Goal: Task Accomplishment & Management: Use online tool/utility

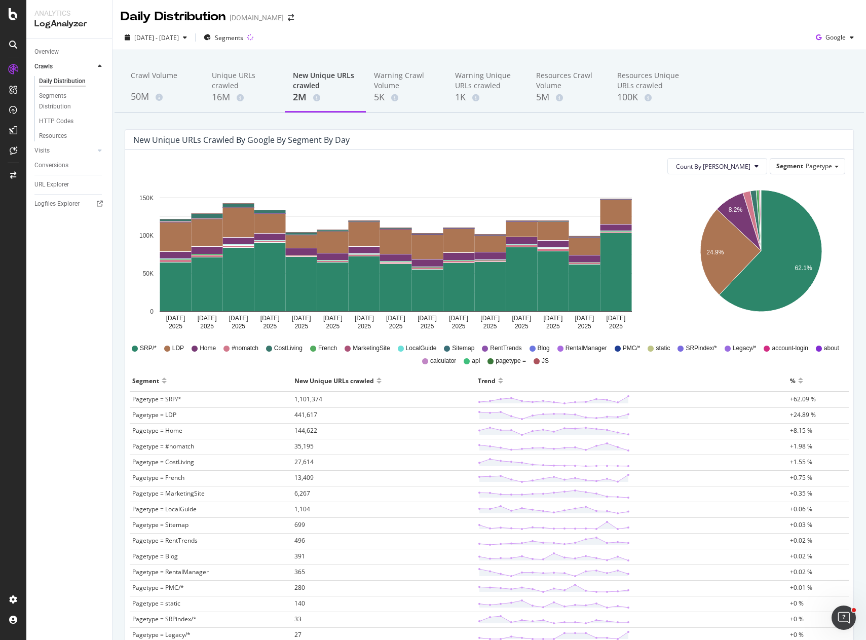
click at [340, 170] on div "Count By Day Segment Pagetype" at bounding box center [489, 166] width 712 height 16
click at [813, 169] on span "Pagetype" at bounding box center [819, 166] width 26 height 9
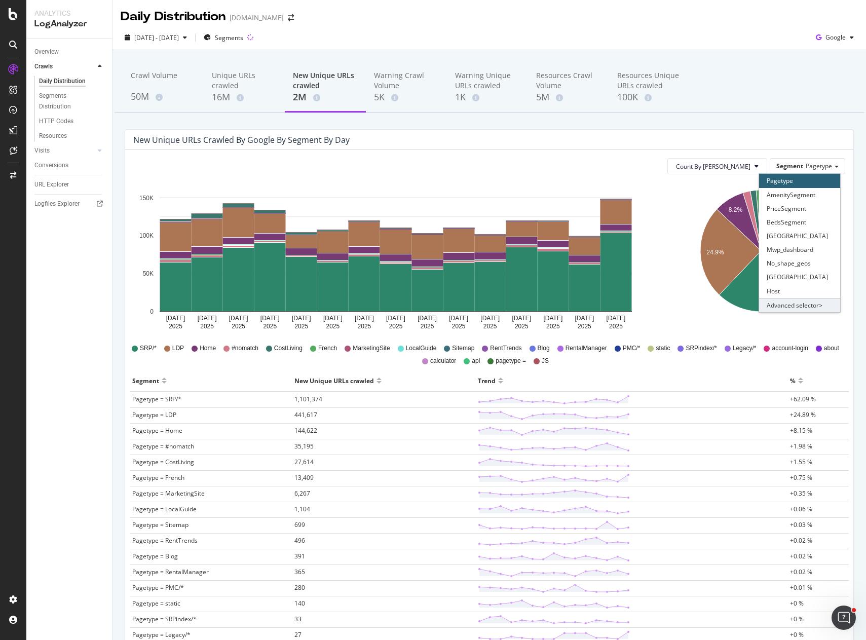
click at [795, 301] on div "Advanced selector >" at bounding box center [799, 305] width 81 height 14
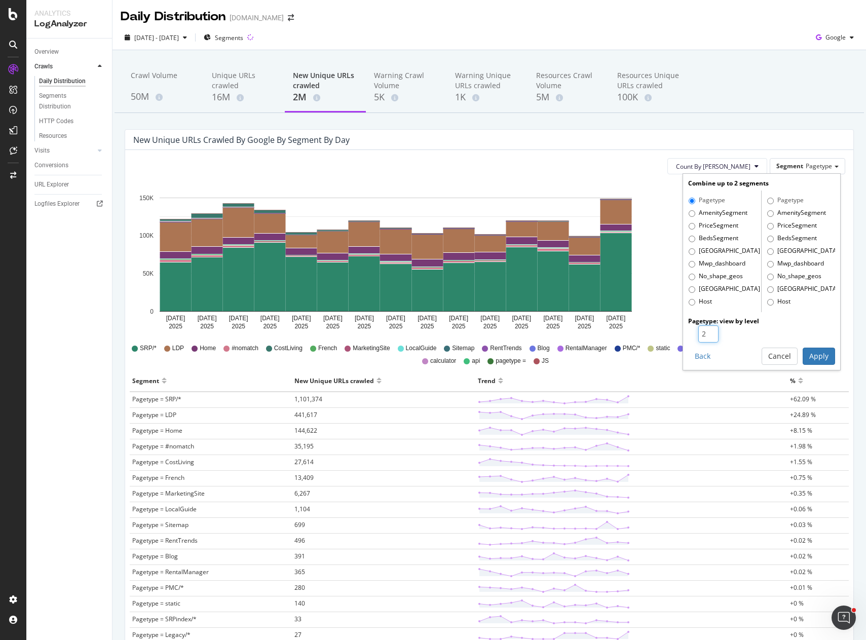
click at [705, 330] on input "2" at bounding box center [708, 333] width 20 height 17
type input "3"
click at [705, 330] on input "3" at bounding box center [708, 333] width 20 height 17
click at [816, 356] on button "Apply" at bounding box center [819, 356] width 32 height 17
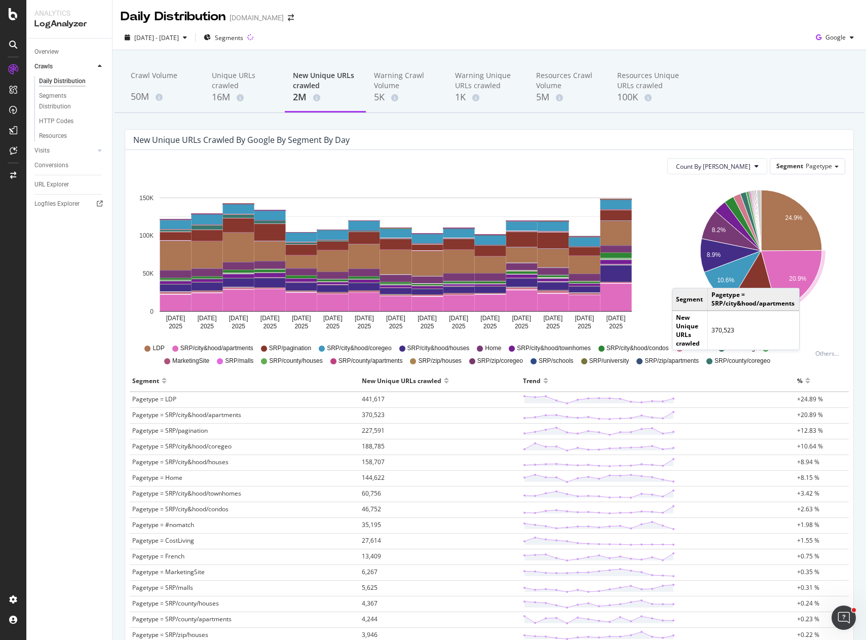
click at [665, 264] on div "Aug 07 2025 Aug 08 2025 Aug 09 2025 Aug 10 2025 Aug 11 2025 Aug 12 2025 Aug 13 …" at bounding box center [398, 258] width 545 height 152
click at [678, 301] on icon "24.9% 20.9% 8.2% 8.9% 10.6% 12.8%" at bounding box center [760, 258] width 165 height 152
click at [95, 412] on div "Overview Crawls Daily Distribution Segments Distribution HTTP Codes Resources V…" at bounding box center [69, 339] width 86 height 601
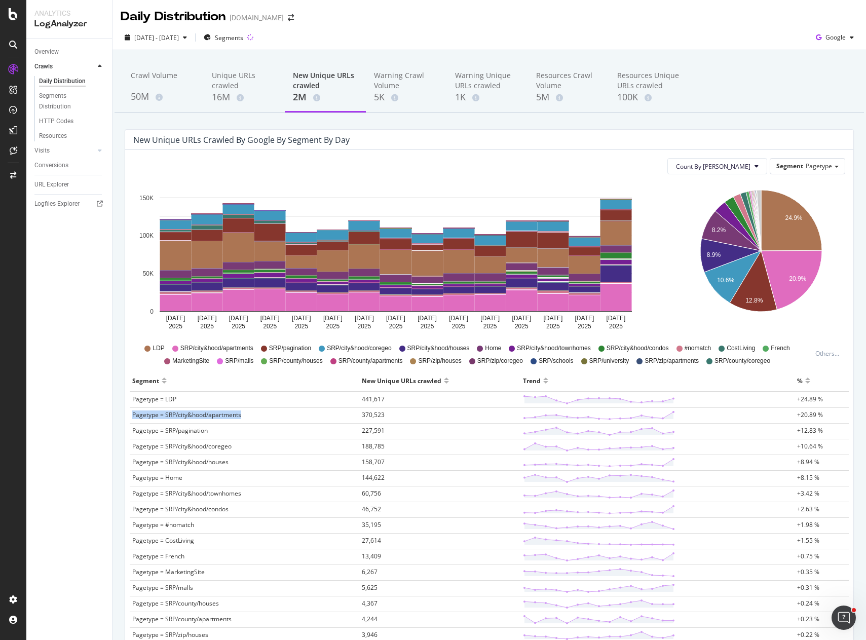
drag, startPoint x: 130, startPoint y: 414, endPoint x: 250, endPoint y: 417, distance: 120.6
click at [250, 417] on td "Pagetype = SRP/city&hood/apartments" at bounding box center [245, 416] width 230 height 16
copy span "Pagetype = SRP/city&hood/apartments"
drag, startPoint x: 230, startPoint y: 461, endPoint x: 133, endPoint y: 468, distance: 97.0
click at [133, 468] on td "Pagetype = SRP/city&hood/houses" at bounding box center [245, 463] width 230 height 16
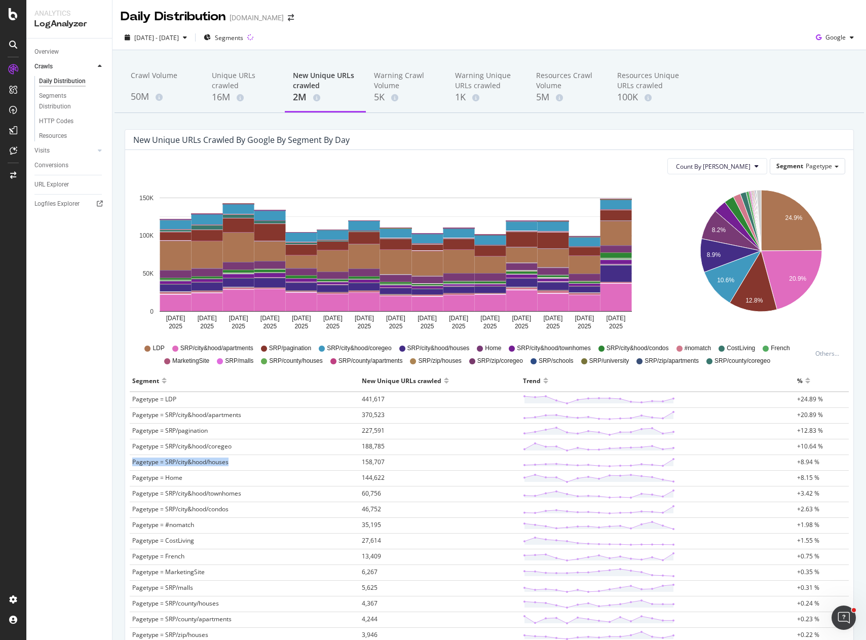
copy span "Pagetype = SRP/city&hood/houses"
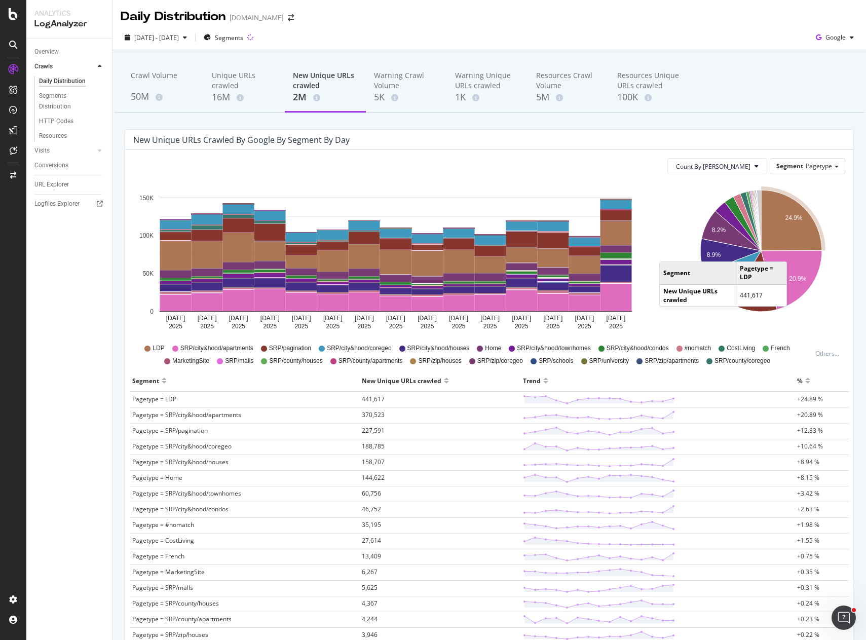
click at [64, 412] on div "Overview Crawls Daily Distribution Segments Distribution HTTP Codes Resources V…" at bounding box center [69, 339] width 86 height 601
click at [816, 168] on span "Pagetype" at bounding box center [819, 166] width 26 height 9
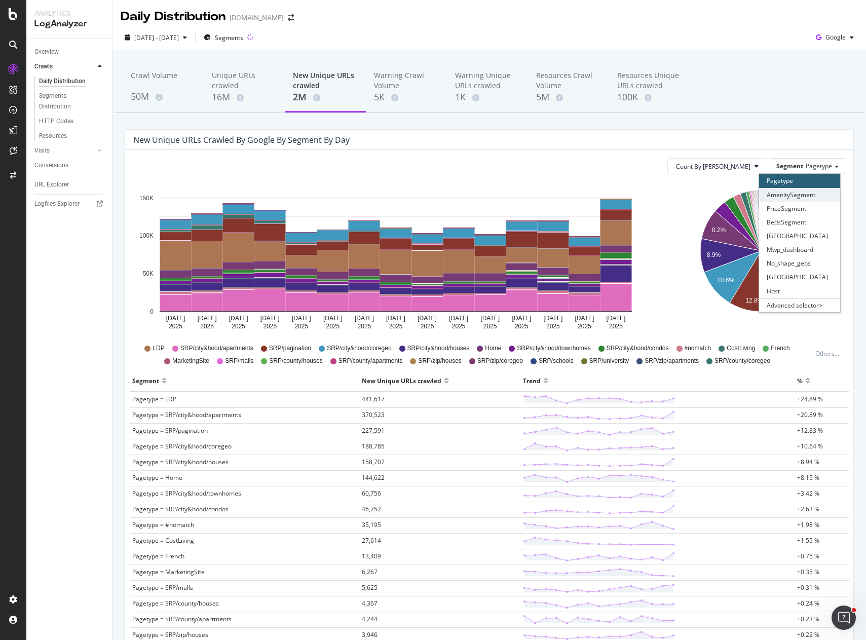
click at [800, 195] on div "AmenitySegment" at bounding box center [799, 195] width 81 height 14
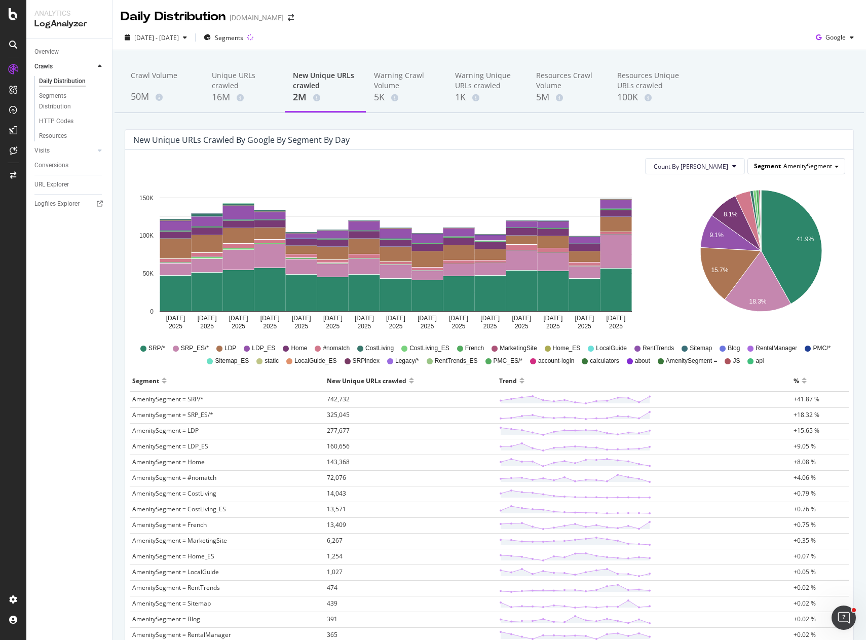
click at [785, 167] on span "AmenitySegment" at bounding box center [807, 166] width 49 height 9
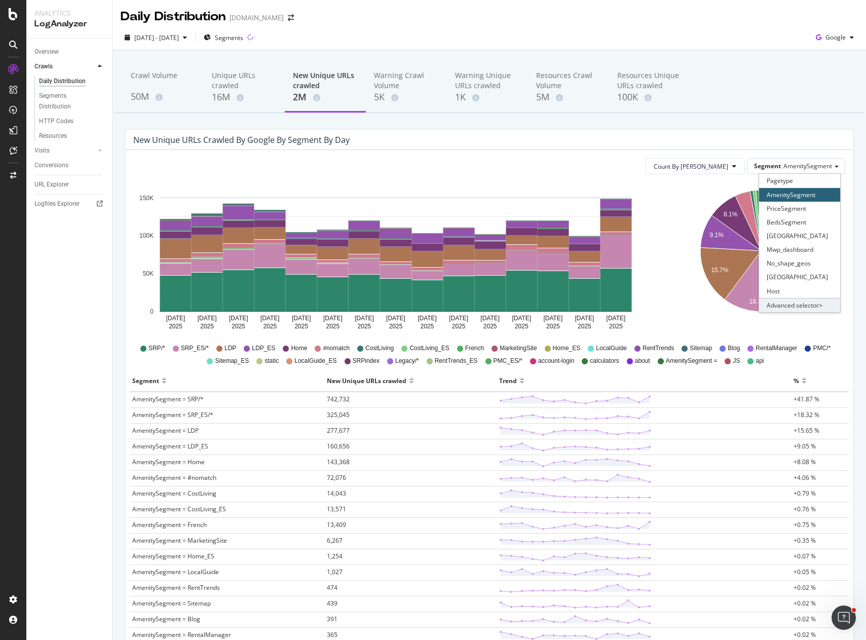
click at [801, 303] on div "Advanced selector >" at bounding box center [799, 305] width 81 height 14
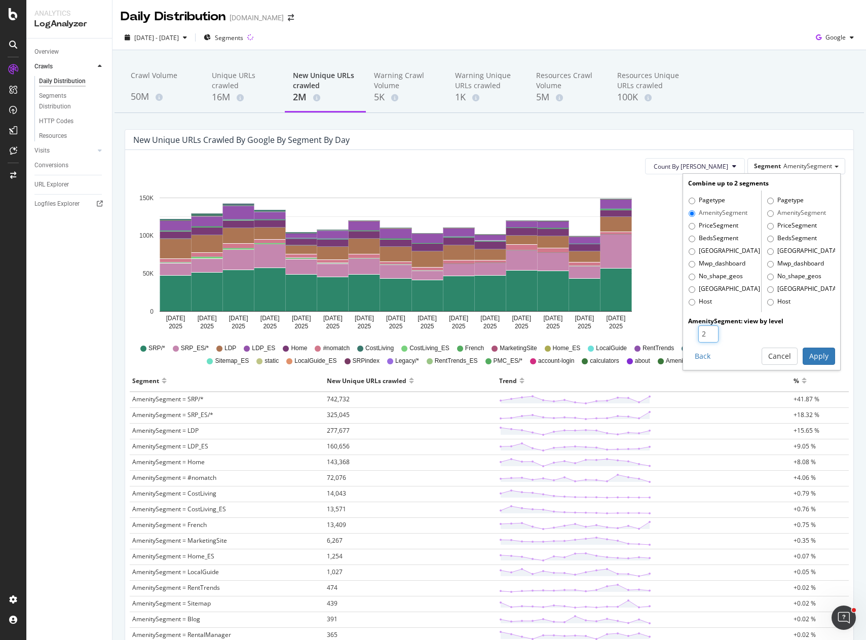
click at [705, 332] on input "2" at bounding box center [708, 333] width 20 height 17
type input "3"
click at [705, 332] on input "3" at bounding box center [708, 333] width 20 height 17
click at [813, 362] on button "Apply" at bounding box center [819, 356] width 32 height 17
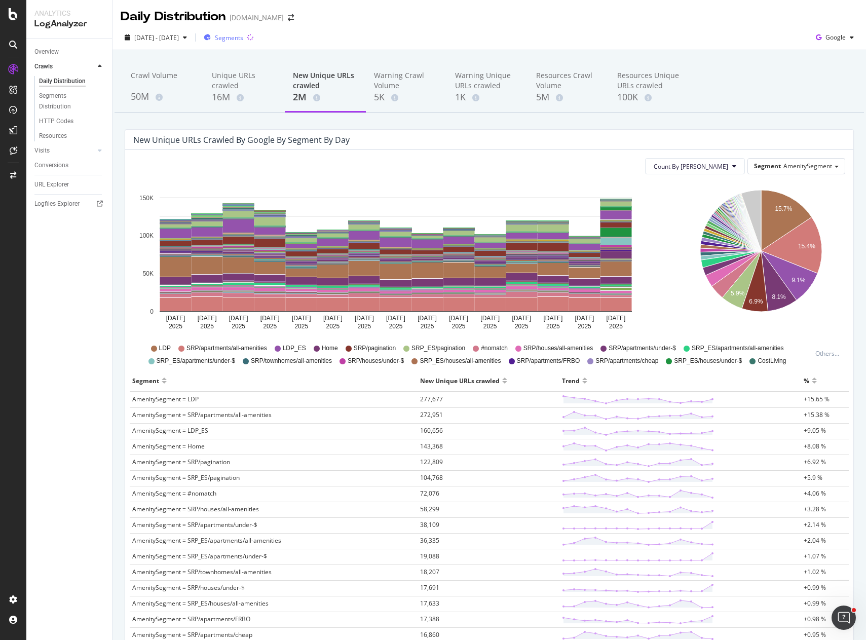
click at [243, 34] on span "Segments" at bounding box center [229, 37] width 28 height 9
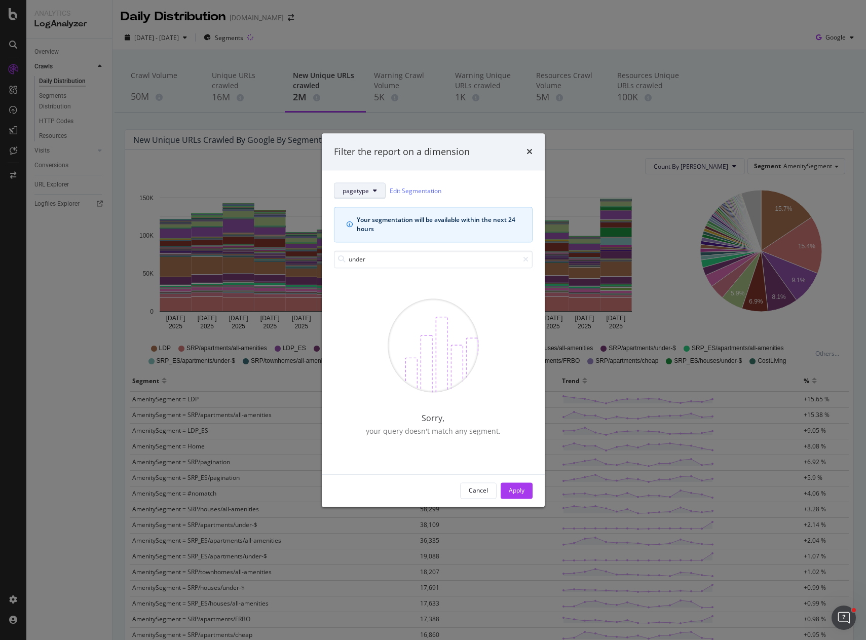
type input "under"
click at [371, 193] on button "pagetype" at bounding box center [360, 191] width 52 height 16
click at [369, 246] on span "AmenitySegment" at bounding box center [372, 246] width 61 height 9
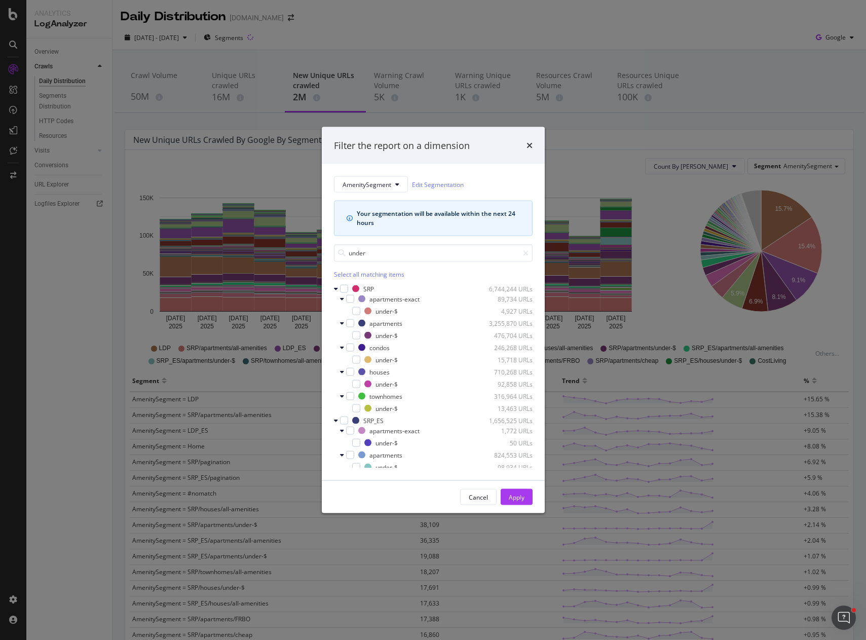
type input "under"
click at [350, 274] on div "Select all matching items" at bounding box center [433, 274] width 199 height 9
click at [510, 498] on div "Apply" at bounding box center [517, 496] width 16 height 9
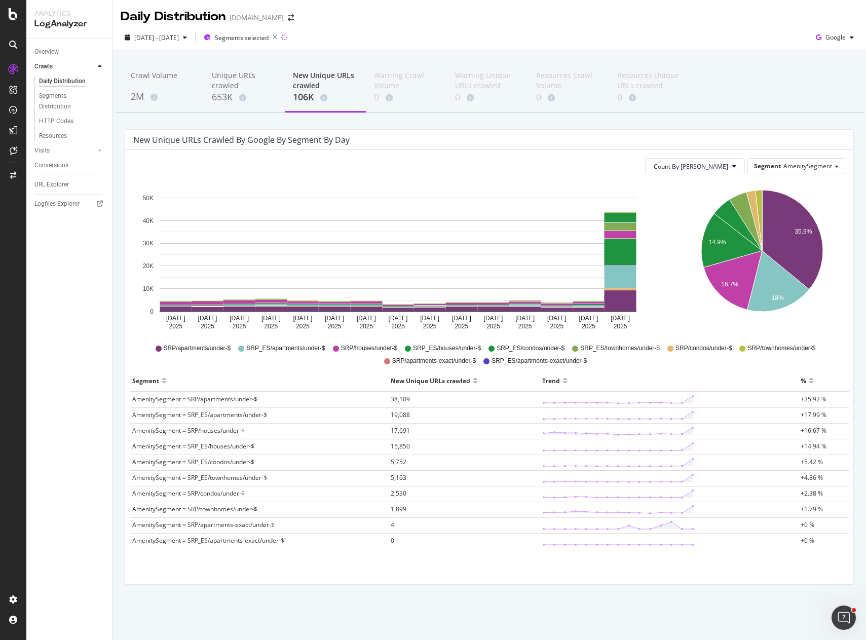
click at [601, 135] on div "New Unique URLs crawled by google by Segment by Day" at bounding box center [481, 140] width 697 height 10
click at [561, 125] on div "Crawl Volume 2M Unique URLs crawled 653K New Unique URLs crawled 106K Warning C…" at bounding box center [488, 340] width 753 height 580
click at [512, 145] on div "New Unique URLs crawled by google by Segment by Day" at bounding box center [489, 140] width 728 height 20
click at [638, 153] on div "Count By Day Segment AmenitySegment Hold CTRL while clicking to filter the repo…" at bounding box center [489, 367] width 728 height 434
click at [730, 121] on div "Crawl Volume 2M Unique URLs crawled 653K New Unique URLs crawled 106K Warning C…" at bounding box center [488, 340] width 753 height 580
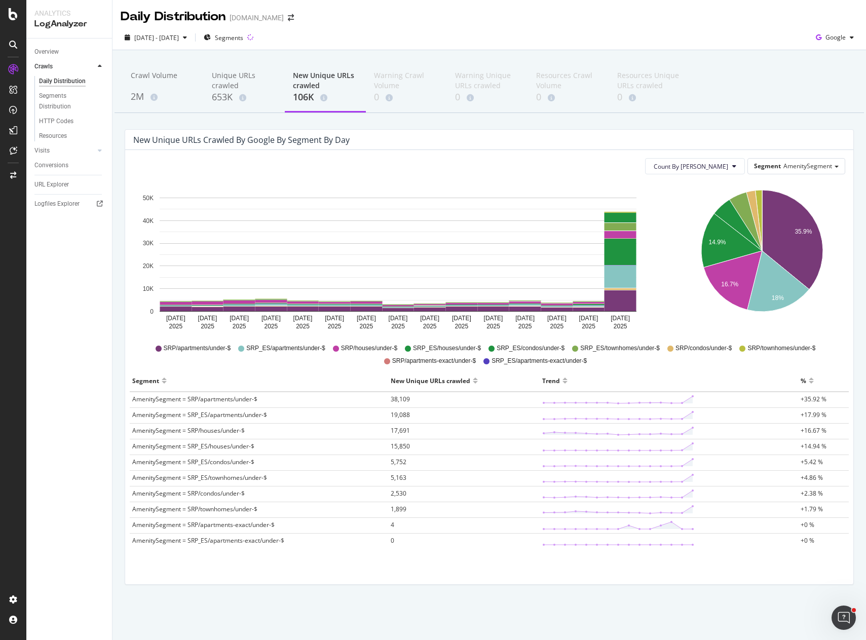
click at [627, 120] on div "Crawl Volume 2M Unique URLs crawled 653K New Unique URLs crawled 106K Warning C…" at bounding box center [488, 340] width 753 height 580
drag, startPoint x: 503, startPoint y: 212, endPoint x: 500, endPoint y: 207, distance: 6.2
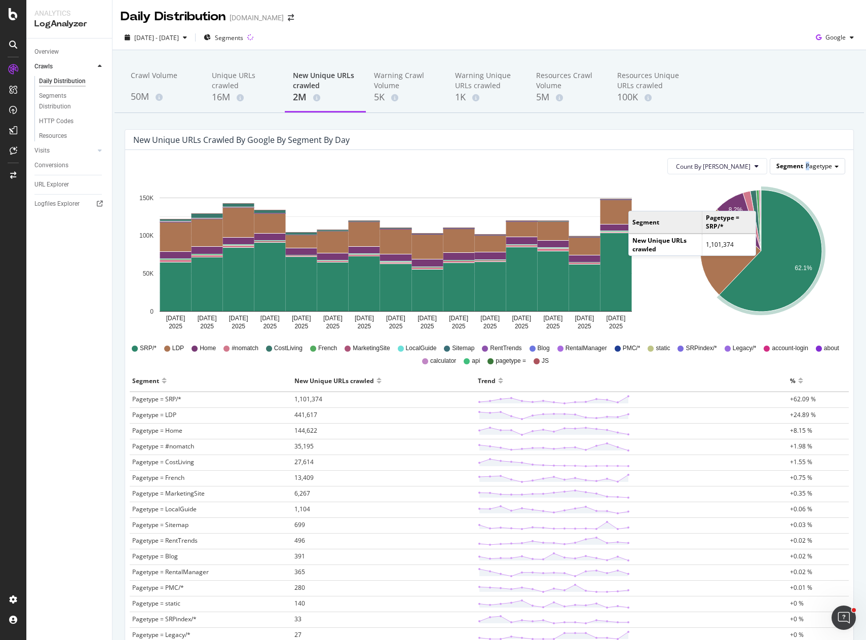
click at [806, 166] on span "Pagetype" at bounding box center [819, 166] width 26 height 9
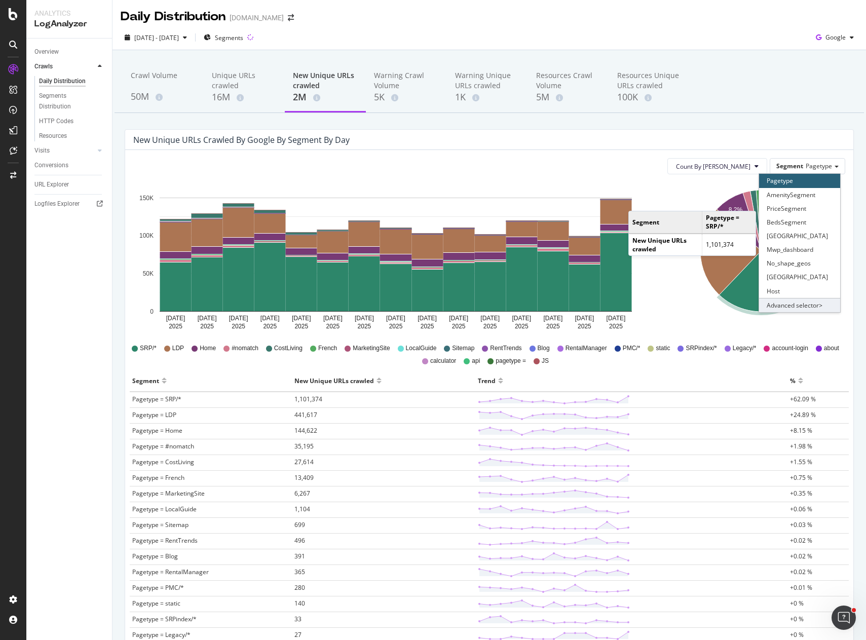
click at [808, 301] on div "Advanced selector >" at bounding box center [799, 305] width 81 height 14
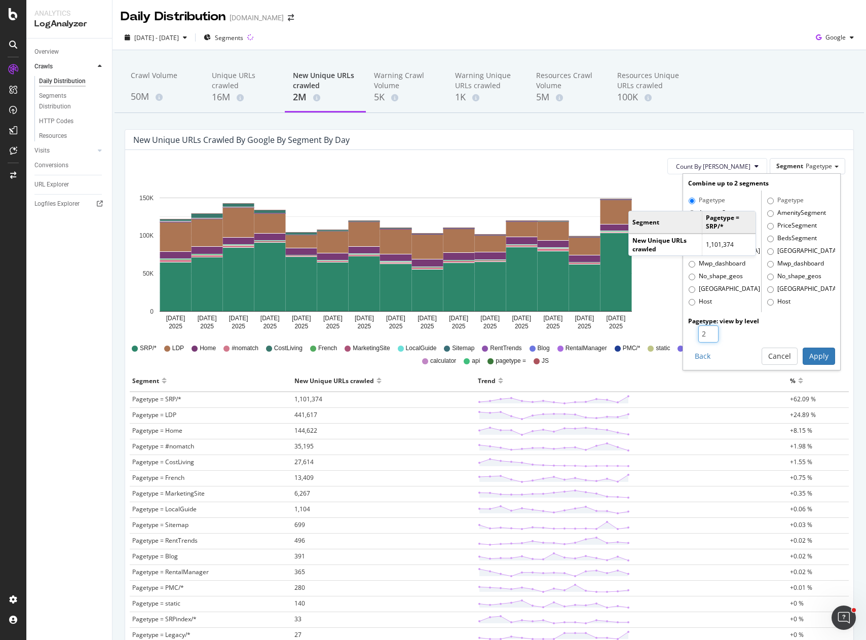
click at [702, 330] on input "2" at bounding box center [708, 333] width 20 height 17
type input "3"
click at [704, 329] on input "3" at bounding box center [708, 333] width 20 height 17
click at [807, 356] on button "Apply" at bounding box center [819, 356] width 32 height 17
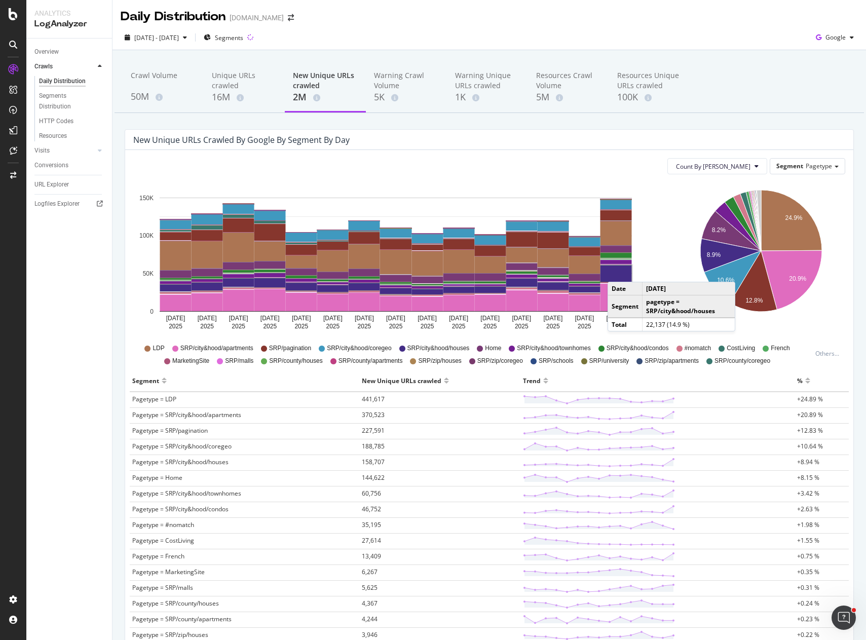
click at [618, 272] on rect "A chart." at bounding box center [615, 273] width 31 height 16
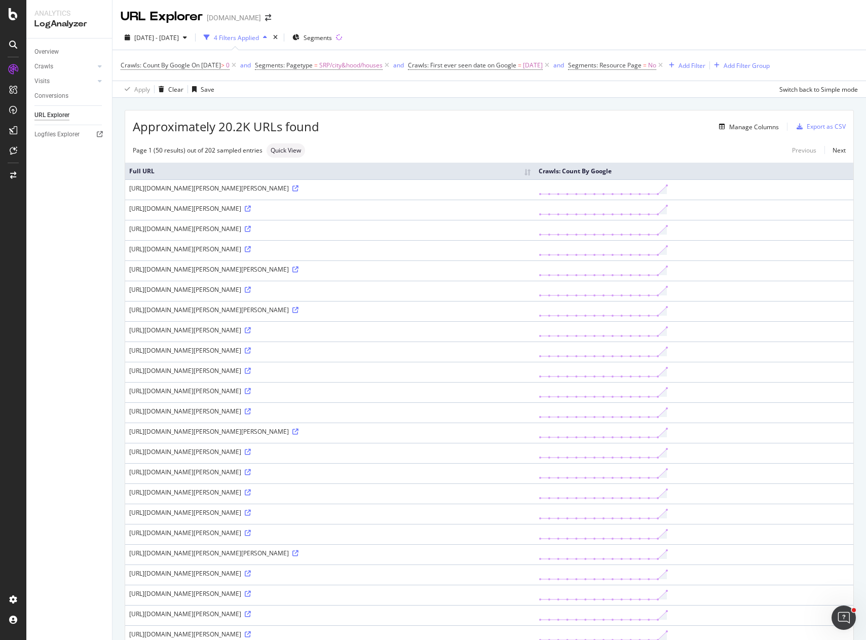
scroll to position [608, 0]
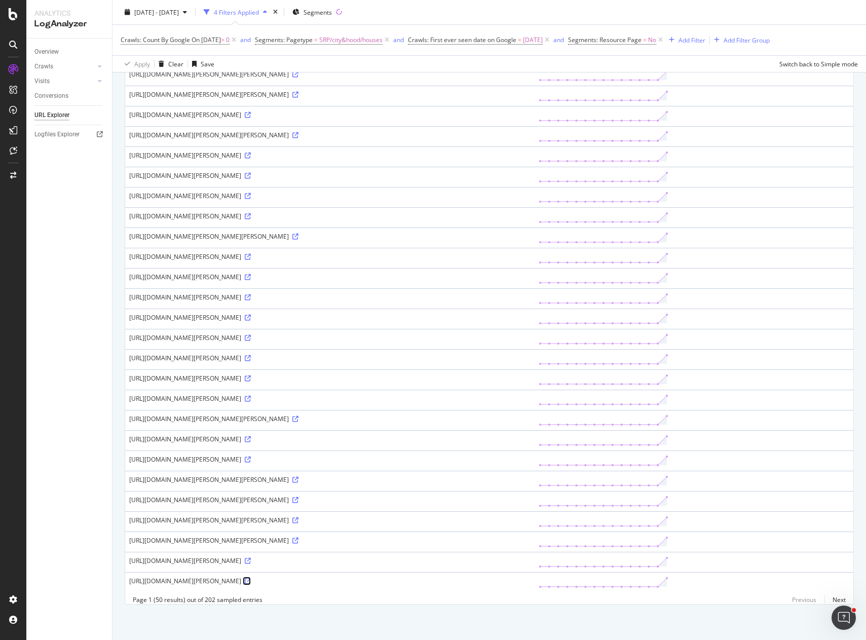
click at [251, 578] on icon at bounding box center [248, 581] width 6 height 6
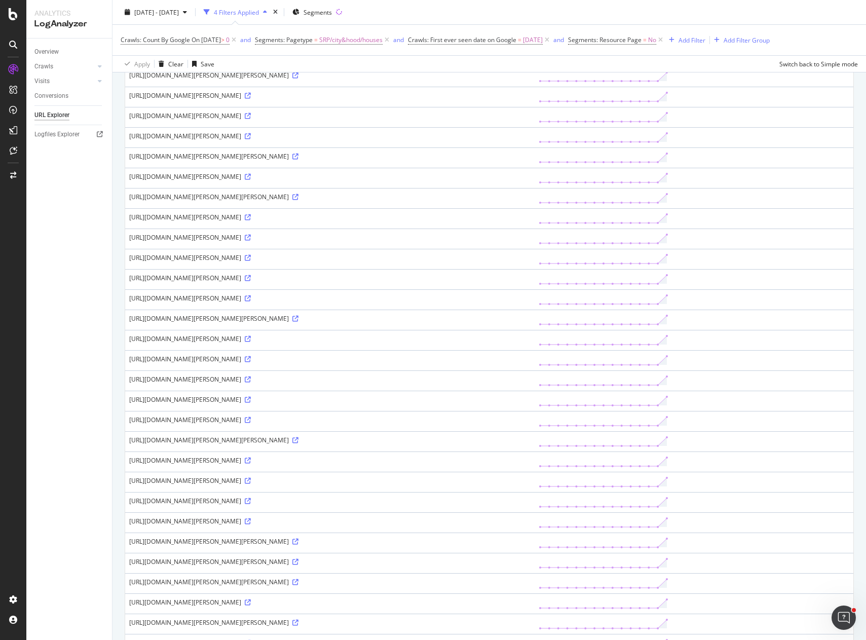
scroll to position [0, 0]
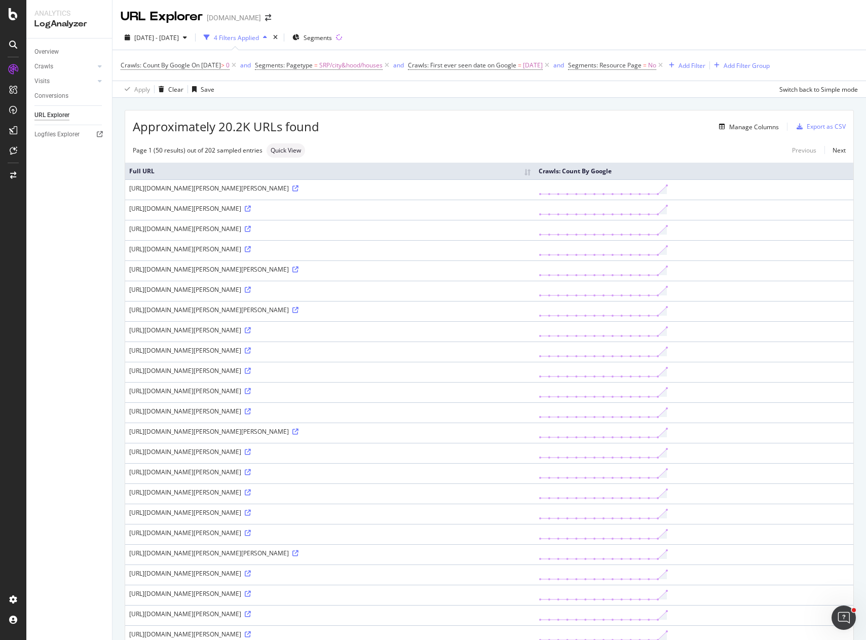
click at [449, 134] on div "Approximately 20.2K URLs found Manage Columns Export as CSV" at bounding box center [489, 122] width 728 height 25
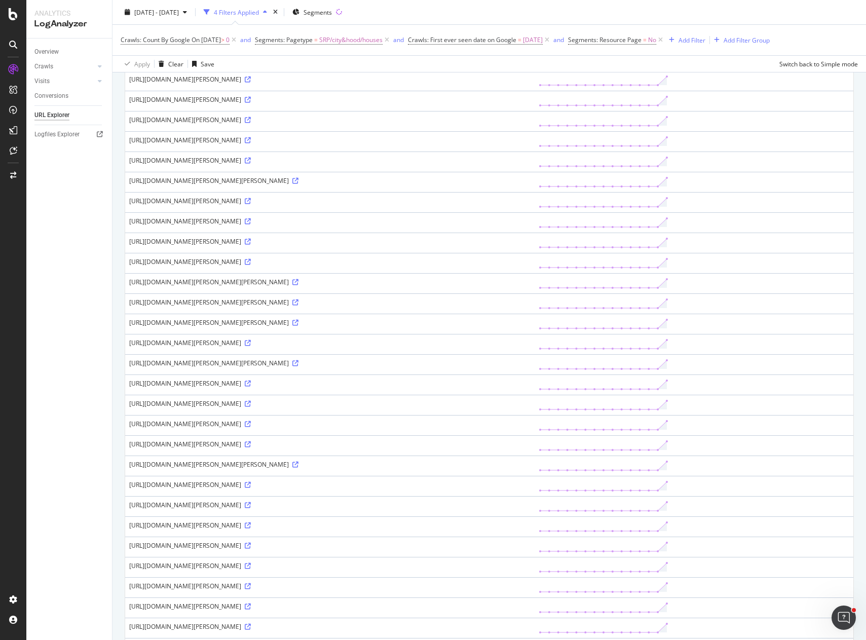
scroll to position [608, 0]
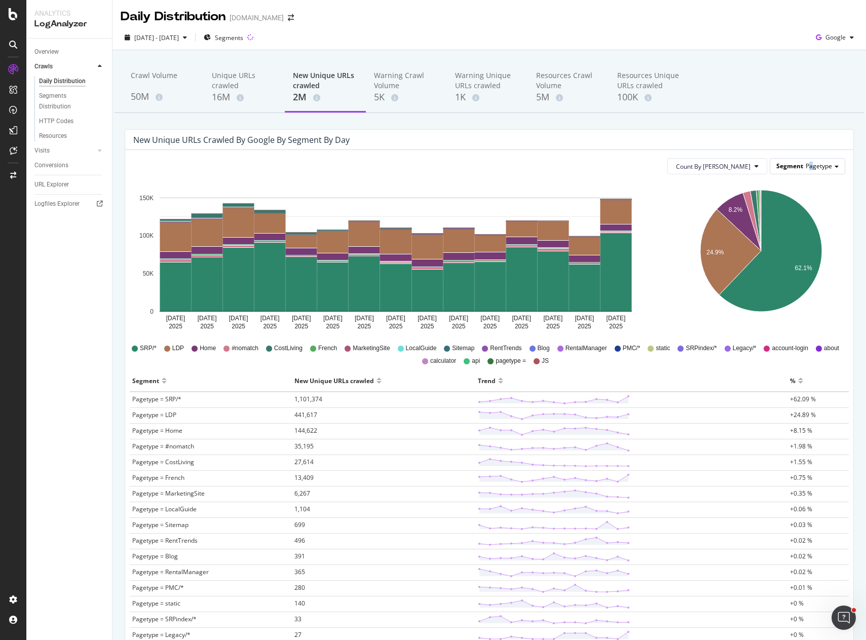
click at [804, 159] on div "Segment Pagetype" at bounding box center [807, 166] width 75 height 16
click at [806, 167] on span "Pagetype" at bounding box center [819, 166] width 26 height 9
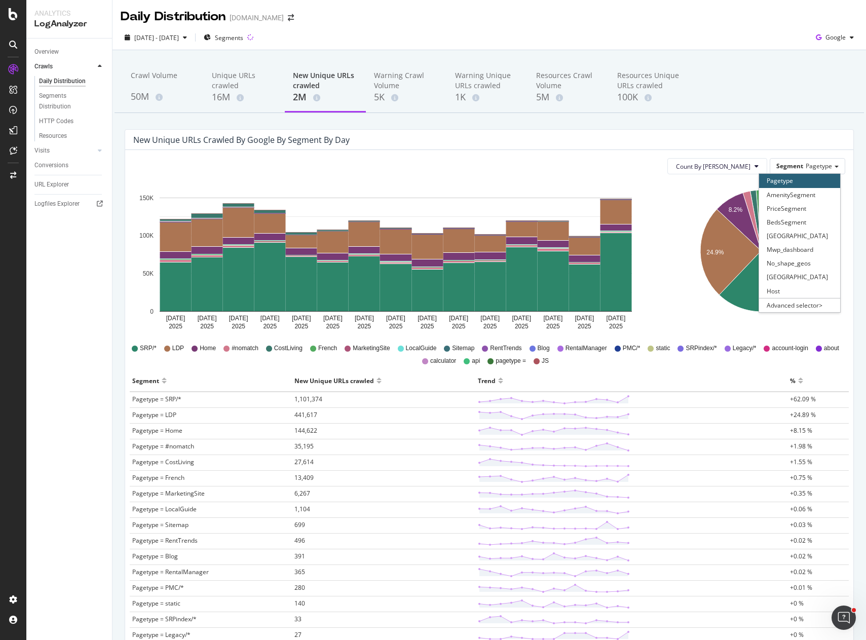
click at [708, 118] on div "Crawl Volume 50M Unique URLs crawled 16M New Unique URLs crawled 2M Warning Cra…" at bounding box center [488, 434] width 753 height 769
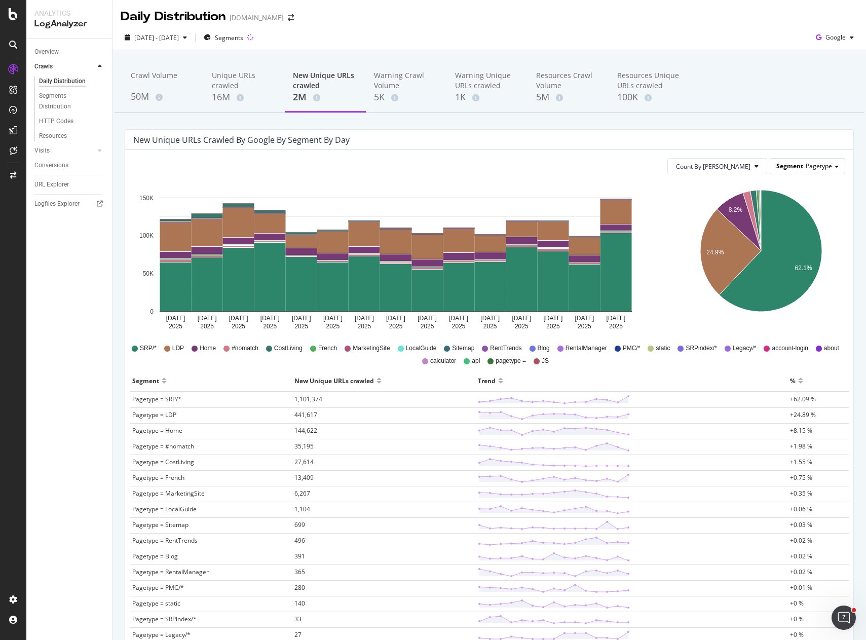
click at [806, 162] on span "Pagetype" at bounding box center [819, 166] width 26 height 9
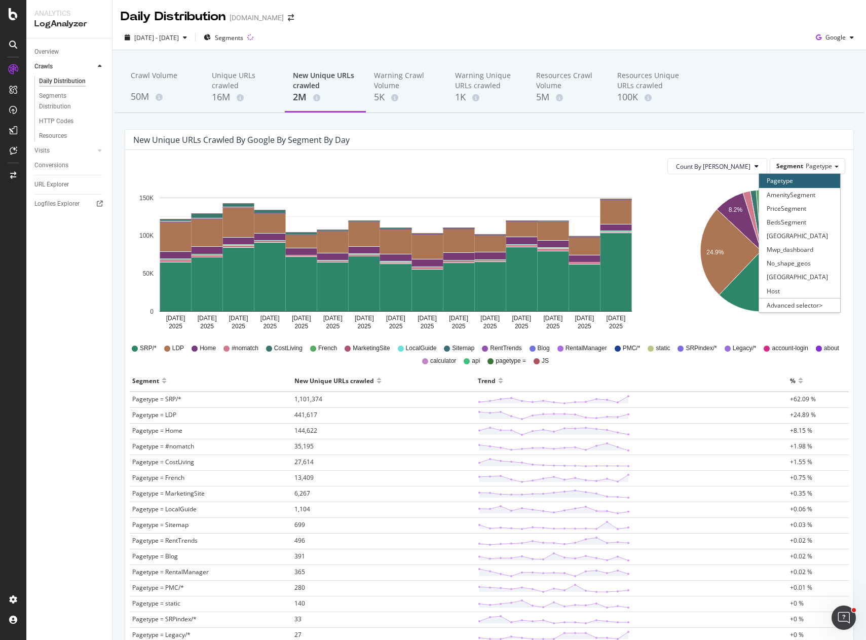
click at [400, 21] on div "Daily Distribution Apartments.com" at bounding box center [488, 12] width 753 height 25
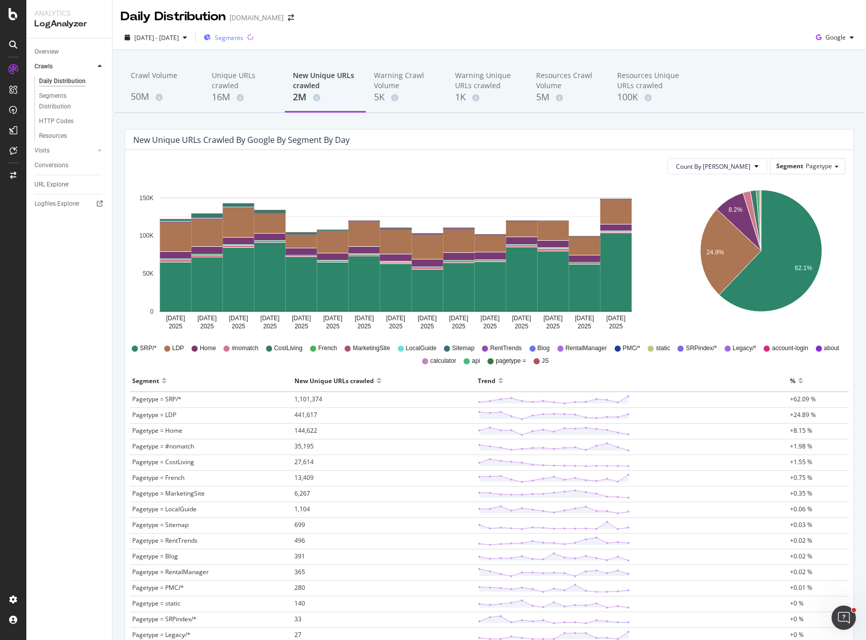
click at [243, 37] on span "Segments" at bounding box center [229, 37] width 28 height 9
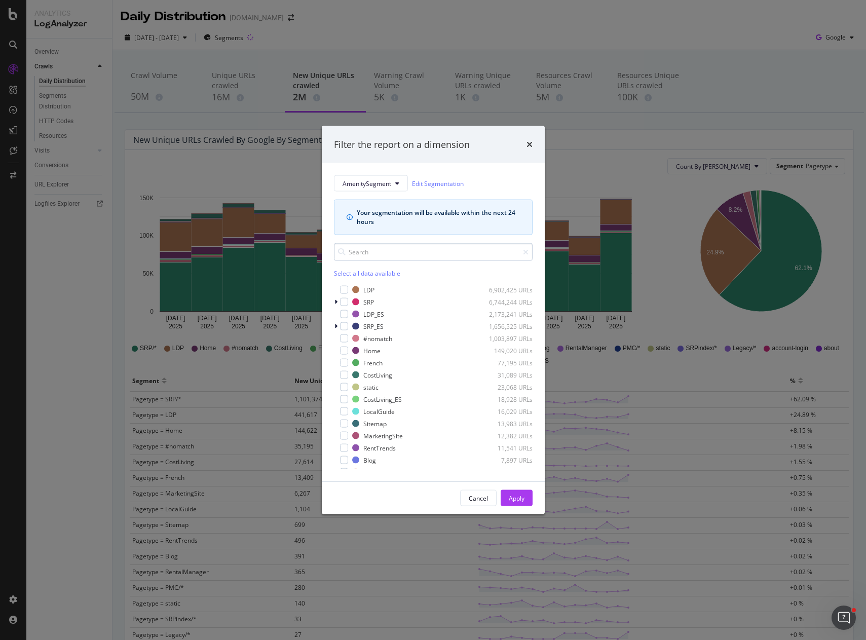
click at [391, 247] on input "modal" at bounding box center [433, 252] width 199 height 18
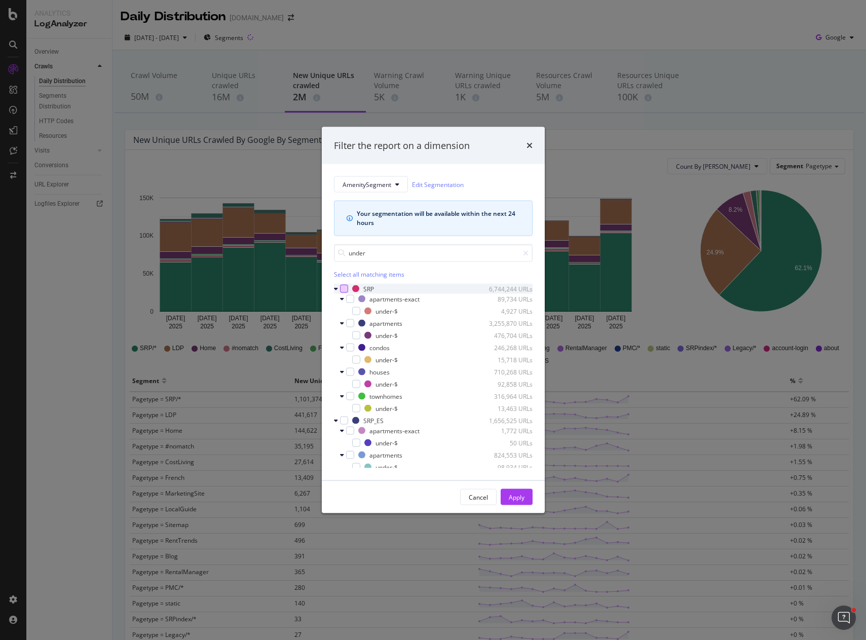
type input "under"
drag, startPoint x: 343, startPoint y: 289, endPoint x: 370, endPoint y: 326, distance: 45.7
click at [344, 289] on div "modal" at bounding box center [344, 289] width 8 height 8
drag, startPoint x: 522, startPoint y: 500, endPoint x: 392, endPoint y: 415, distance: 156.0
click at [392, 415] on div "Filter the report on a dimension AmenitySegment Edit Segmentation Your segmenta…" at bounding box center [433, 320] width 223 height 387
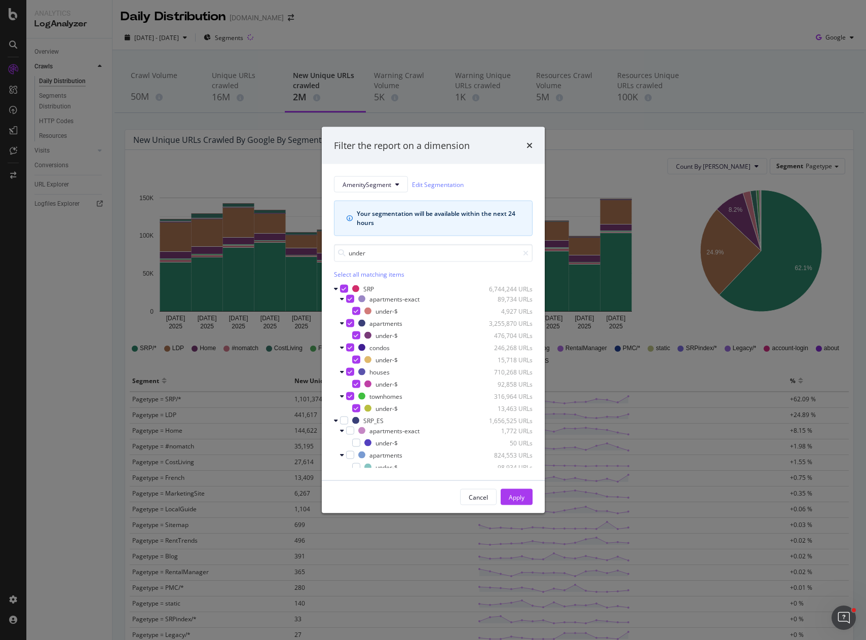
click at [339, 274] on div "Select all matching items" at bounding box center [433, 274] width 199 height 9
click at [354, 275] on div "Unselect all matching items" at bounding box center [433, 274] width 199 height 9
click at [378, 275] on div "Select all matching items" at bounding box center [433, 274] width 199 height 9
click at [478, 492] on div "Cancel" at bounding box center [478, 496] width 19 height 9
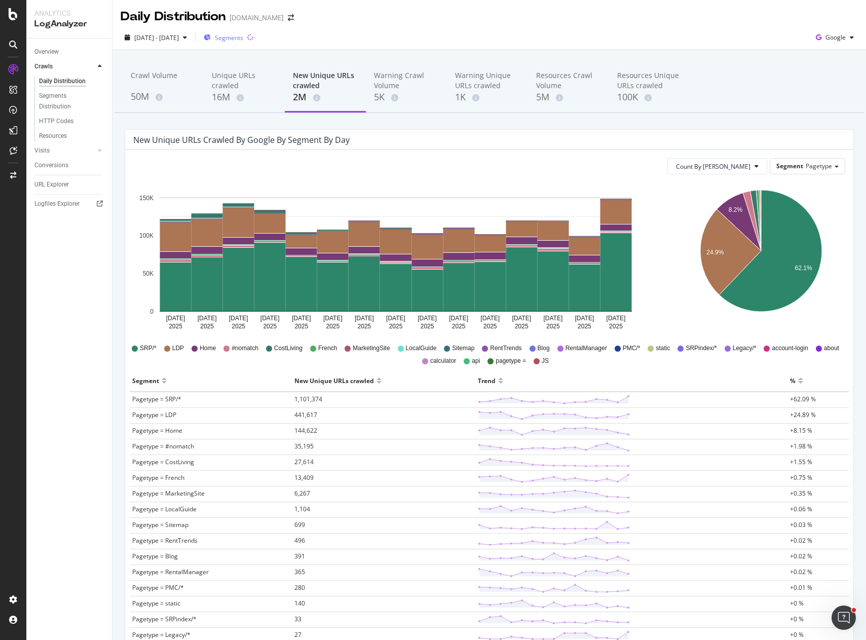
click at [243, 40] on span "Segments" at bounding box center [229, 37] width 28 height 9
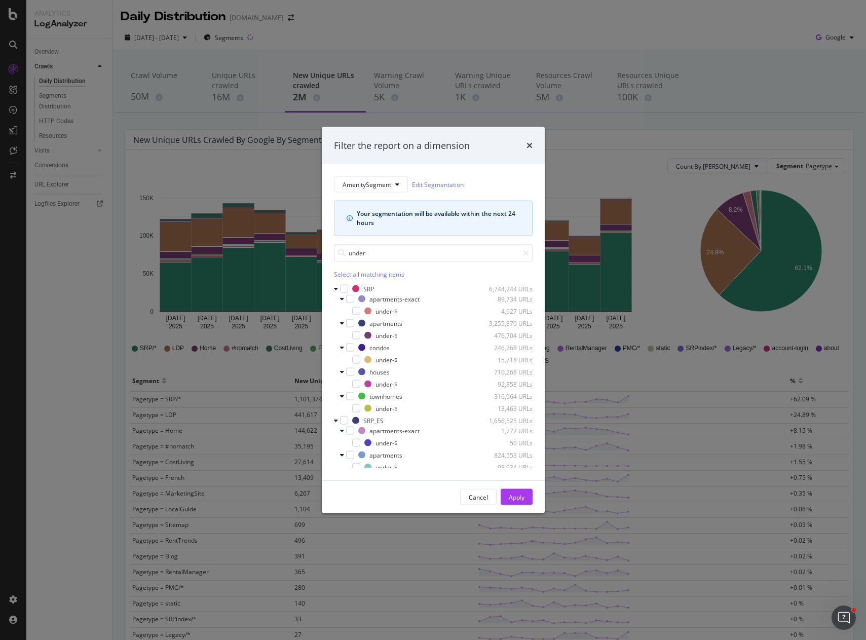
type input "under"
click at [341, 275] on div "Select all matching items" at bounding box center [433, 274] width 199 height 9
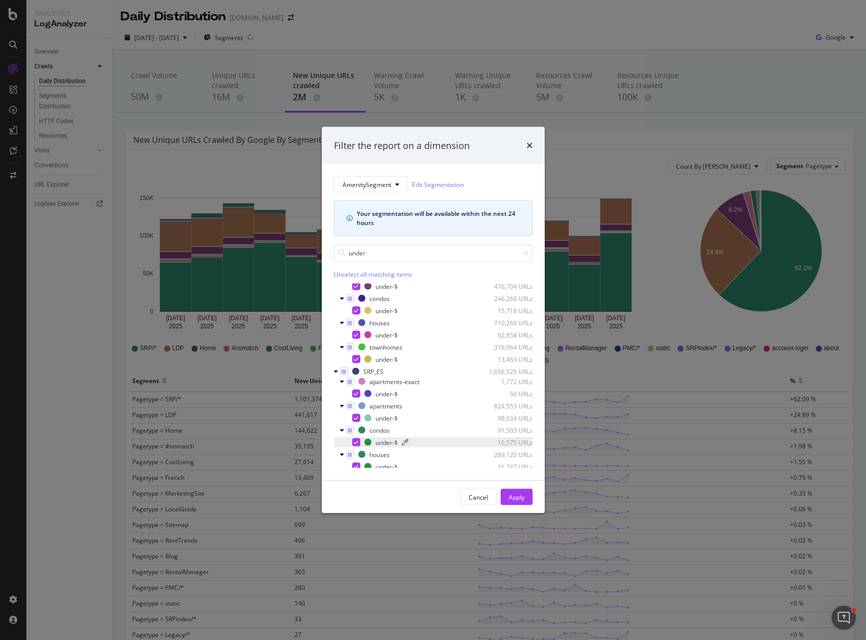
scroll to position [77, 0]
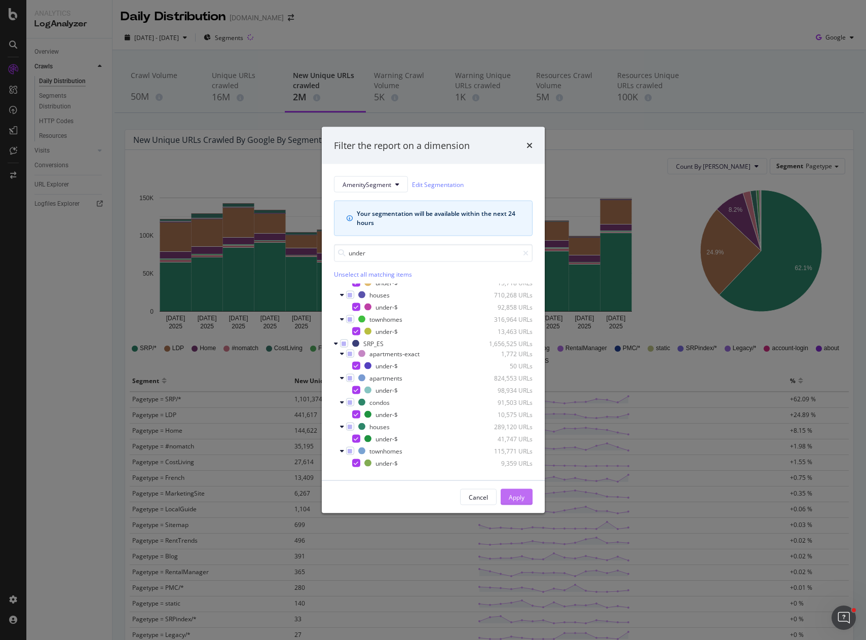
click at [528, 496] on button "Apply" at bounding box center [517, 497] width 32 height 16
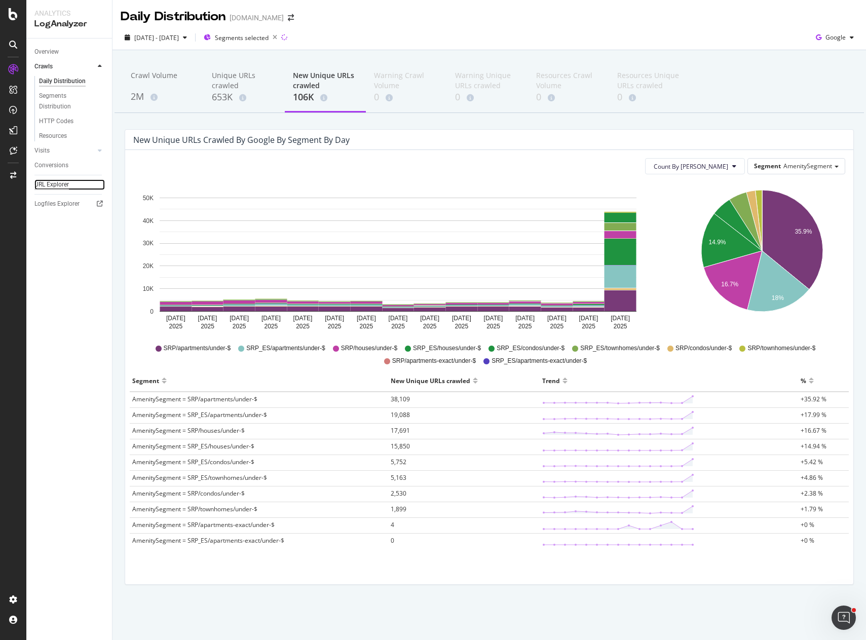
click at [52, 186] on div "URL Explorer" at bounding box center [51, 184] width 34 height 11
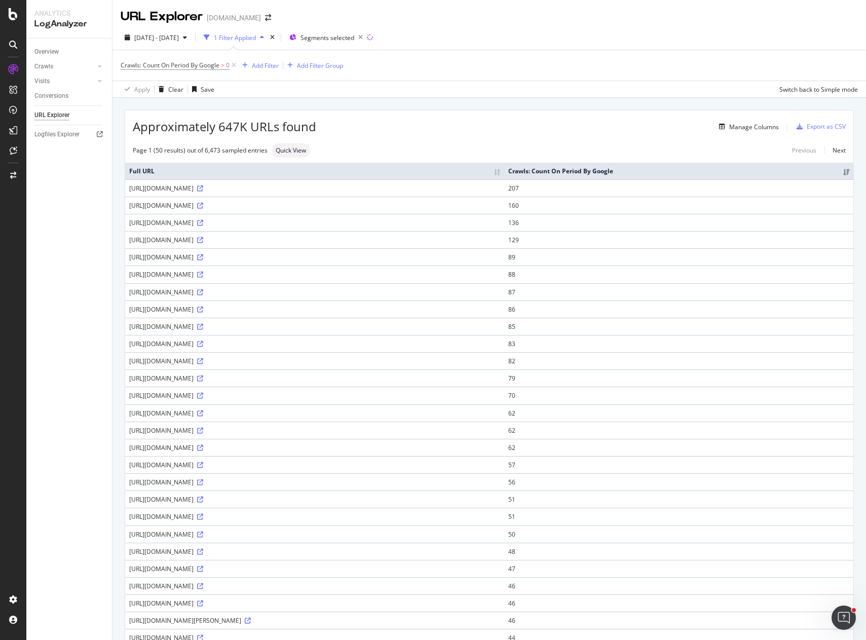
click at [75, 327] on div "Overview Crawls Daily Distribution Segments Distribution HTTP Codes Resources V…" at bounding box center [69, 339] width 86 height 601
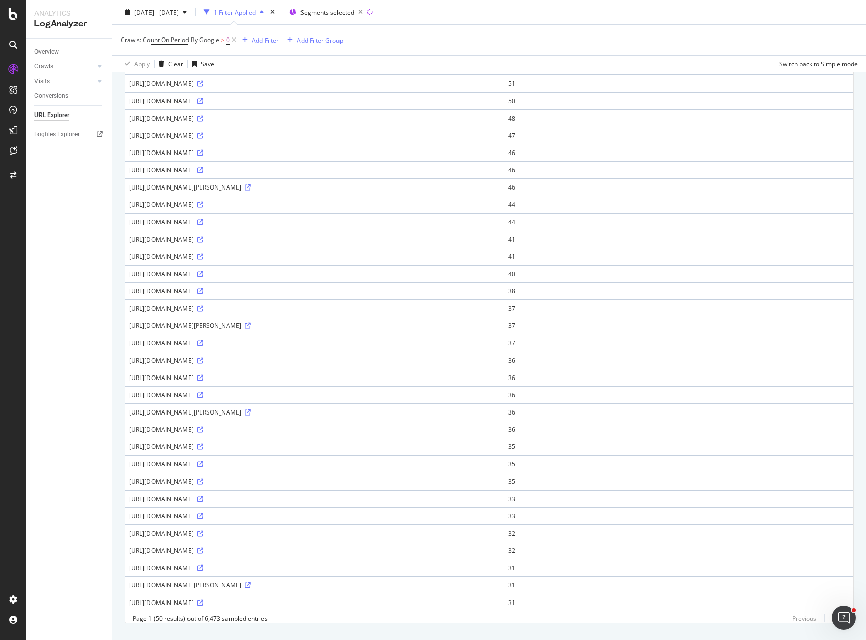
scroll to position [460, 0]
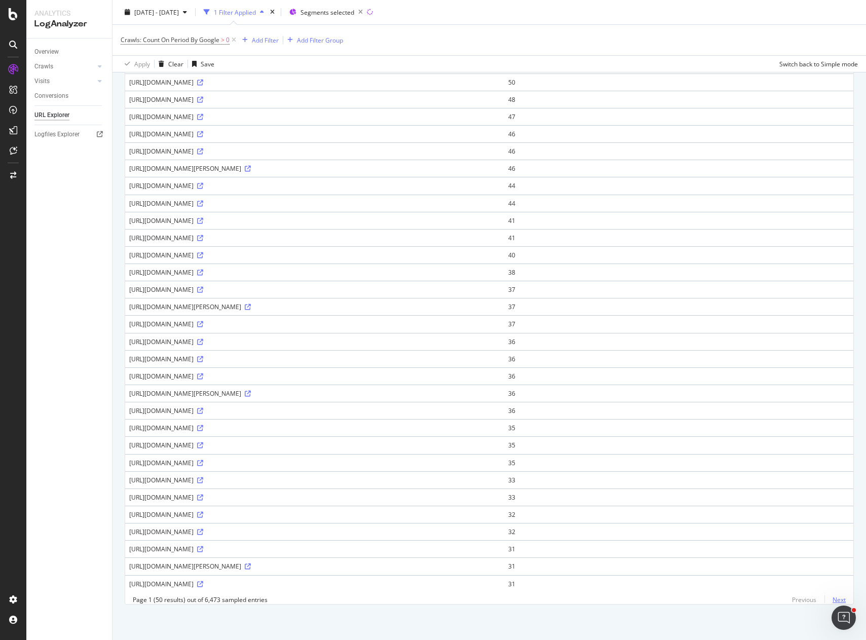
click at [830, 599] on link "Next" at bounding box center [834, 599] width 21 height 15
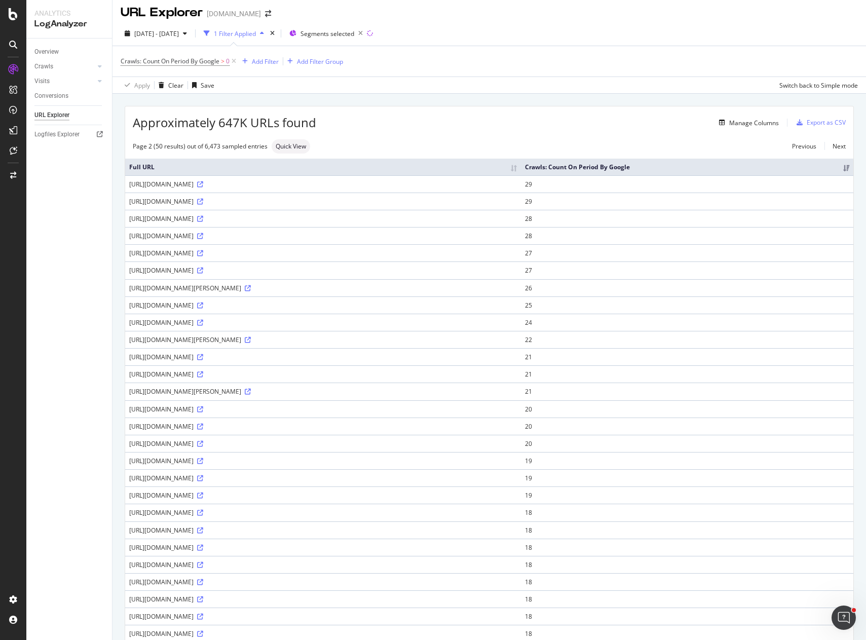
scroll to position [0, 0]
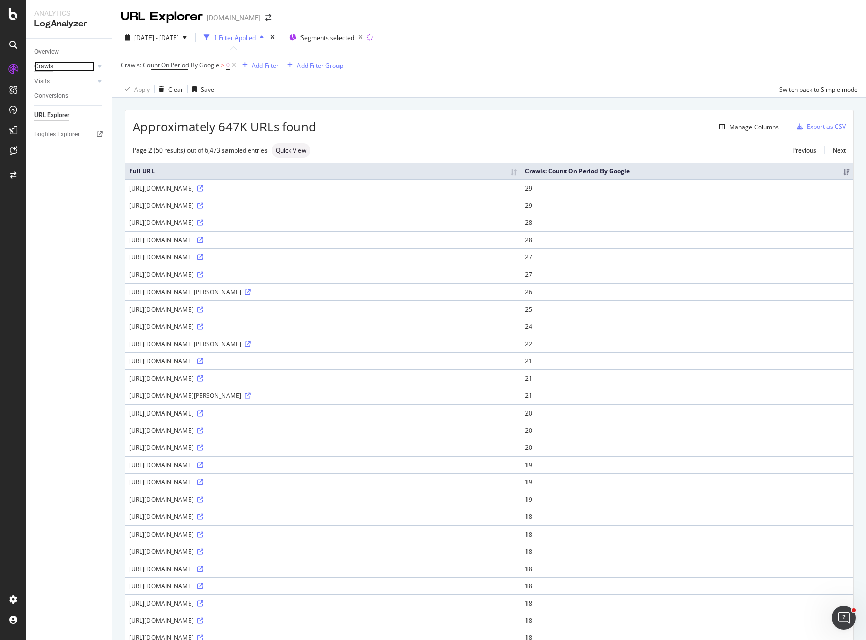
click at [47, 67] on div "Crawls" at bounding box center [43, 66] width 19 height 11
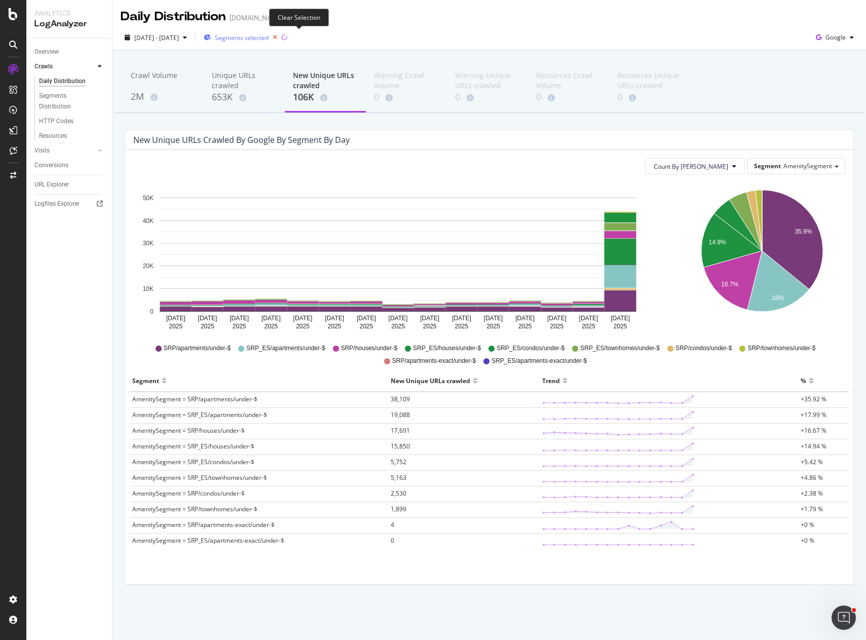
click at [281, 36] on icon "button" at bounding box center [275, 37] width 13 height 14
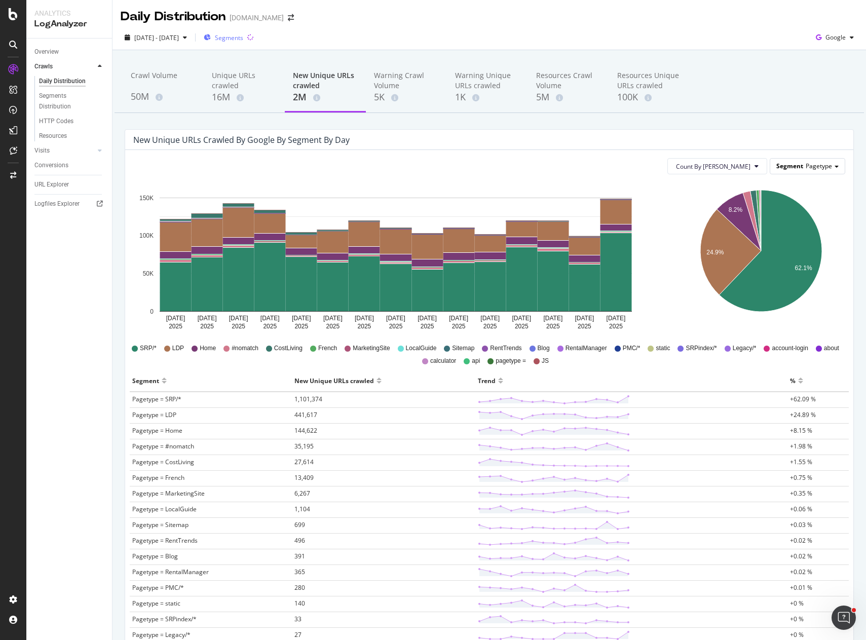
click at [813, 169] on span "Pagetype" at bounding box center [819, 166] width 26 height 9
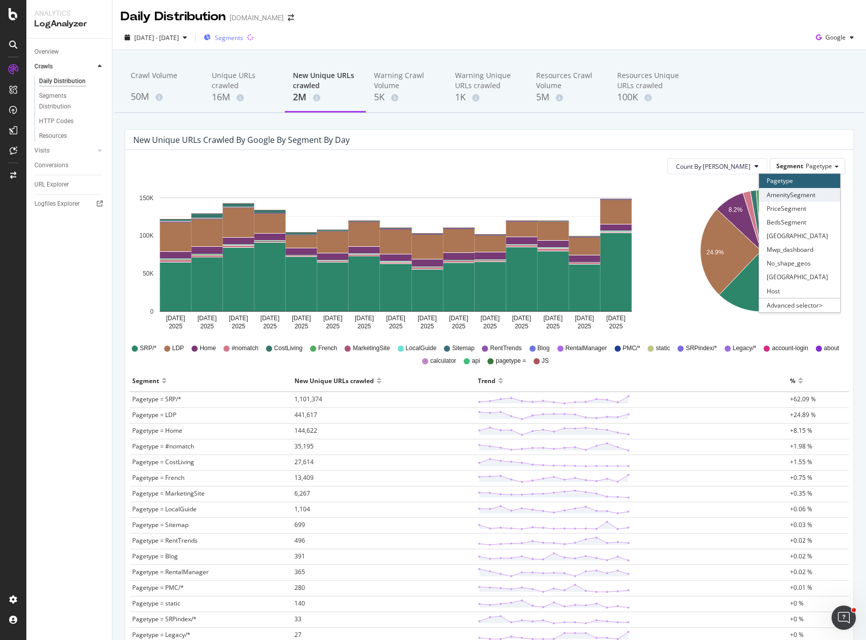
click at [787, 198] on div "AmenitySegment" at bounding box center [799, 195] width 81 height 14
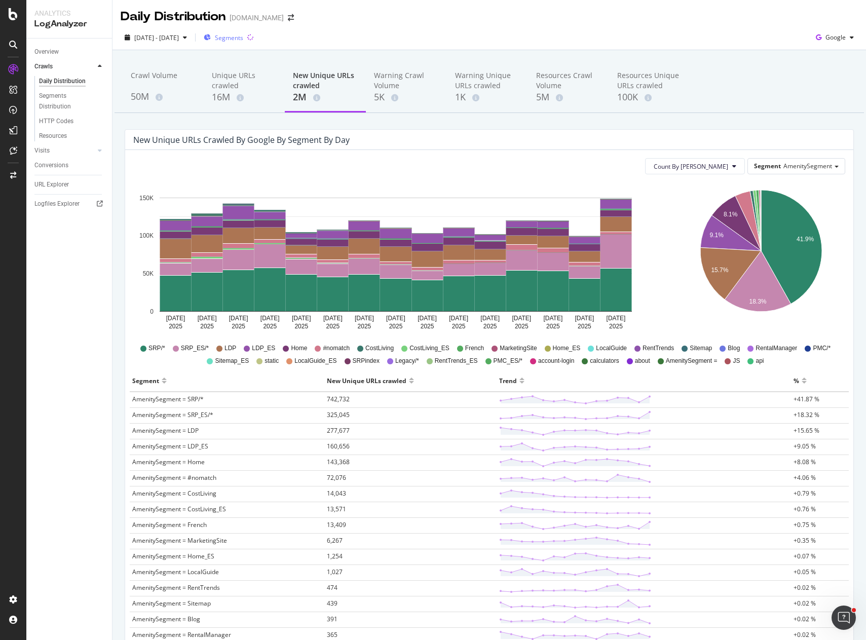
click at [243, 38] on span "Segments" at bounding box center [229, 37] width 28 height 9
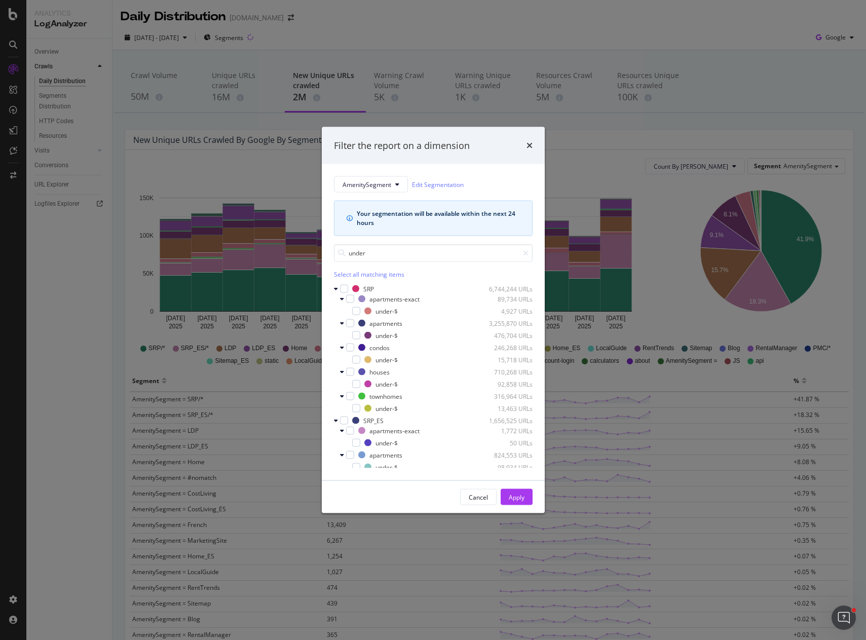
type input "under"
click at [645, 196] on div "Filter the report on a dimension AmenitySegment Edit Segmentation Your segmenta…" at bounding box center [433, 320] width 866 height 640
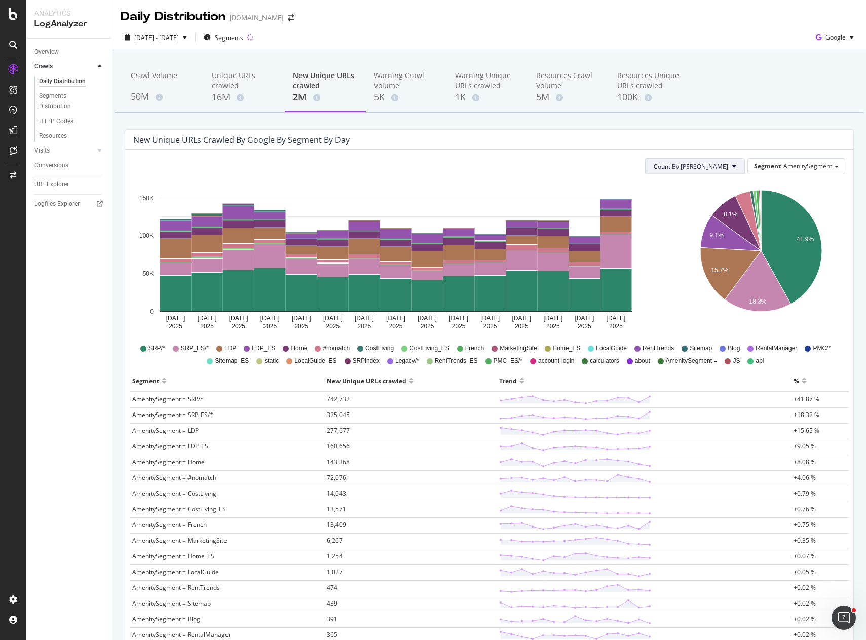
click at [721, 167] on button "Count By Day" at bounding box center [695, 166] width 100 height 16
click at [795, 169] on span "AmenitySegment" at bounding box center [807, 166] width 49 height 9
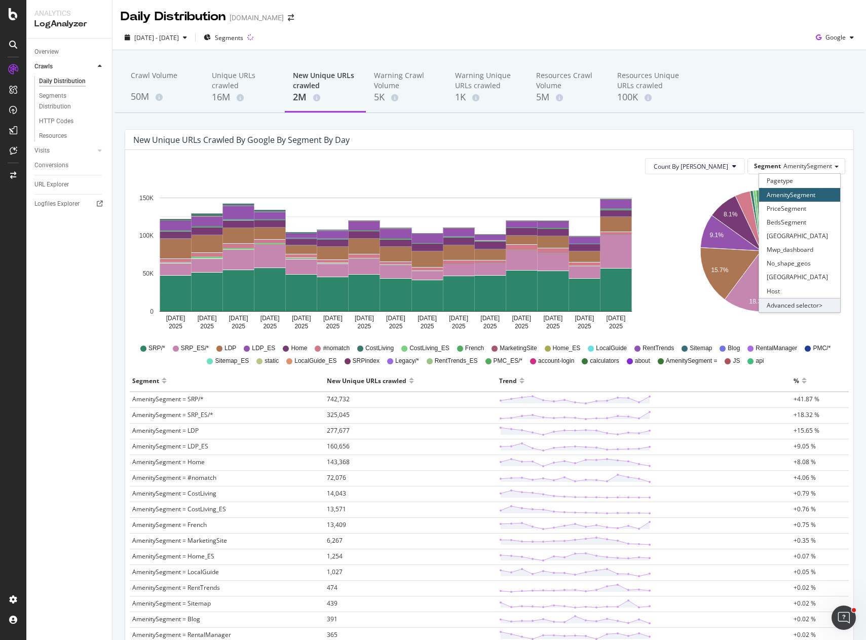
click at [785, 305] on div "Advanced selector >" at bounding box center [799, 305] width 81 height 14
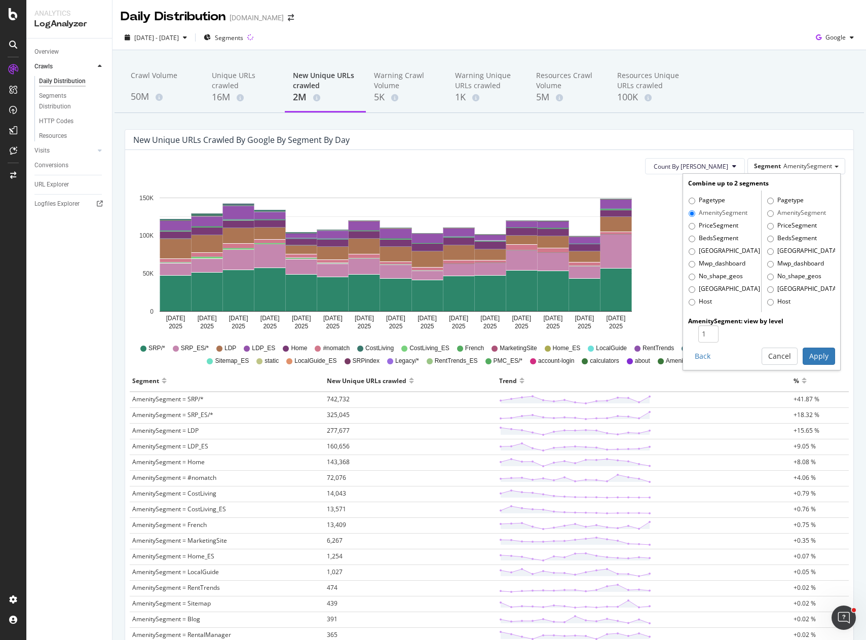
click at [614, 142] on div "New Unique URLs crawled by google by Segment by Day" at bounding box center [481, 140] width 697 height 10
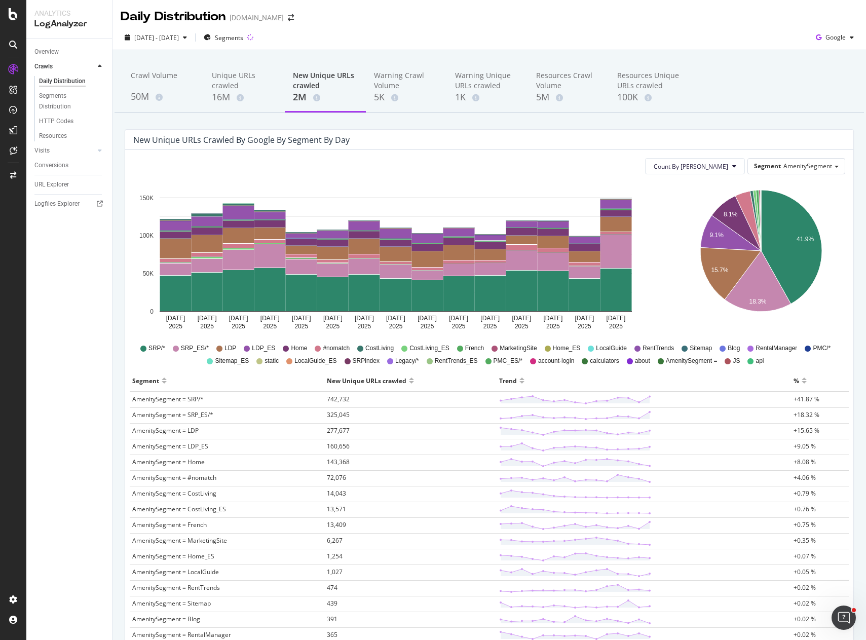
drag, startPoint x: 409, startPoint y: 147, endPoint x: 409, endPoint y: 140, distance: 7.1
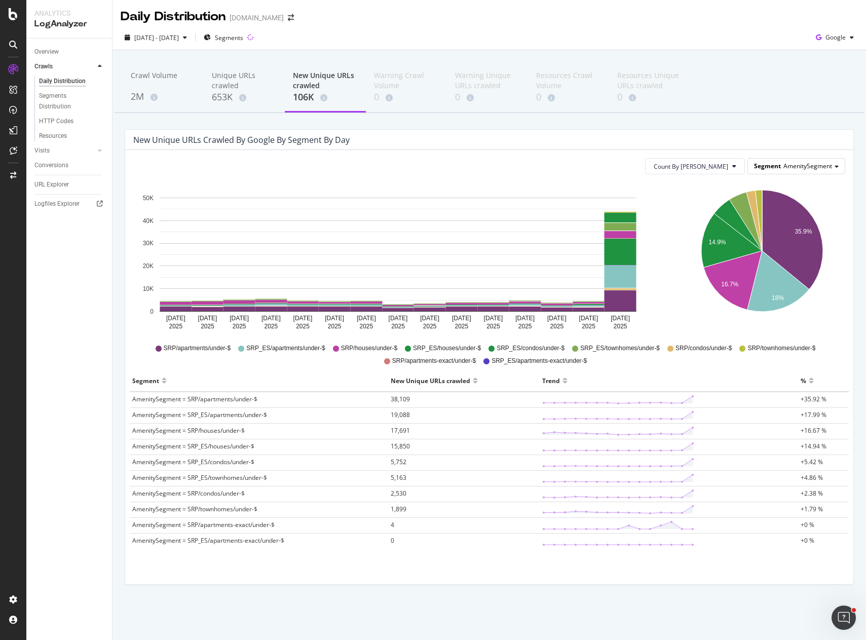
click at [807, 171] on div "Segment AmenitySegment" at bounding box center [796, 166] width 97 height 15
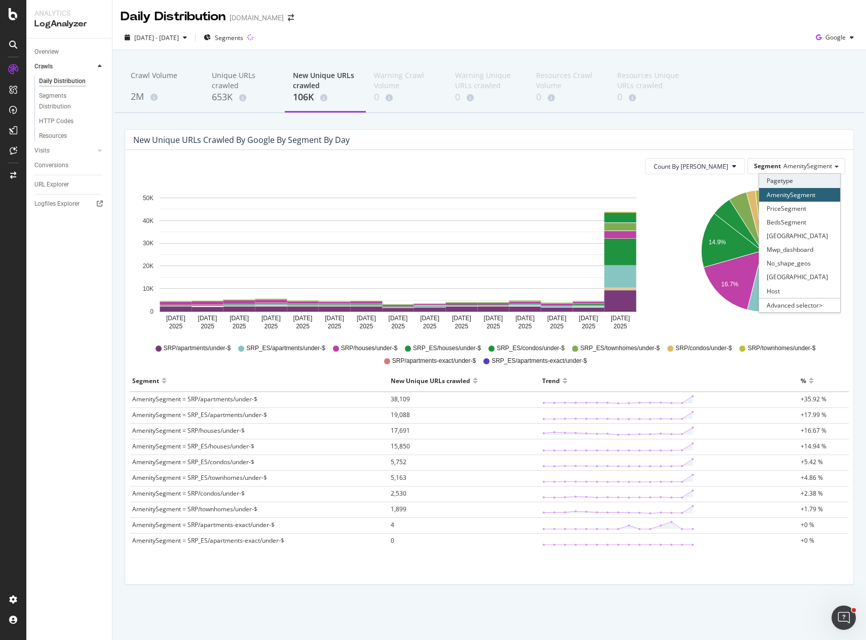
click at [785, 181] on div "Pagetype" at bounding box center [799, 181] width 81 height 14
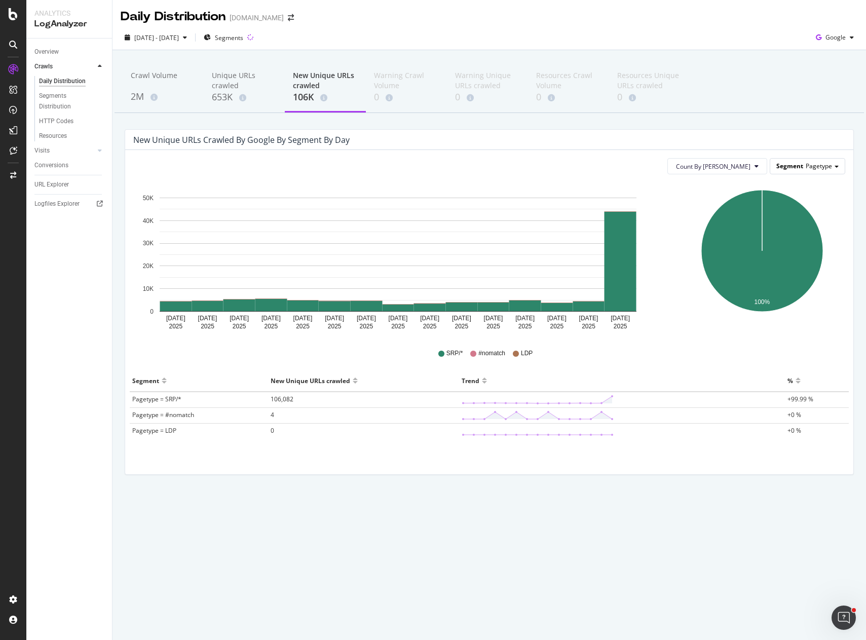
click at [823, 166] on span "Pagetype" at bounding box center [819, 166] width 26 height 9
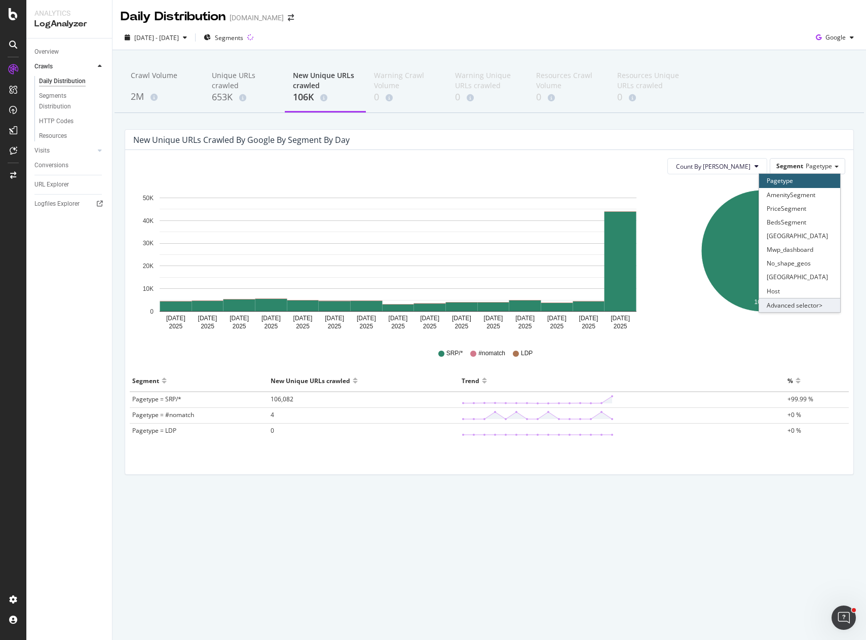
click at [780, 301] on div "Advanced selector >" at bounding box center [799, 305] width 81 height 14
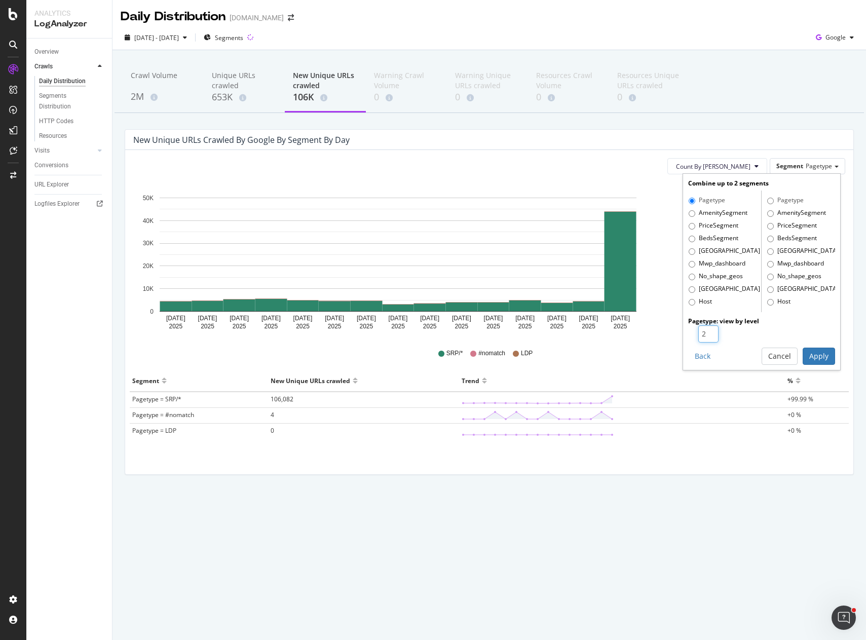
click at [711, 329] on input "2" at bounding box center [708, 333] width 20 height 17
type input "3"
click at [711, 329] on input "3" at bounding box center [708, 333] width 20 height 17
click at [817, 361] on button "Apply" at bounding box center [819, 356] width 32 height 17
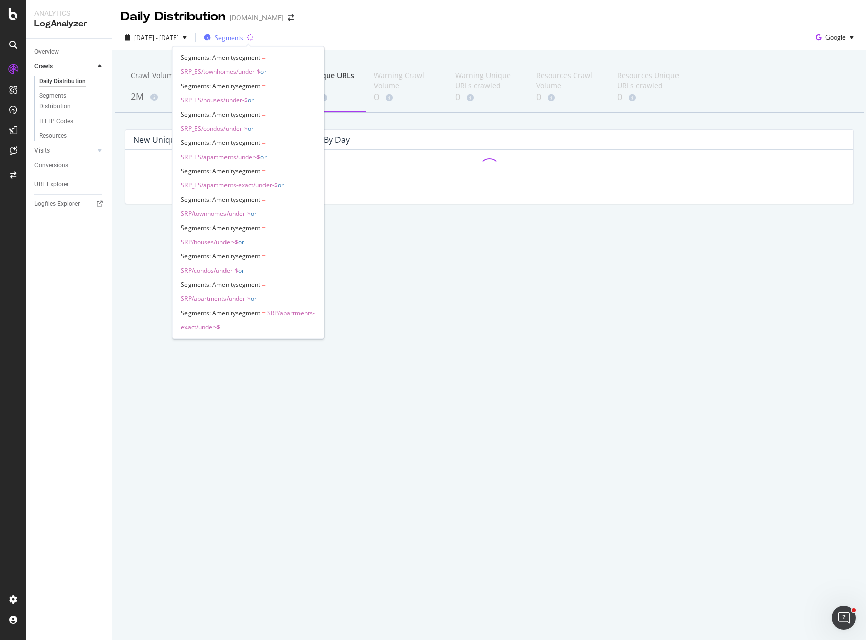
click at [243, 35] on span "Segments" at bounding box center [229, 37] width 28 height 9
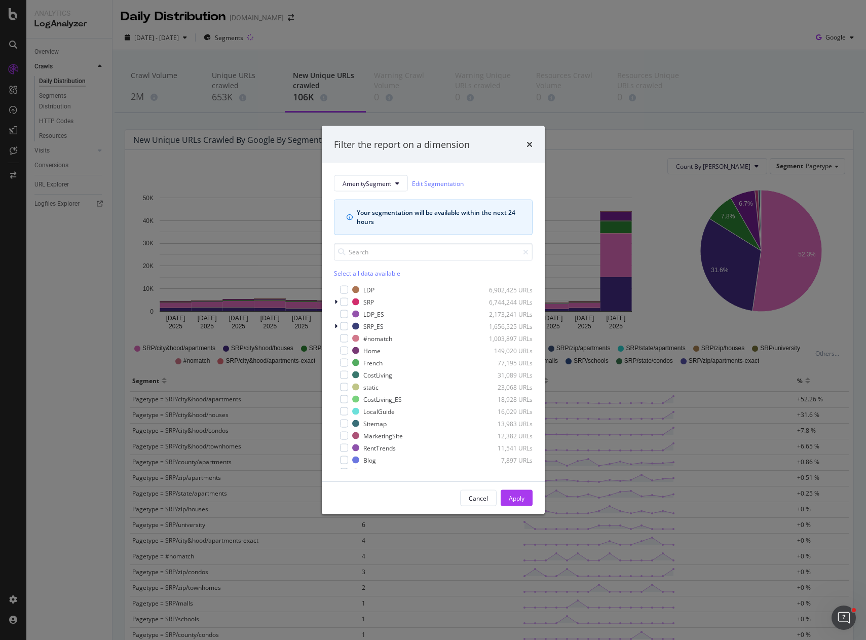
drag, startPoint x: 525, startPoint y: 495, endPoint x: 470, endPoint y: 277, distance: 225.2
click at [470, 277] on div "Filter the report on a dimension AmenitySegment Edit Segmentation Your segmenta…" at bounding box center [433, 320] width 223 height 389
click at [516, 495] on div "Apply" at bounding box center [517, 497] width 16 height 9
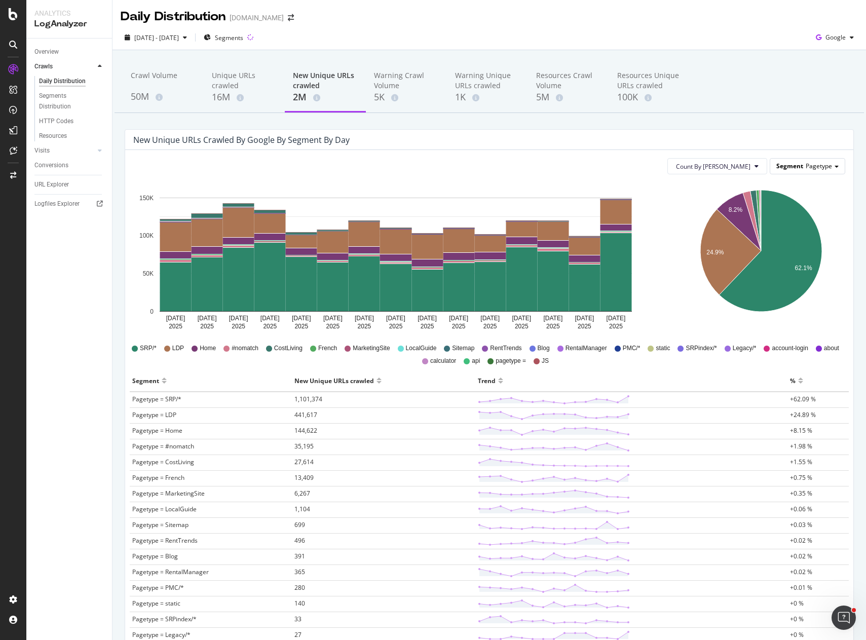
click at [806, 168] on span "Pagetype" at bounding box center [819, 166] width 26 height 9
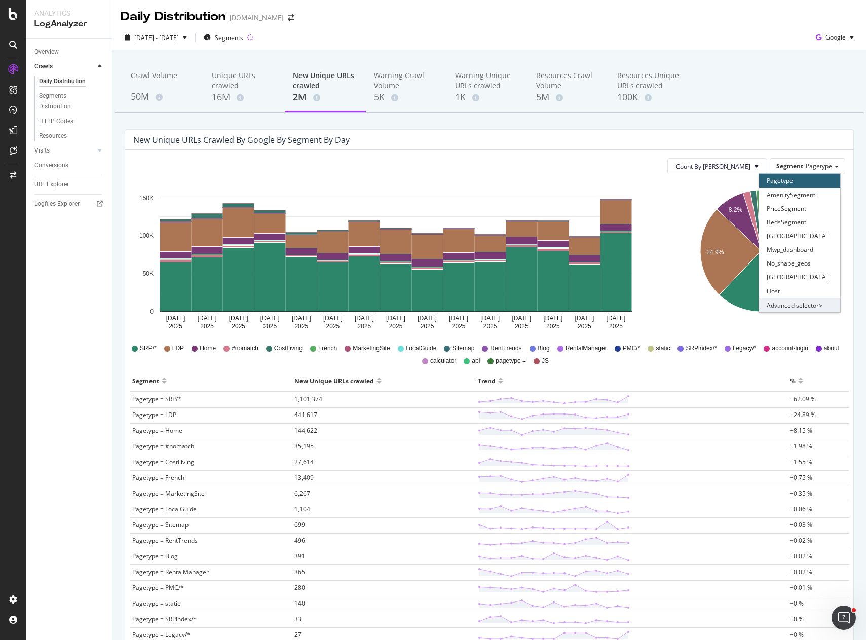
click at [773, 303] on div "Advanced selector >" at bounding box center [799, 305] width 81 height 14
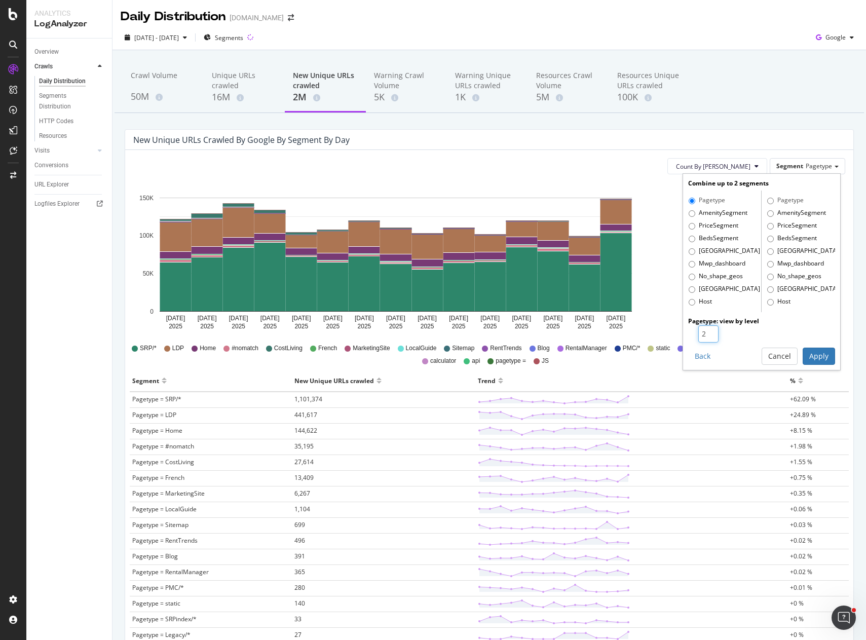
type input "2"
click at [704, 329] on input "2" at bounding box center [708, 333] width 20 height 17
click at [803, 354] on button "Apply" at bounding box center [819, 356] width 32 height 17
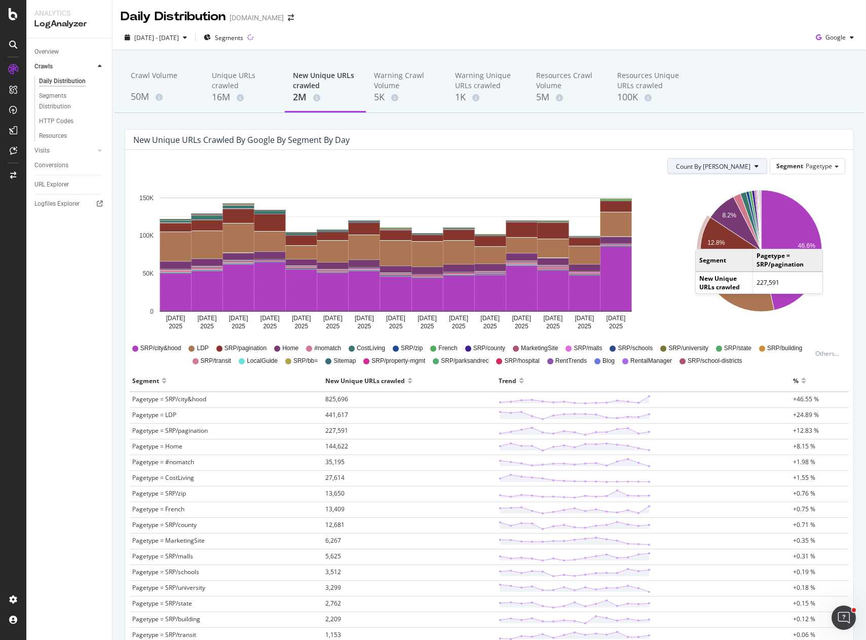
click at [740, 168] on span "Count By Day" at bounding box center [713, 166] width 74 height 9
click at [789, 166] on span "Segment" at bounding box center [789, 166] width 27 height 9
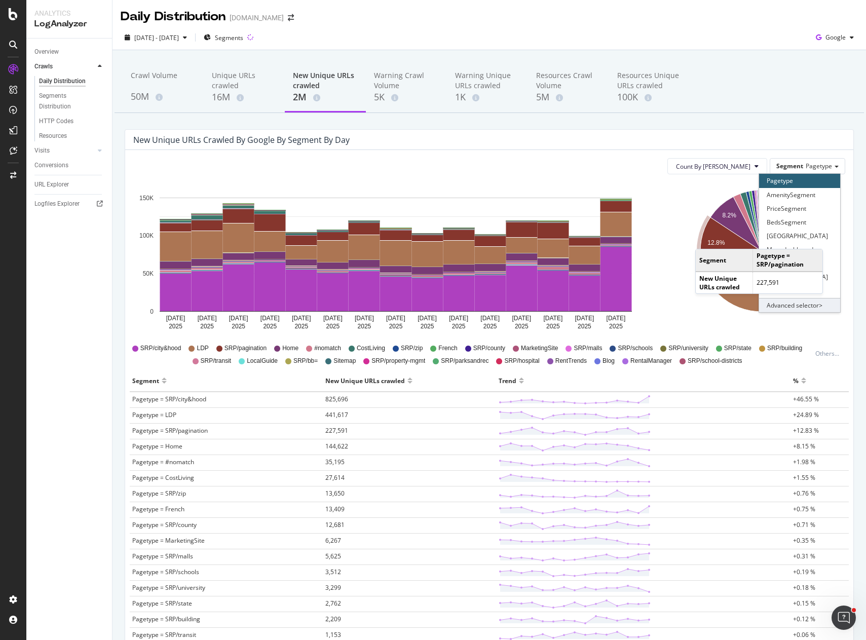
click at [822, 307] on div "Advanced selector >" at bounding box center [799, 305] width 81 height 14
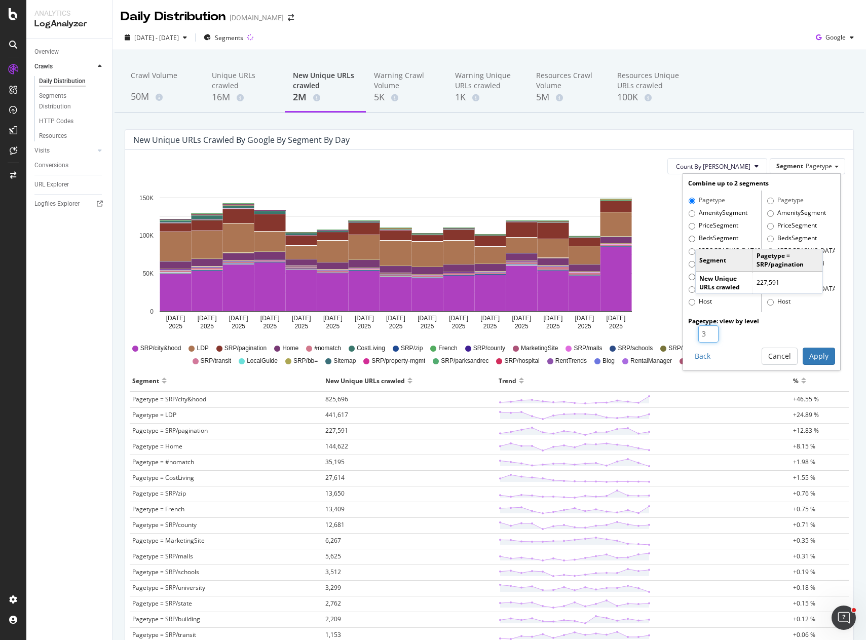
type input "3"
click at [704, 331] on input "3" at bounding box center [708, 333] width 20 height 17
click at [806, 350] on button "Apply" at bounding box center [819, 356] width 32 height 17
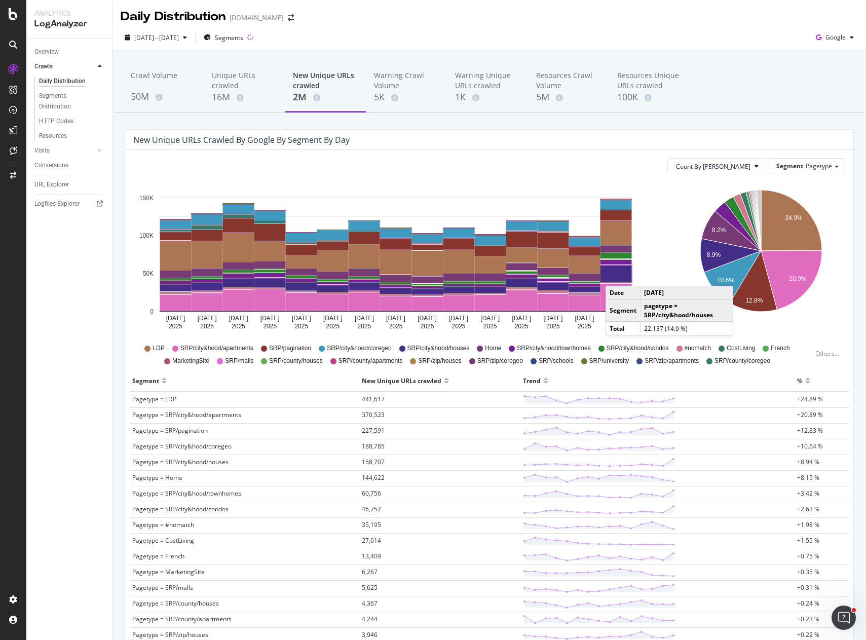
click at [616, 276] on rect "A chart." at bounding box center [615, 273] width 31 height 16
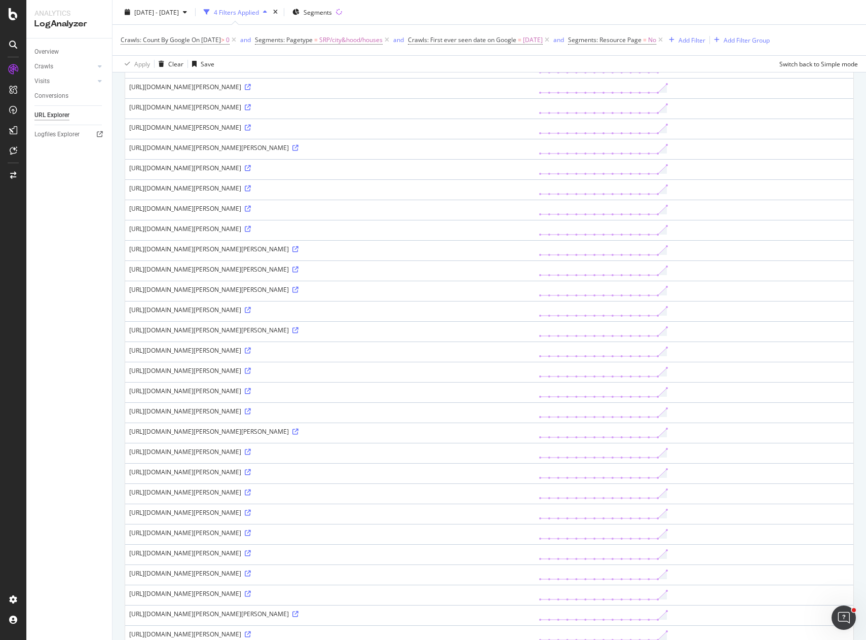
scroll to position [608, 0]
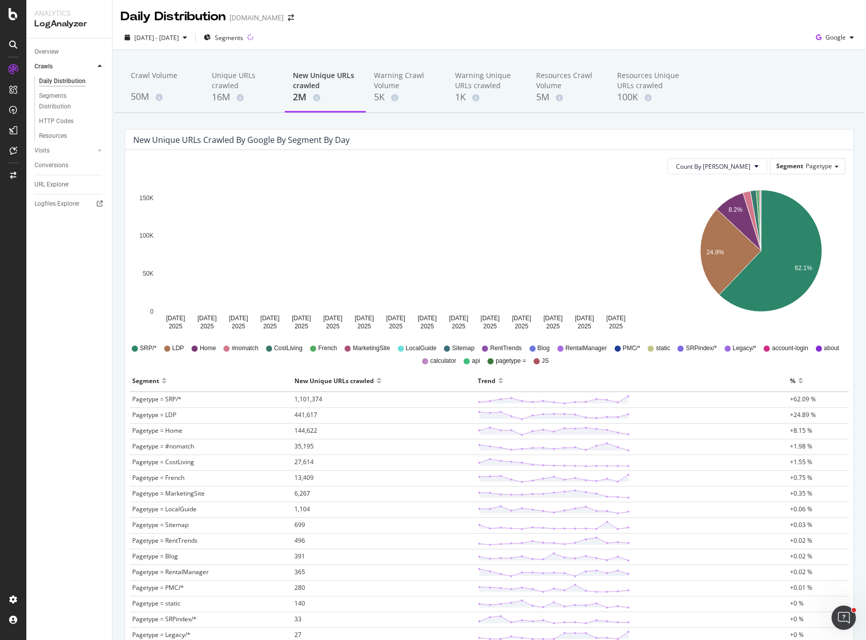
drag, startPoint x: 687, startPoint y: 403, endPoint x: 669, endPoint y: 400, distance: 19.1
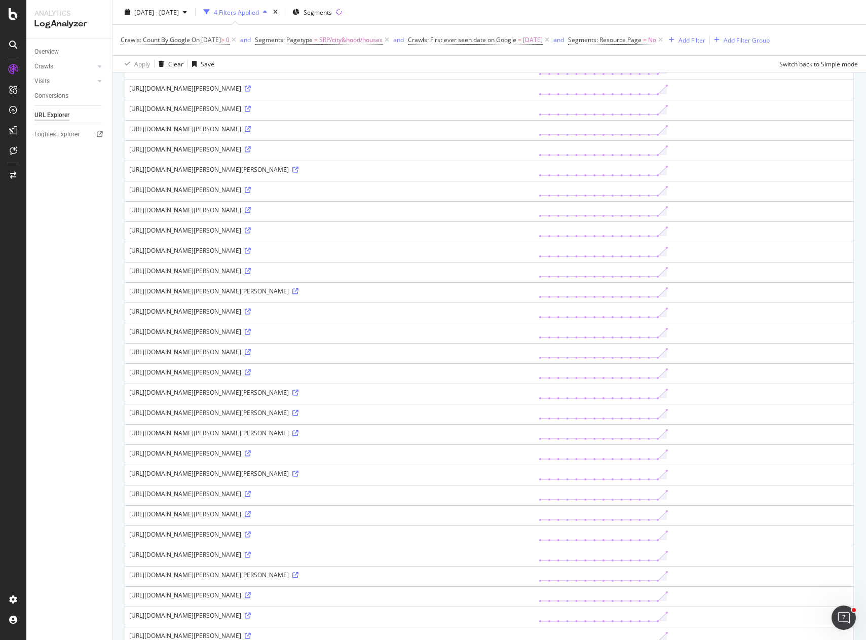
scroll to position [608, 0]
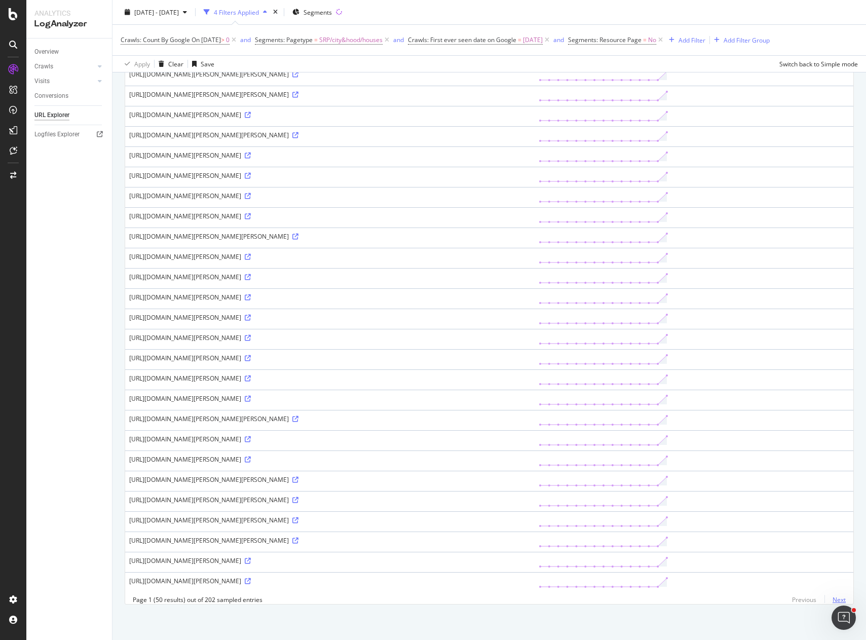
click at [829, 602] on link "Next" at bounding box center [834, 599] width 21 height 15
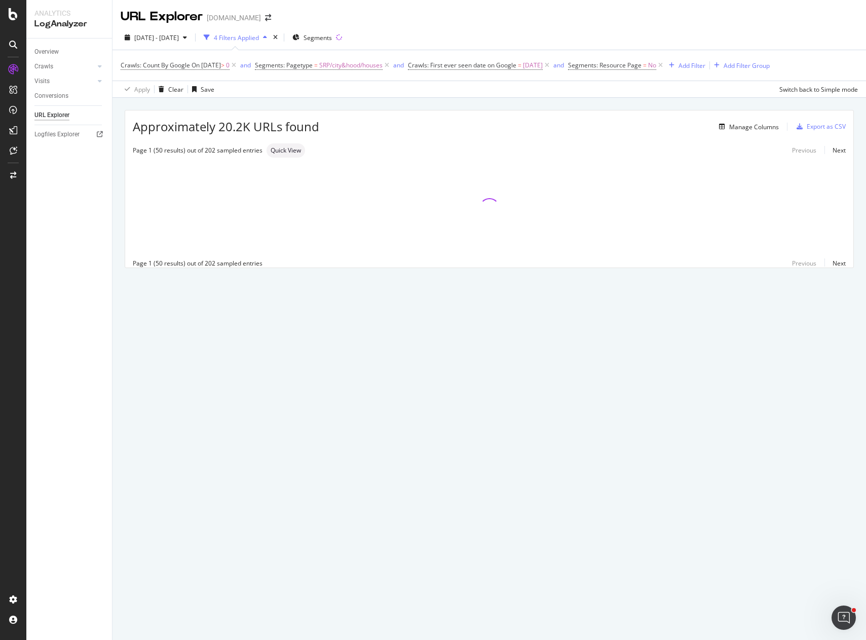
scroll to position [0, 0]
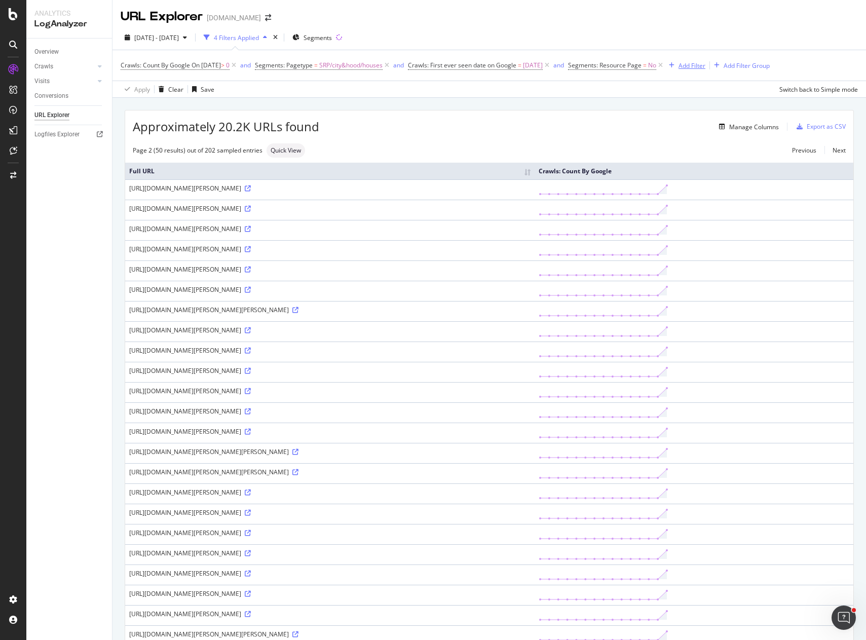
click at [705, 66] on div "Add Filter" at bounding box center [691, 65] width 27 height 9
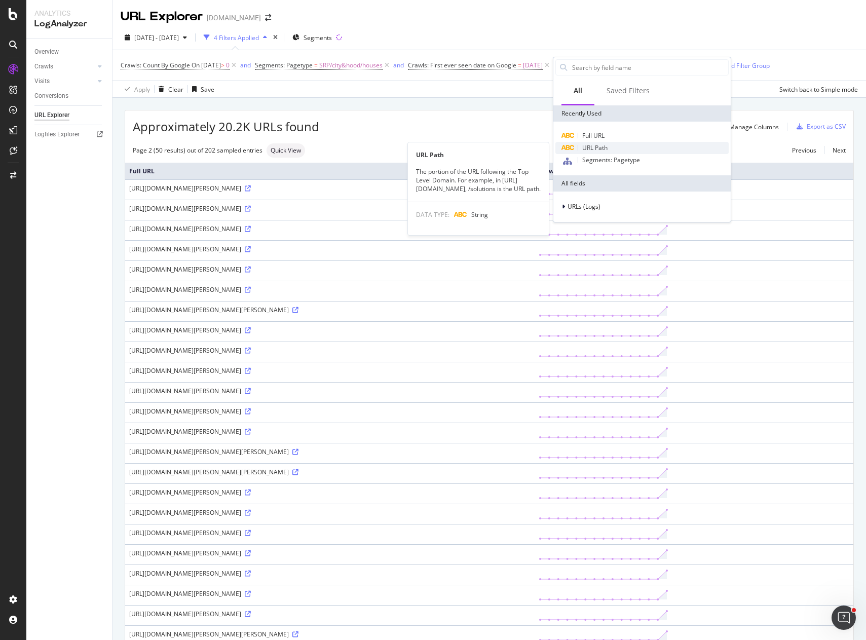
click at [597, 149] on span "URL Path" at bounding box center [594, 147] width 25 height 9
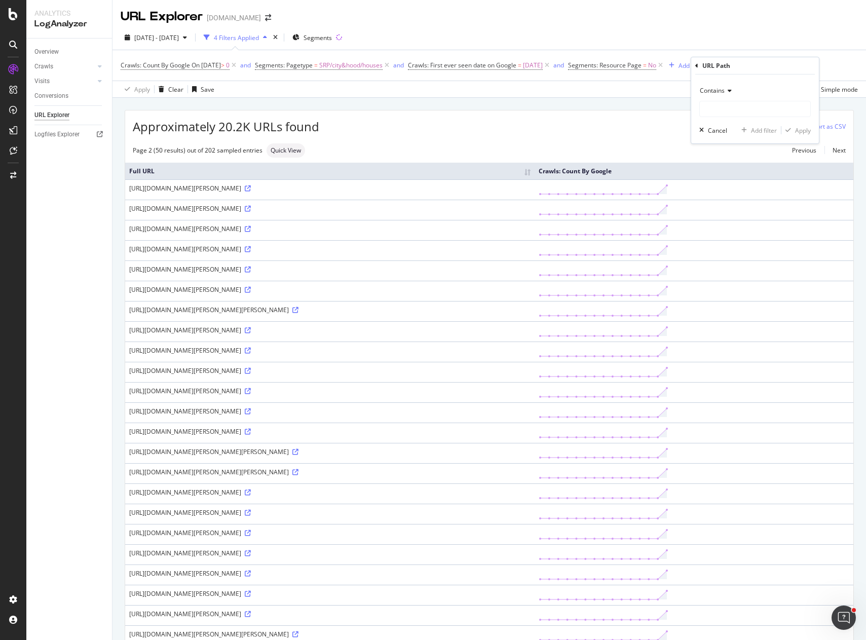
click at [740, 89] on div "Contains" at bounding box center [754, 91] width 111 height 16
click at [741, 203] on span "Doesn't contain" at bounding box center [726, 204] width 44 height 9
click at [727, 114] on input "text" at bounding box center [755, 109] width 110 height 16
type input "/es/"
click at [803, 130] on div "Apply" at bounding box center [803, 130] width 16 height 9
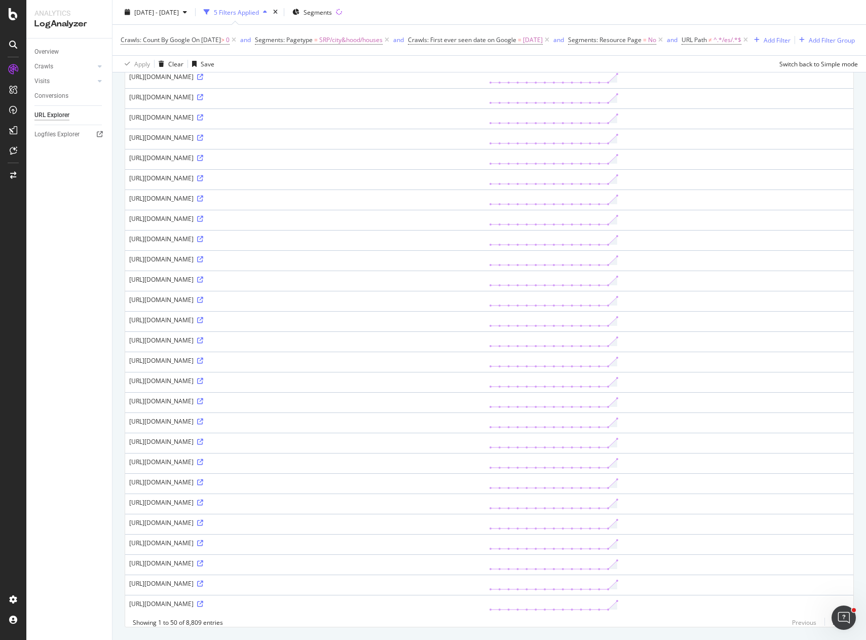
scroll to position [621, 0]
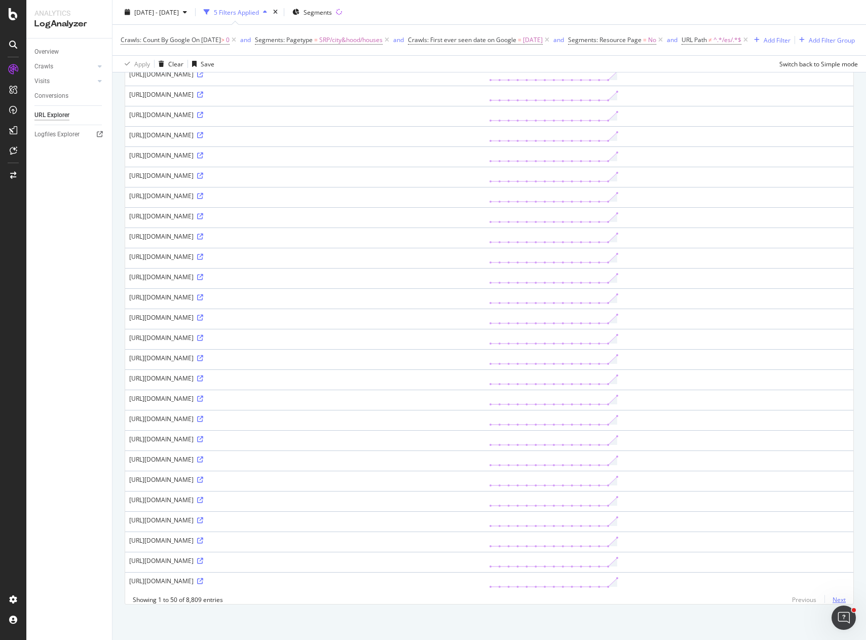
click at [831, 600] on link "Next" at bounding box center [834, 599] width 21 height 15
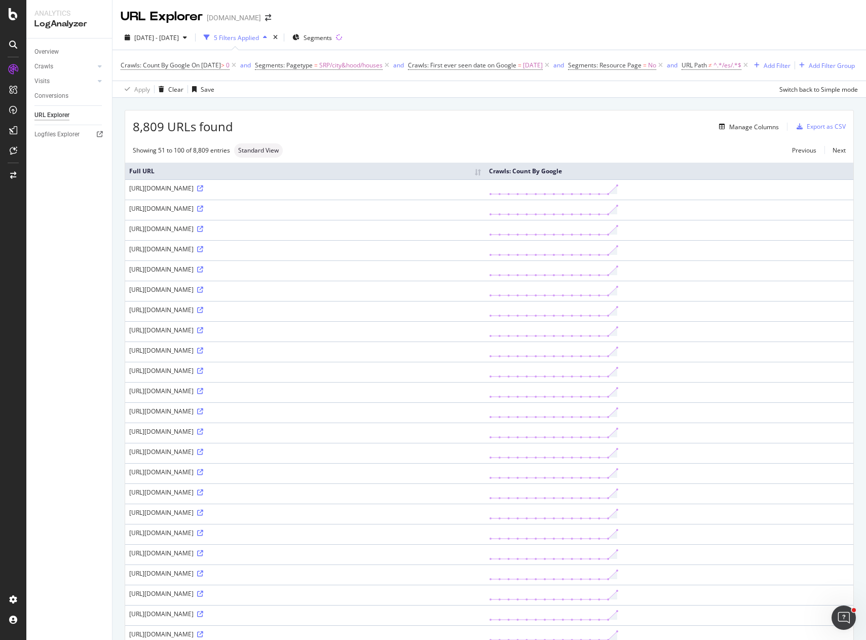
click at [425, 133] on div "Manage Columns" at bounding box center [506, 127] width 546 height 12
click at [203, 374] on icon at bounding box center [200, 371] width 6 height 6
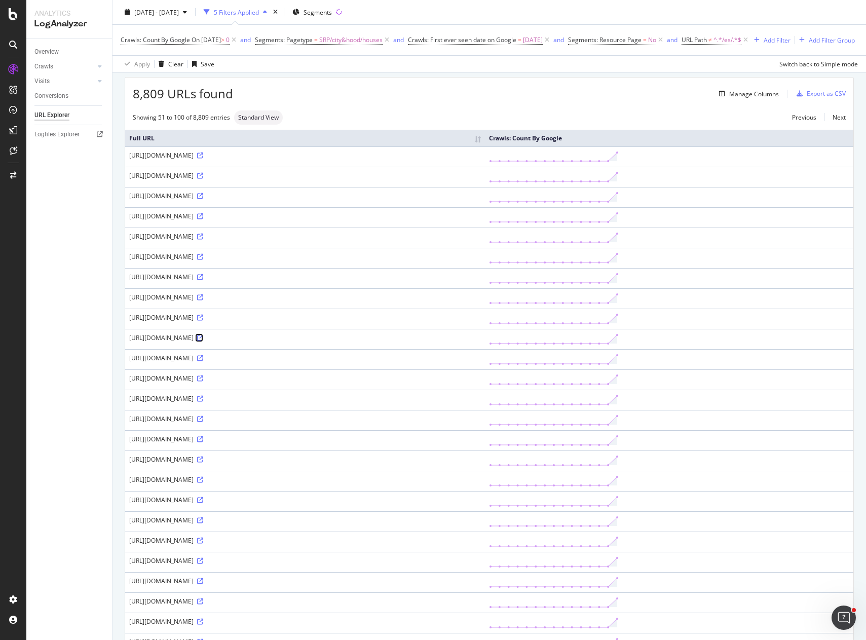
scroll to position [51, 0]
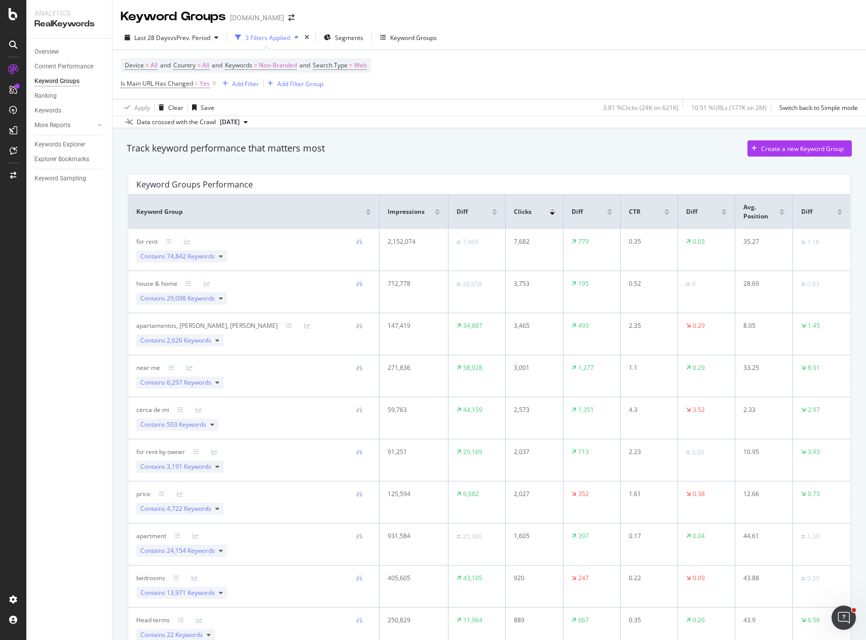
click at [639, 40] on div "Last 28 Days vs Prev. Period 3 Filters Applied Segments Keyword Groups" at bounding box center [488, 39] width 753 height 20
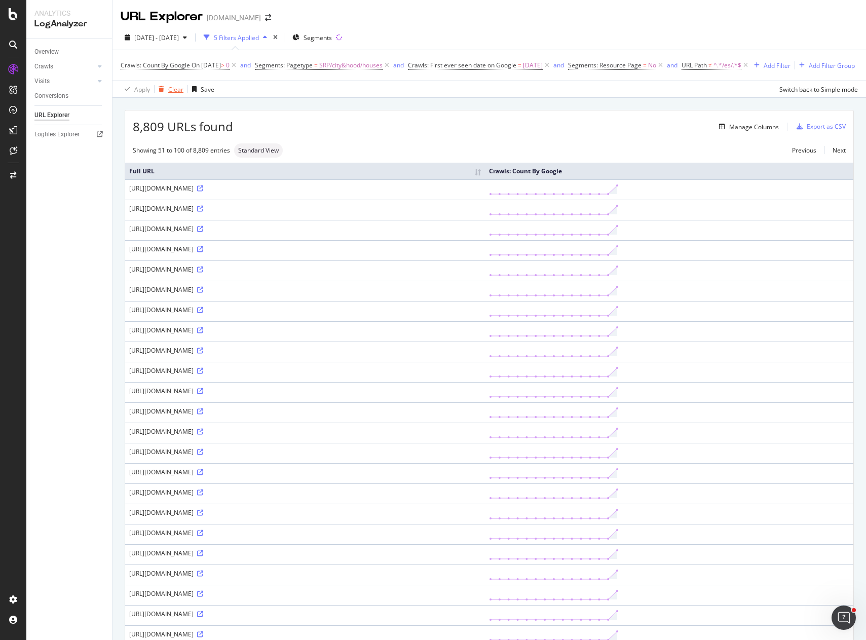
click at [172, 94] on div "Clear" at bounding box center [175, 89] width 15 height 9
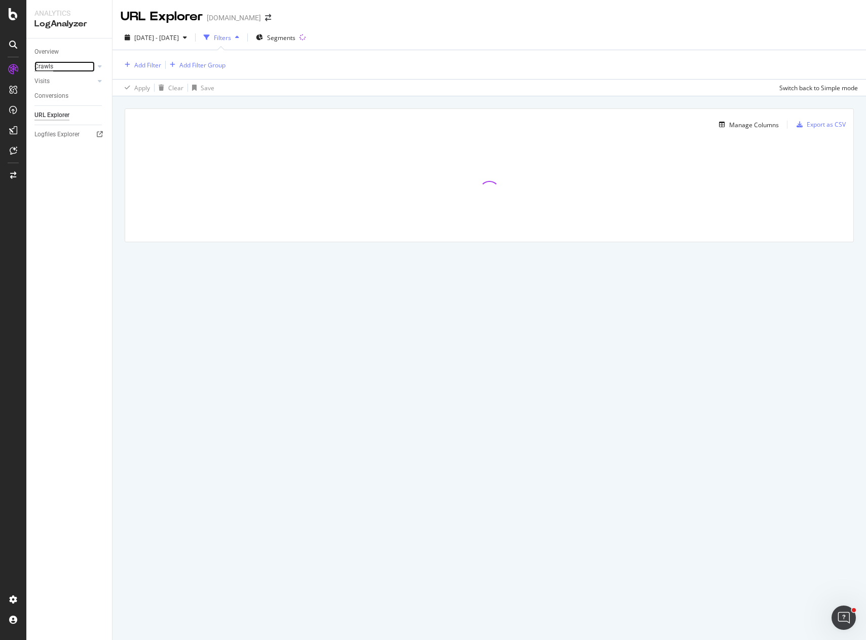
click at [49, 68] on div "Crawls" at bounding box center [43, 66] width 19 height 11
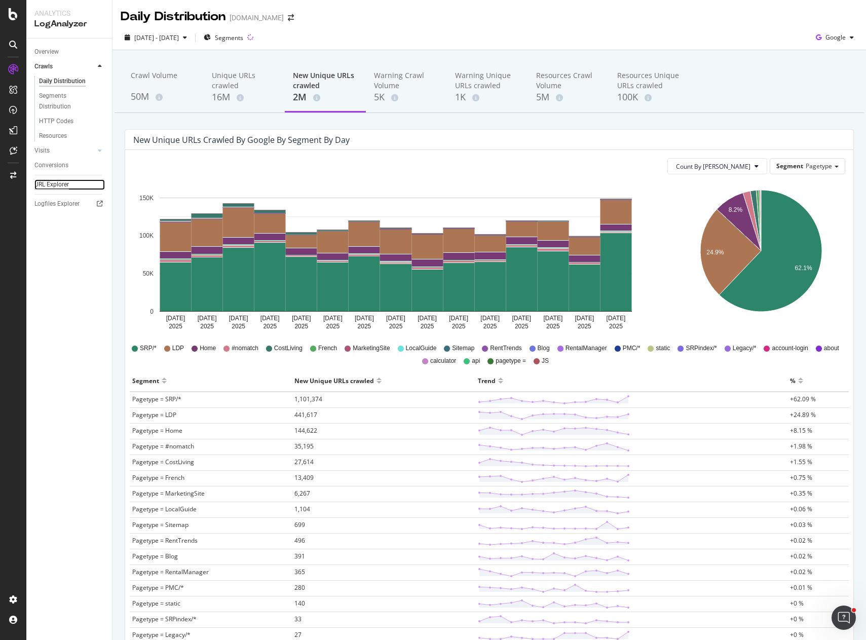
click at [59, 183] on div "URL Explorer" at bounding box center [51, 184] width 34 height 11
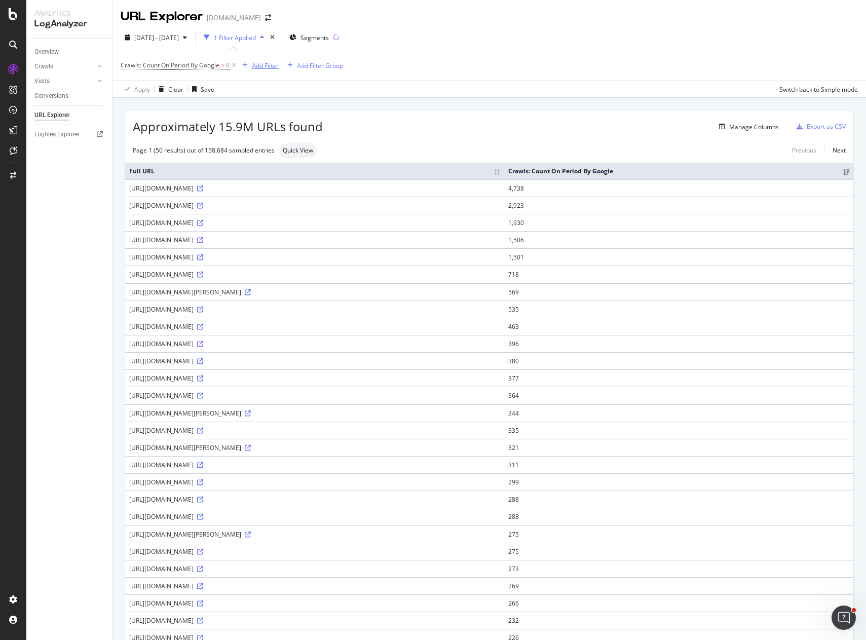
click at [268, 68] on div "Add Filter" at bounding box center [265, 65] width 27 height 9
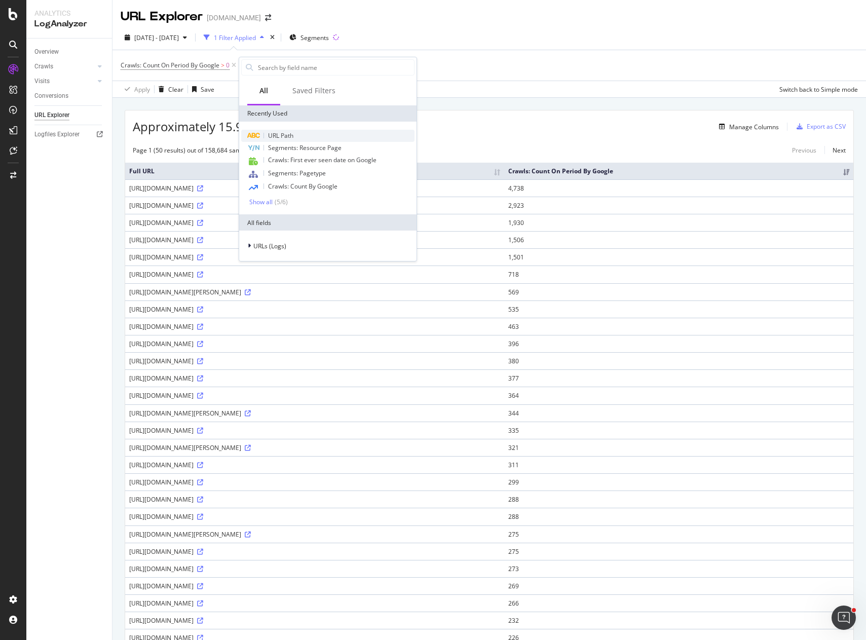
click at [345, 131] on div "URL Path" at bounding box center [327, 136] width 173 height 12
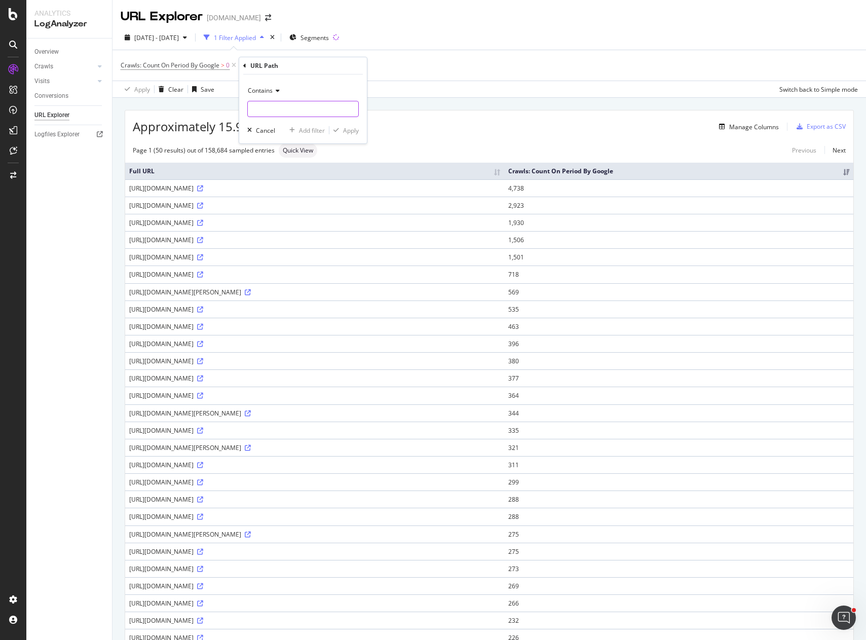
click at [310, 105] on input "text" at bounding box center [303, 109] width 110 height 16
drag, startPoint x: 292, startPoint y: 107, endPoint x: 298, endPoint y: 108, distance: 6.2
click at [292, 107] on input "/new/|/n" at bounding box center [296, 109] width 96 height 16
paste input "/nuevo/"
type input "/new/|/nuevo/"
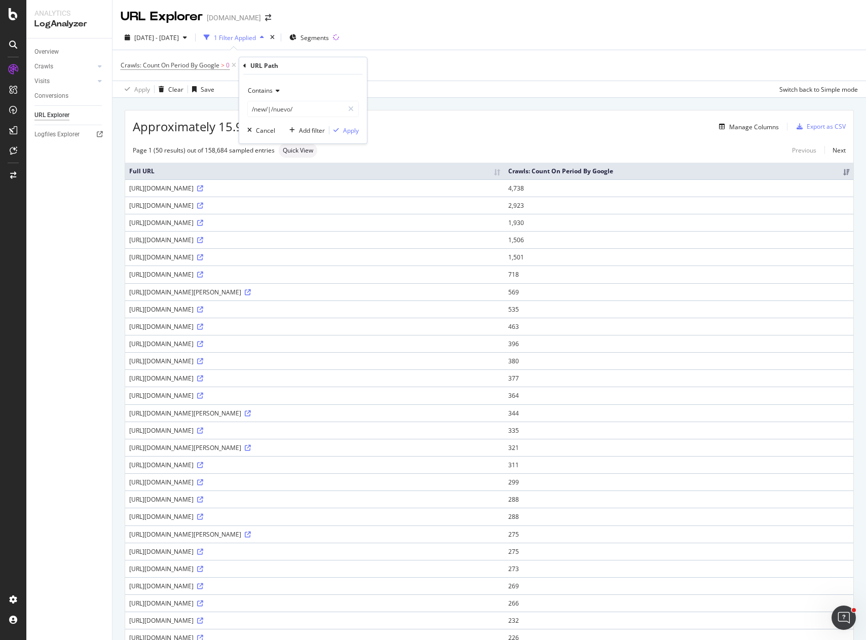
click at [272, 89] on span "Contains" at bounding box center [260, 90] width 25 height 9
click at [302, 216] on div "Matches regex" at bounding box center [304, 216] width 108 height 13
click at [352, 131] on div "Apply" at bounding box center [351, 130] width 16 height 9
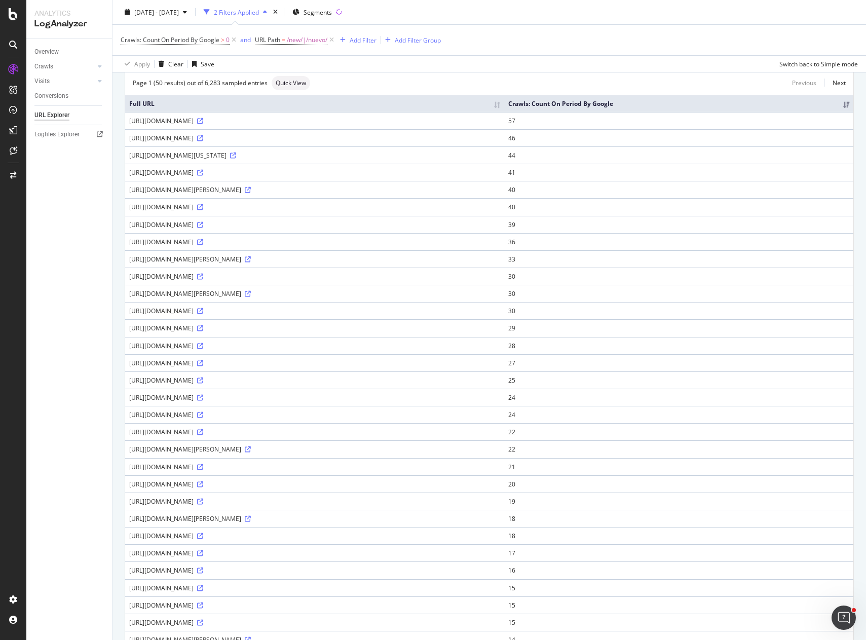
scroll to position [304, 0]
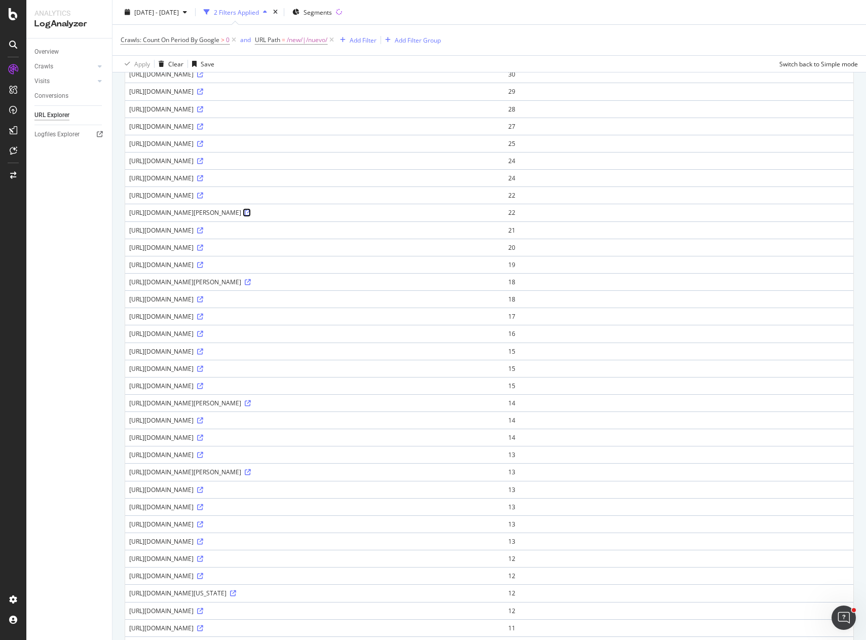
click at [251, 213] on icon at bounding box center [248, 213] width 6 height 6
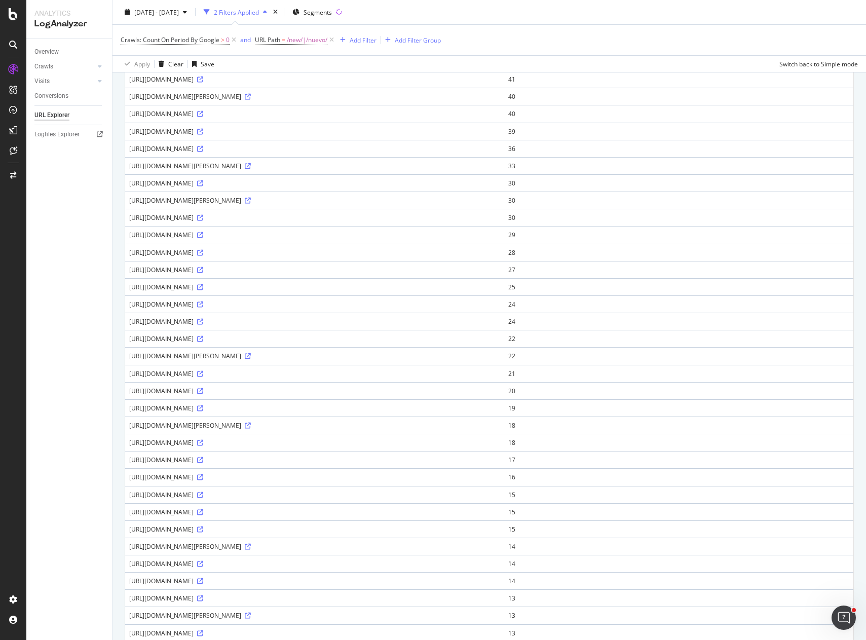
scroll to position [253, 0]
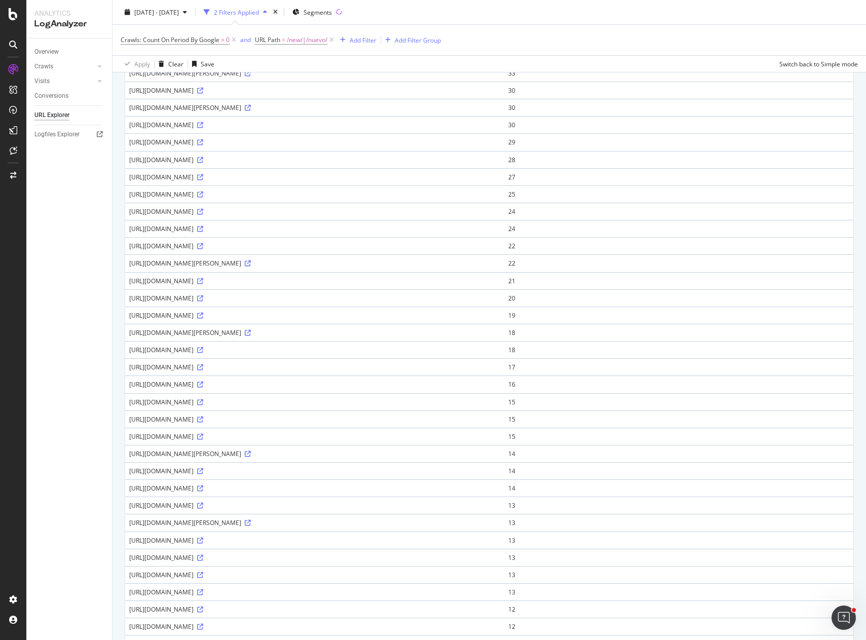
drag, startPoint x: 128, startPoint y: 261, endPoint x: 323, endPoint y: 268, distance: 195.1
click at [323, 268] on td "https://www.apartments.com/glen-oak-acres-glenview-il/new/cheap/" at bounding box center [314, 262] width 379 height 17
copy div "https://www.apartments.com/glen-oak-acres-glenview-il/new/cheap/"
click at [674, 264] on td "22" at bounding box center [678, 262] width 349 height 17
click at [251, 262] on icon at bounding box center [248, 263] width 6 height 6
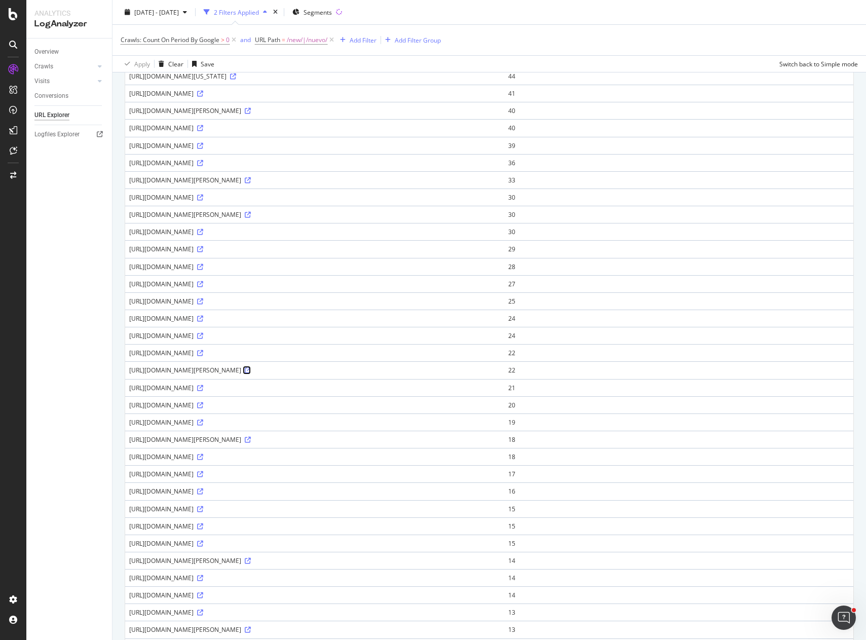
scroll to position [0, 0]
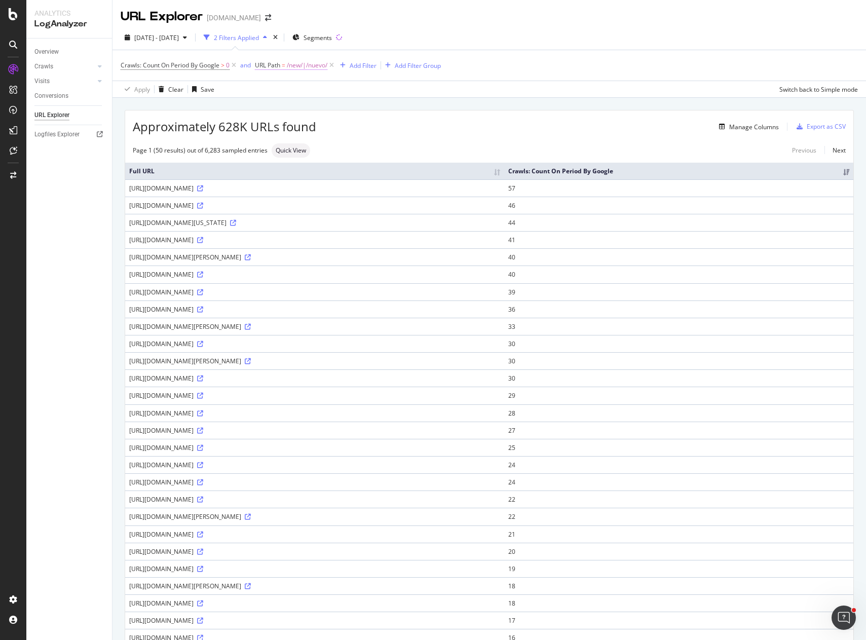
click at [317, 66] on span "/new/|/nuevo/" at bounding box center [307, 65] width 41 height 14
click at [332, 105] on input "/new/|/nuevo/" at bounding box center [312, 107] width 96 height 16
click at [490, 91] on div "Apply Clear Save Switch back to Simple mode" at bounding box center [488, 89] width 753 height 17
click at [334, 65] on icon at bounding box center [331, 65] width 9 height 10
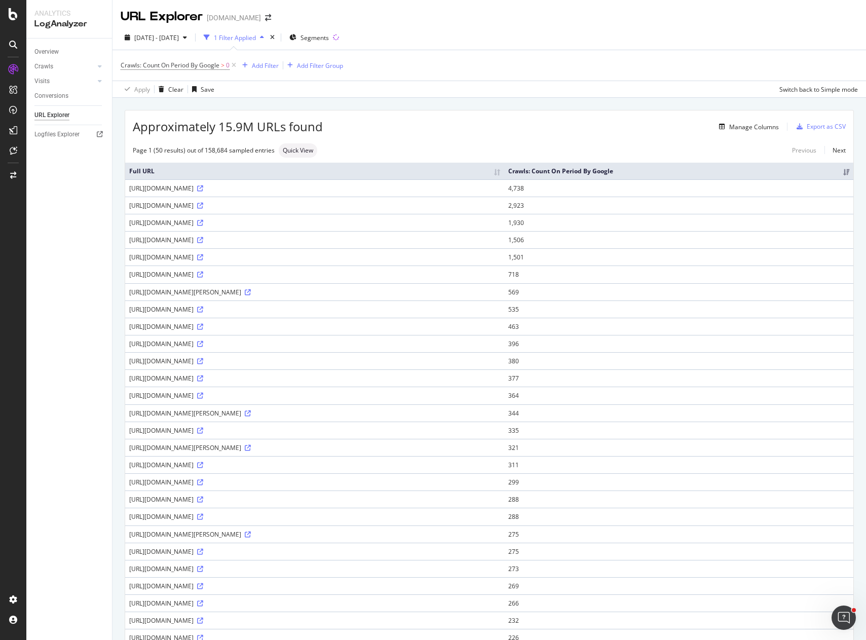
click at [589, 104] on div "Approximately 15.9M URLs found Manage Columns Export as CSV Page 1 (50 results)…" at bounding box center [488, 595] width 753 height 994
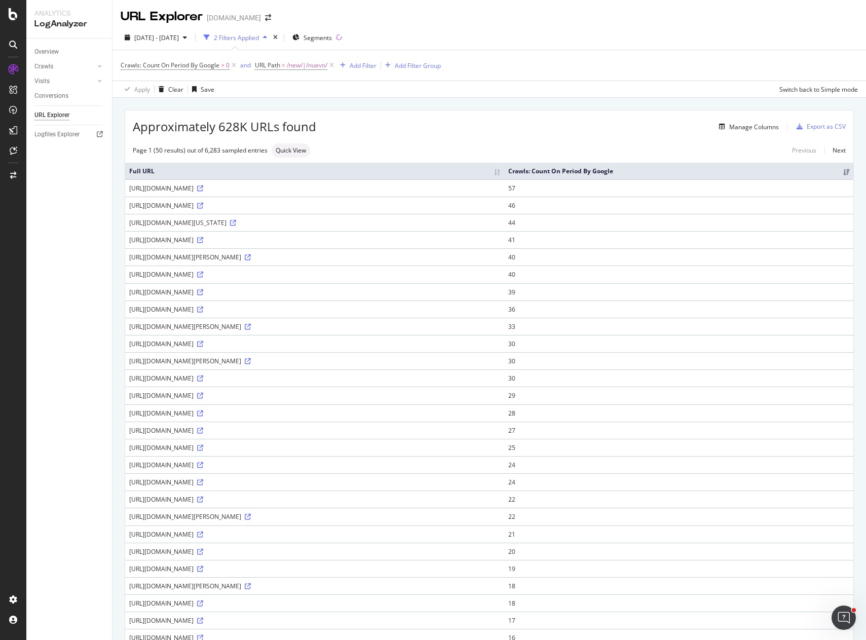
click at [370, 129] on div "Manage Columns" at bounding box center [547, 127] width 463 height 12
click at [413, 125] on div "Manage Columns" at bounding box center [547, 127] width 463 height 12
click at [59, 297] on div "Overview Crawls Daily Distribution Segments Distribution HTTP Codes Resources V…" at bounding box center [69, 339] width 86 height 601
drag, startPoint x: 129, startPoint y: 412, endPoint x: 313, endPoint y: 420, distance: 184.1
click at [313, 420] on td "https://www.apartments.com/cypress-station-houston-tx/new/4/" at bounding box center [314, 412] width 379 height 17
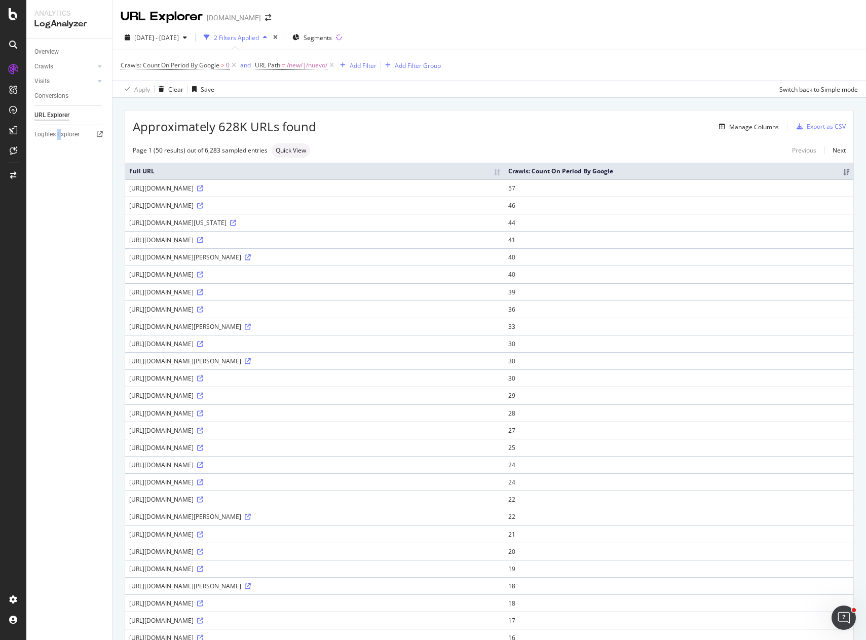
copy div "https://www.apartments.com/cypress-station-houston-tx/new/4/"
click at [191, 37] on div "button" at bounding box center [185, 37] width 12 height 6
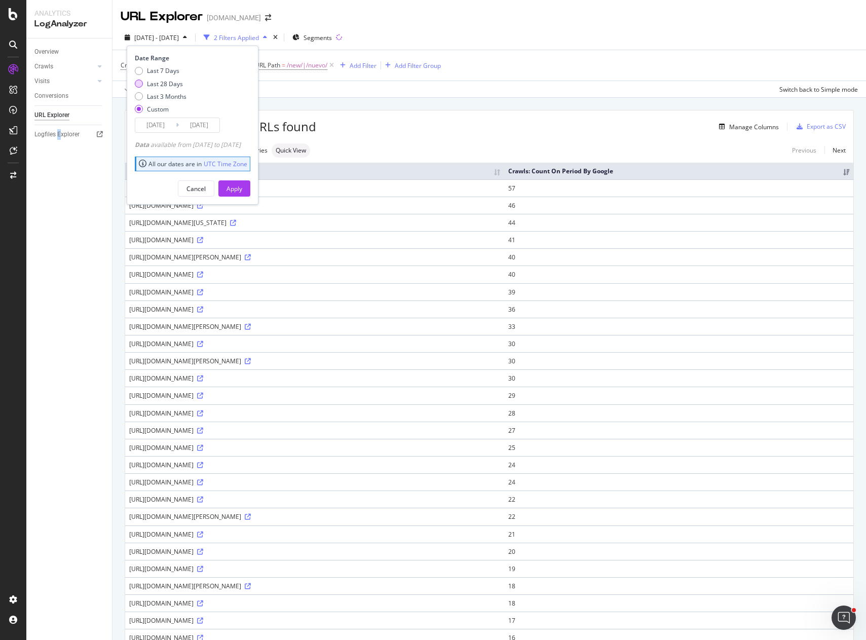
click at [161, 84] on div "Last 28 Days" at bounding box center [165, 84] width 36 height 9
type input "2025/07/27"
type input "2025/08/23"
click at [242, 188] on div "Apply" at bounding box center [234, 188] width 16 height 9
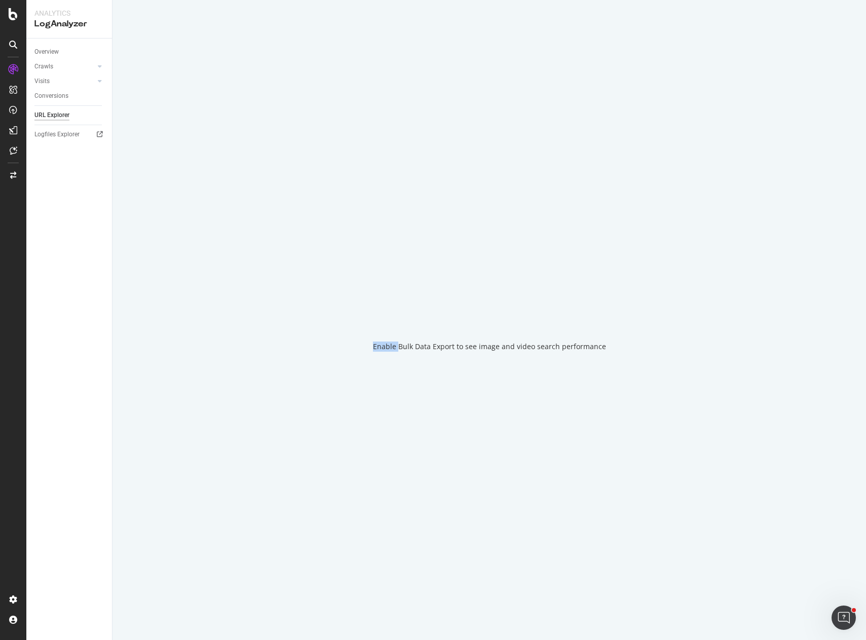
click at [252, 188] on div "Enable Bulk Data Export to see image and video search performance" at bounding box center [488, 320] width 753 height 640
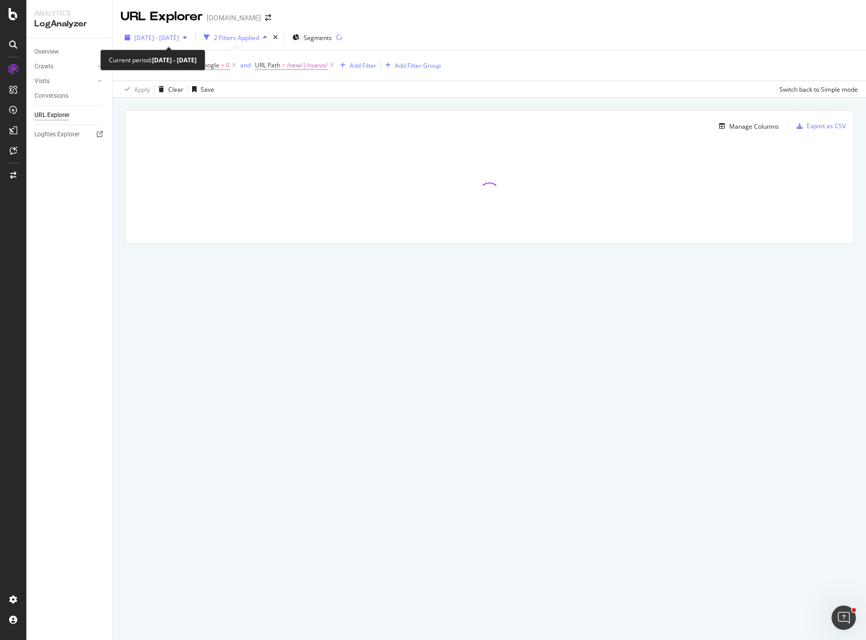
click at [191, 36] on div "button" at bounding box center [185, 37] width 12 height 6
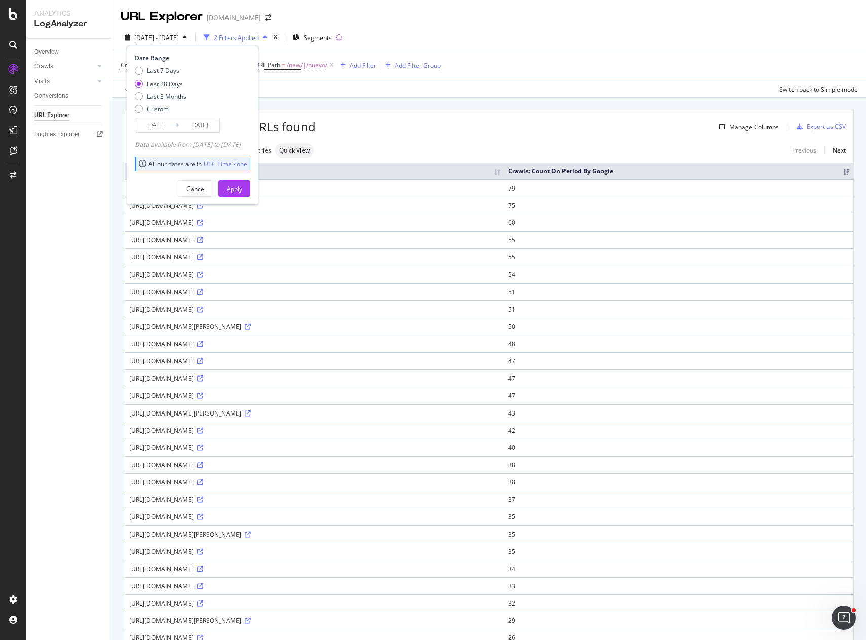
click at [82, 215] on div "Overview Crawls Daily Distribution Segments Distribution HTTP Codes Resources V…" at bounding box center [69, 339] width 86 height 601
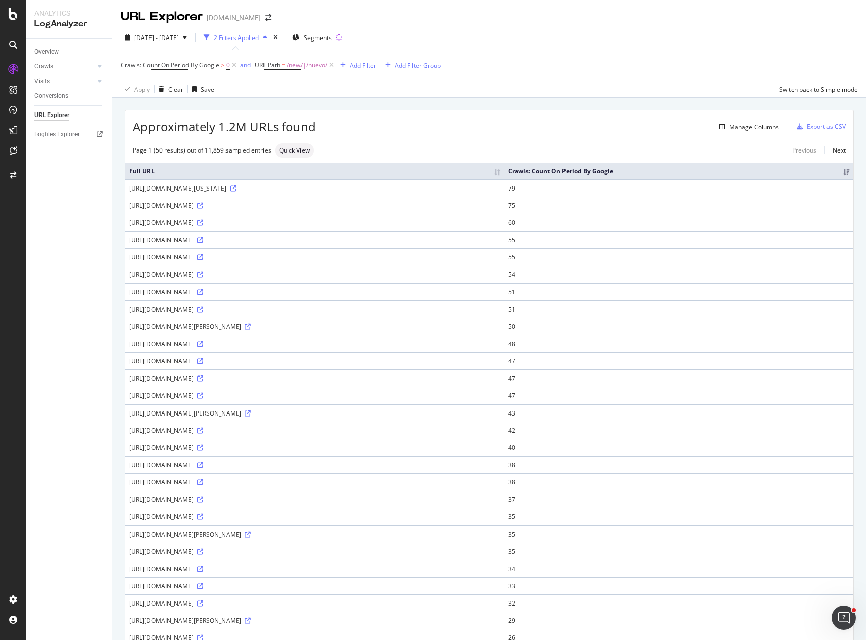
click at [413, 123] on div "Manage Columns" at bounding box center [547, 127] width 463 height 12
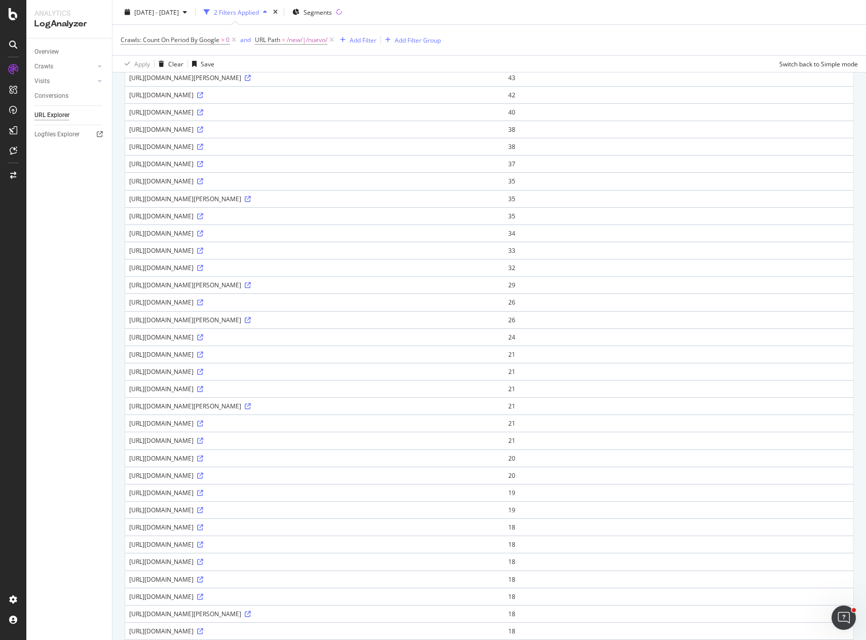
click at [66, 248] on div "Overview Crawls Daily Distribution Segments Distribution HTTP Codes Resources V…" at bounding box center [69, 339] width 86 height 601
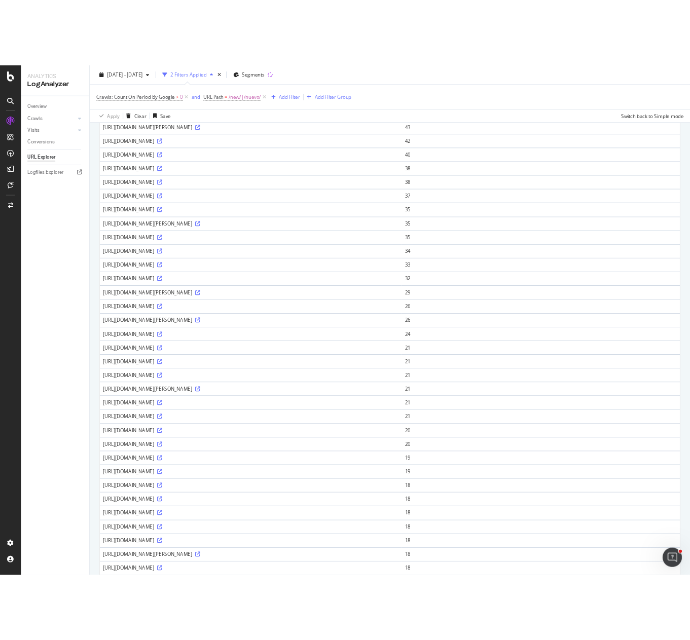
scroll to position [0, 0]
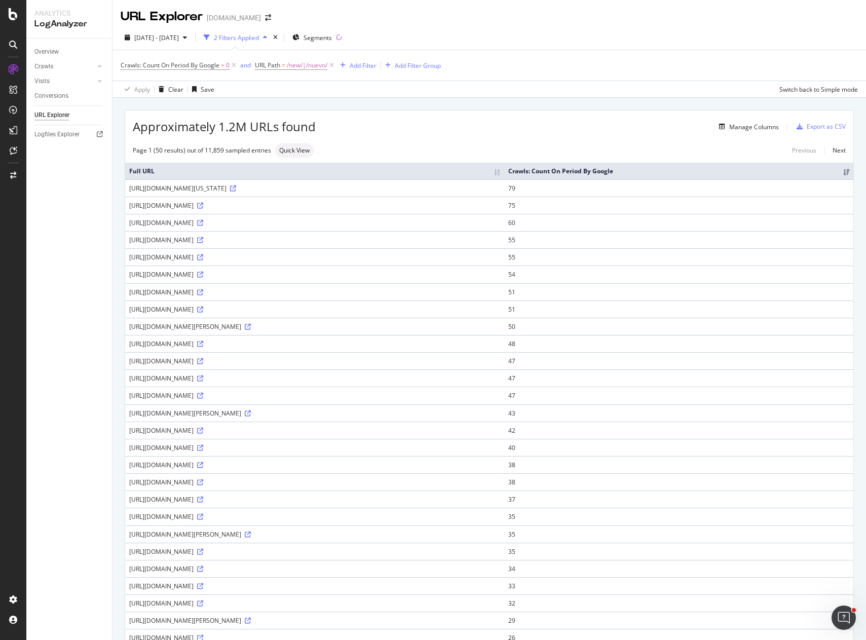
click at [365, 104] on div "Approximately 1.2M URLs found Manage Columns Export as CSV Page 1 (50 results) …" at bounding box center [488, 595] width 753 height 994
click at [495, 43] on div "2025 Jul. 27th - Aug. 23rd 2 Filters Applied Segments" at bounding box center [488, 39] width 753 height 20
click at [331, 65] on icon at bounding box center [331, 65] width 9 height 10
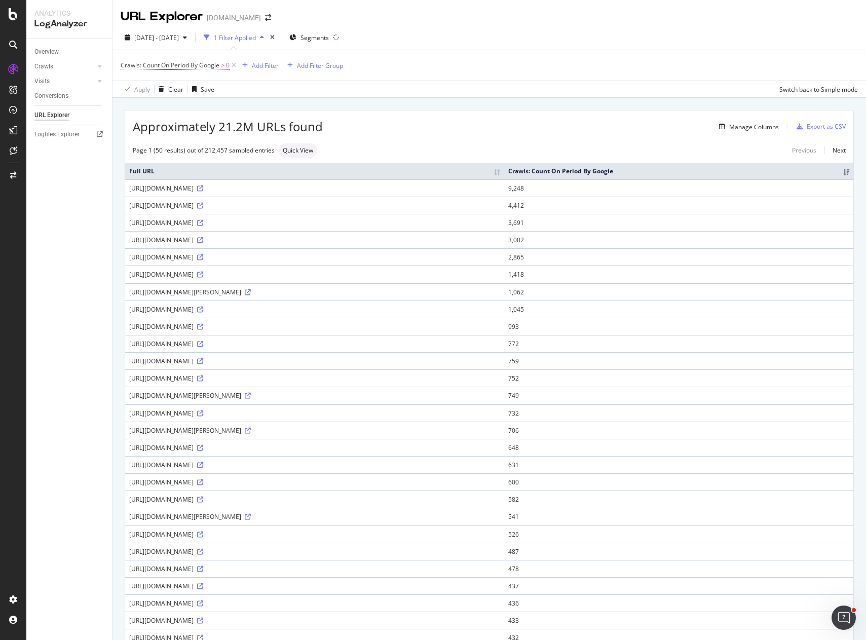
click at [559, 60] on div "Crawls: Count On Period By Google > 0 Add Filter Add Filter Group" at bounding box center [489, 65] width 737 height 30
drag, startPoint x: 557, startPoint y: 58, endPoint x: 550, endPoint y: 54, distance: 8.2
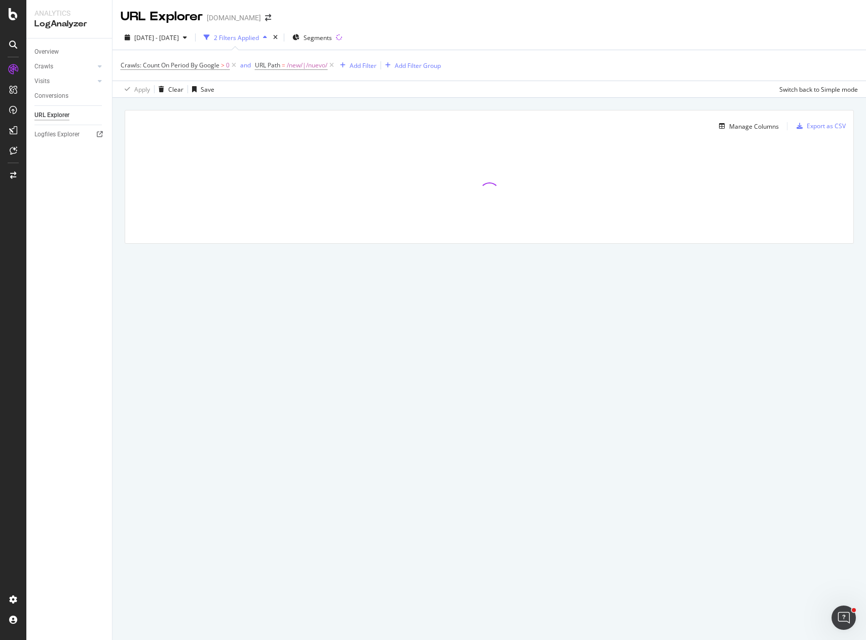
click at [621, 39] on div "2025 Jul. 27th - Aug. 23rd 2 Filters Applied Segments" at bounding box center [488, 39] width 753 height 20
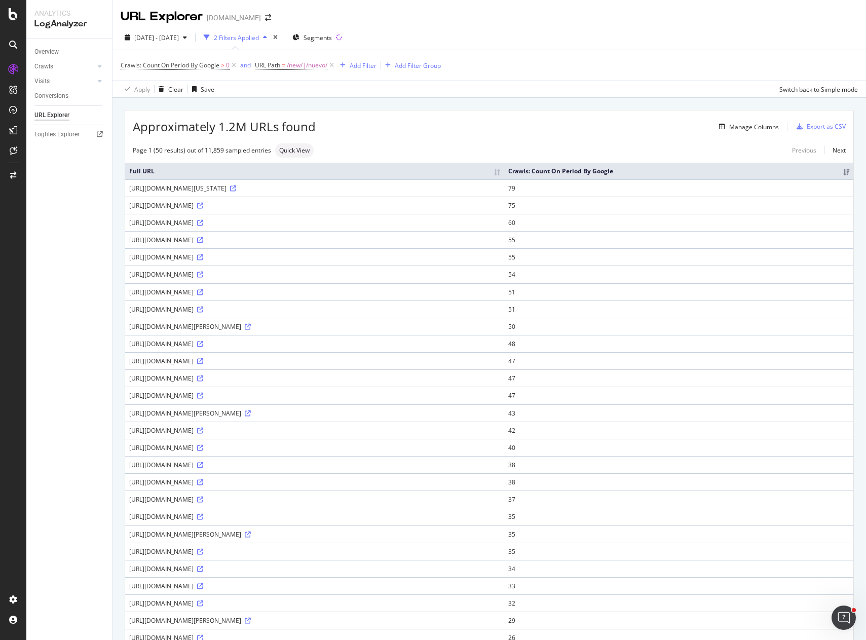
click at [488, 123] on div "Manage Columns" at bounding box center [547, 127] width 463 height 12
click at [237, 99] on input "checkbox" at bounding box center [236, 99] width 20 height 12
checkbox input "true"
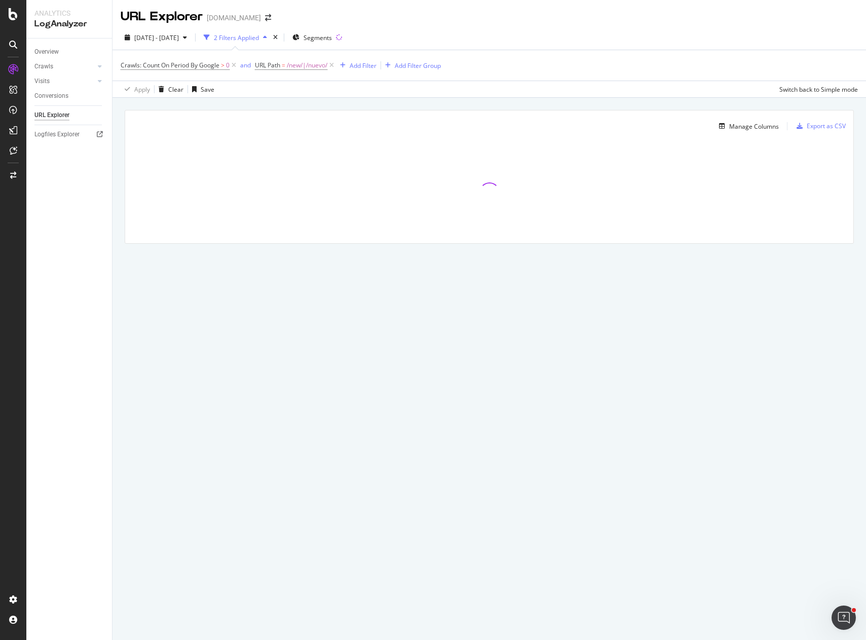
click at [123, 271] on div "Manage Columns Export as CSV Full URL Crawls: Count On Period By Google" at bounding box center [488, 188] width 753 height 181
click at [121, 243] on div "Manage Columns Export as CSV Full URL Crawls: Count On Period By Google" at bounding box center [488, 188] width 753 height 181
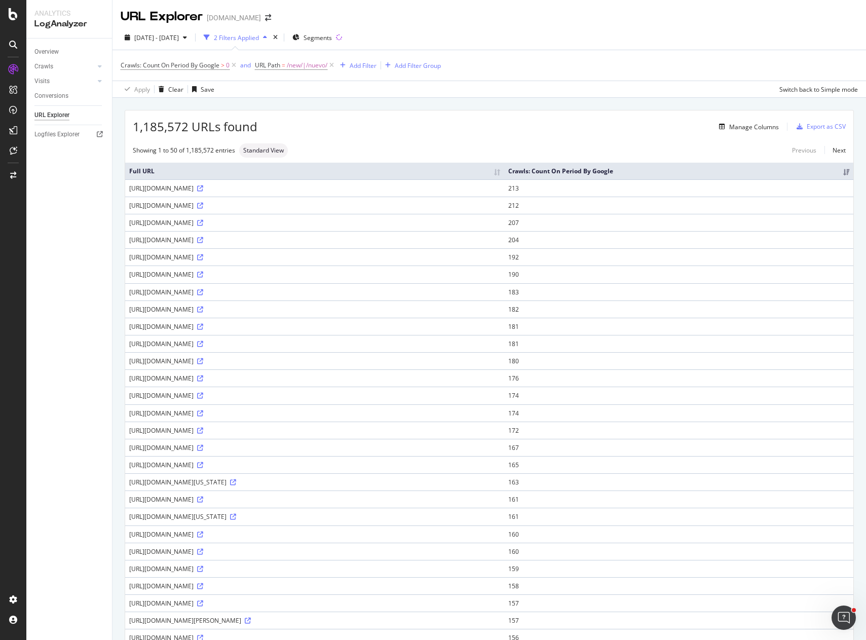
click at [334, 125] on div "Manage Columns" at bounding box center [517, 127] width 521 height 12
click at [290, 124] on div "Manage Columns" at bounding box center [517, 127] width 521 height 12
click at [333, 66] on icon at bounding box center [331, 65] width 9 height 10
click at [372, 130] on div "Manage Columns" at bounding box center [521, 127] width 514 height 12
drag, startPoint x: 296, startPoint y: 196, endPoint x: 130, endPoint y: 197, distance: 166.2
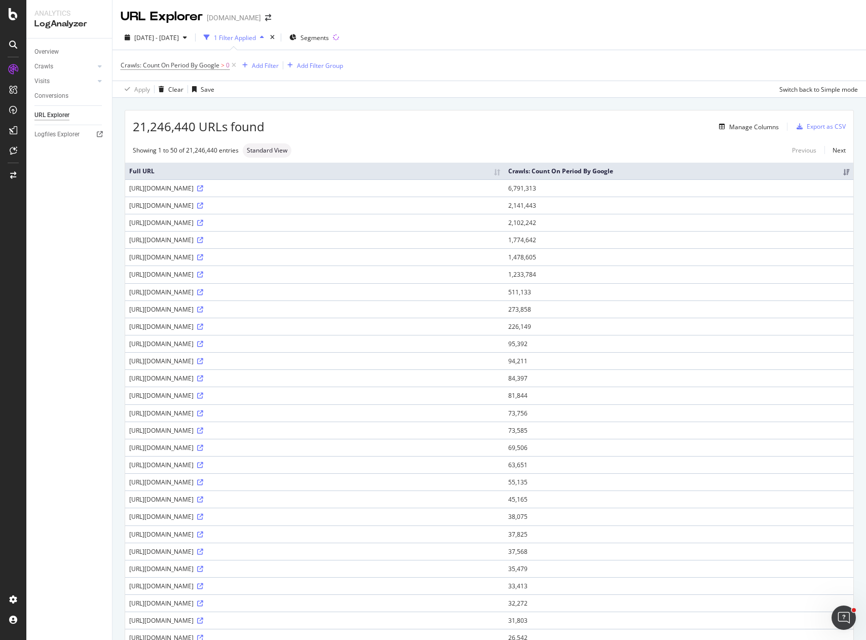
click at [130, 193] on div "https://www.apartments.com/services/nearby/geographies" at bounding box center [314, 188] width 371 height 9
copy div "https://www.apartments.com/services/nearby/geographies"
click at [555, 133] on div "Manage Columns" at bounding box center [521, 127] width 514 height 12
click at [203, 209] on icon at bounding box center [200, 206] width 6 height 6
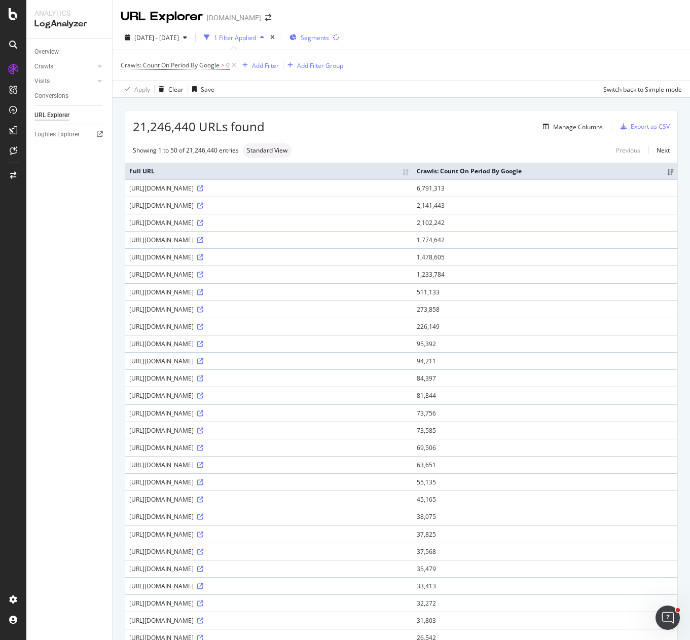
click at [329, 37] on span "Segments" at bounding box center [314, 37] width 28 height 9
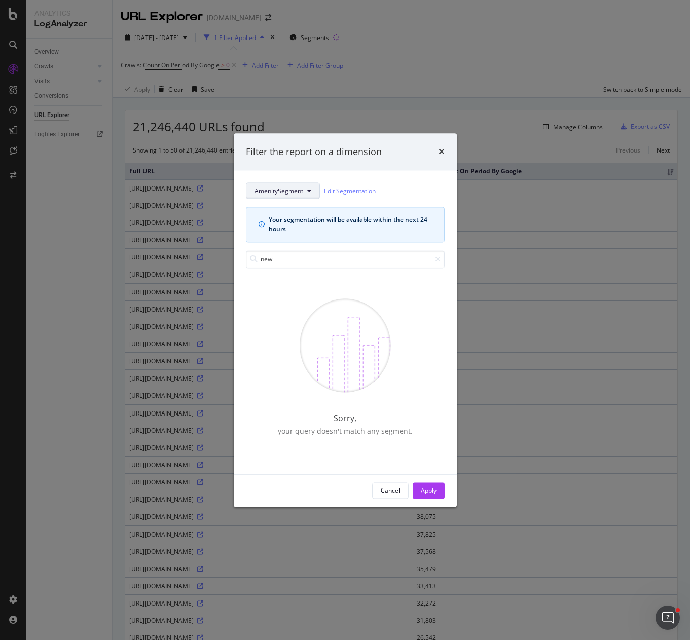
type input "new"
click at [307, 188] on icon "modal" at bounding box center [309, 191] width 4 height 6
click at [283, 226] on span "pagetype" at bounding box center [284, 227] width 61 height 9
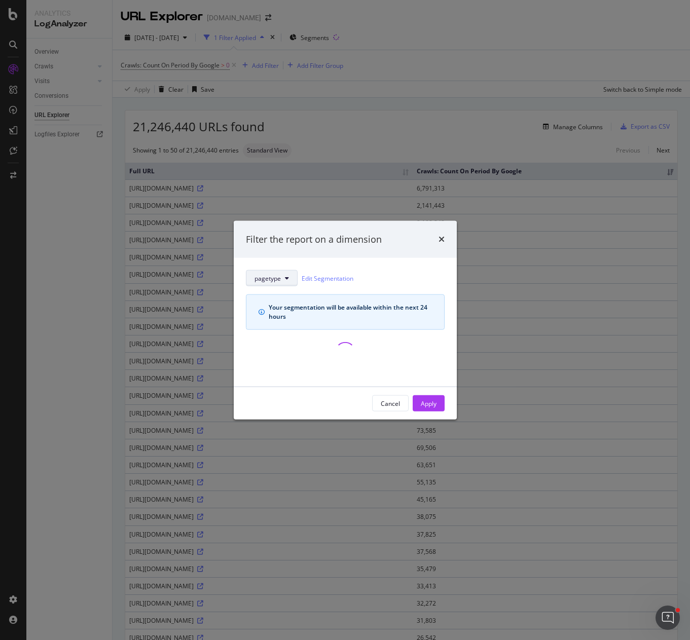
click at [277, 279] on span "pagetype" at bounding box center [267, 278] width 26 height 9
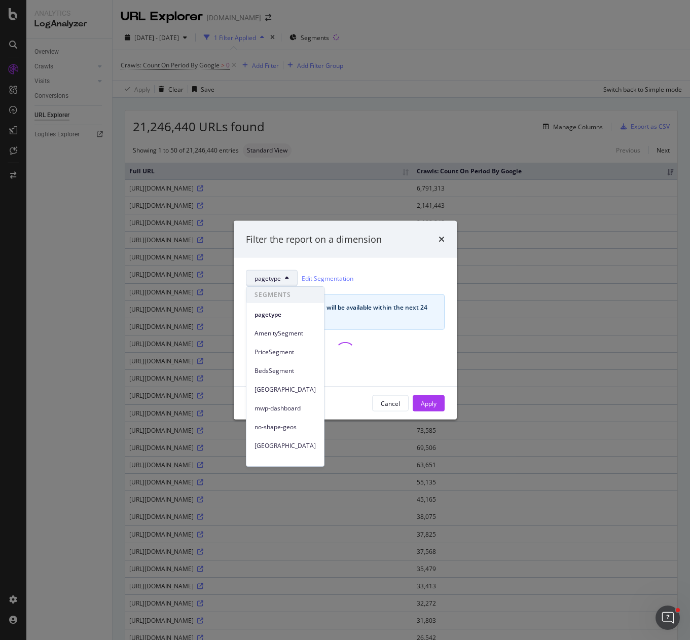
click at [282, 332] on span "AmenitySegment" at bounding box center [284, 333] width 61 height 9
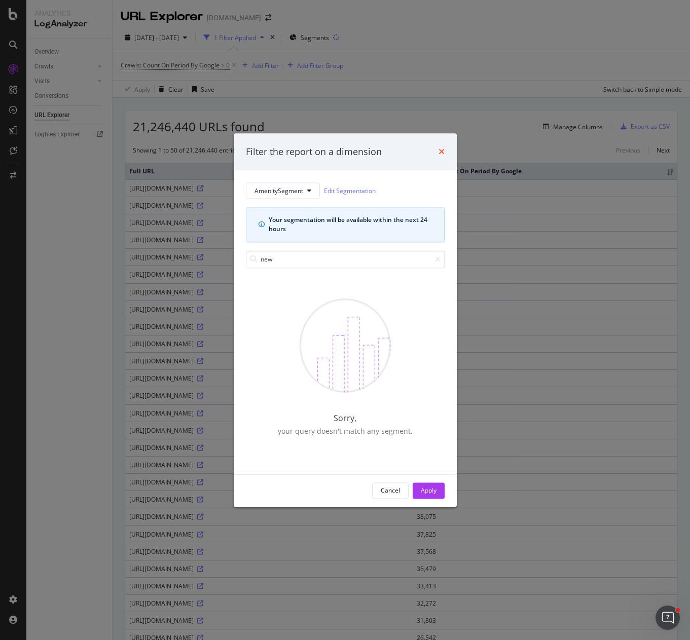
type input "new"
click at [440, 150] on icon "times" at bounding box center [441, 152] width 6 height 8
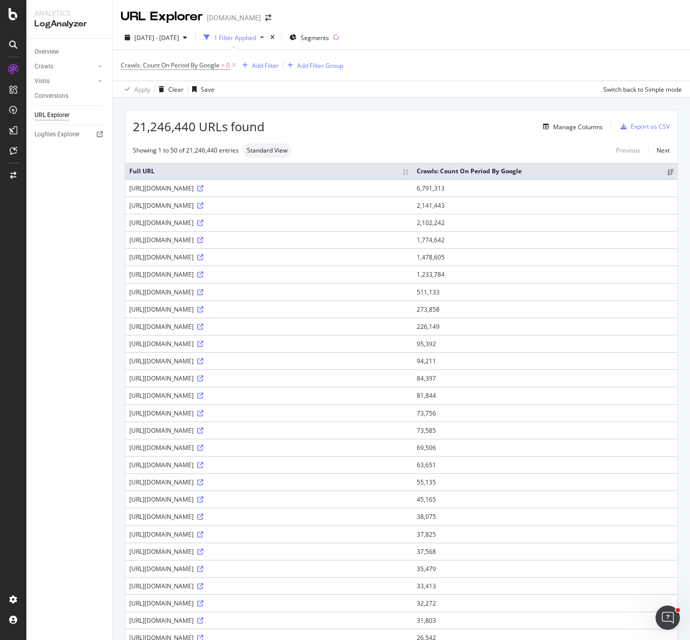
click at [86, 212] on div "Overview Crawls Daily Distribution Segments Distribution HTTP Codes Resources V…" at bounding box center [69, 339] width 86 height 601
click at [393, 135] on div "21,246,440 URLs found Manage Columns Export as CSV" at bounding box center [401, 122] width 552 height 25
click at [62, 192] on div "Overview Crawls Daily Distribution Segments Distribution HTTP Codes Resources V…" at bounding box center [69, 339] width 86 height 601
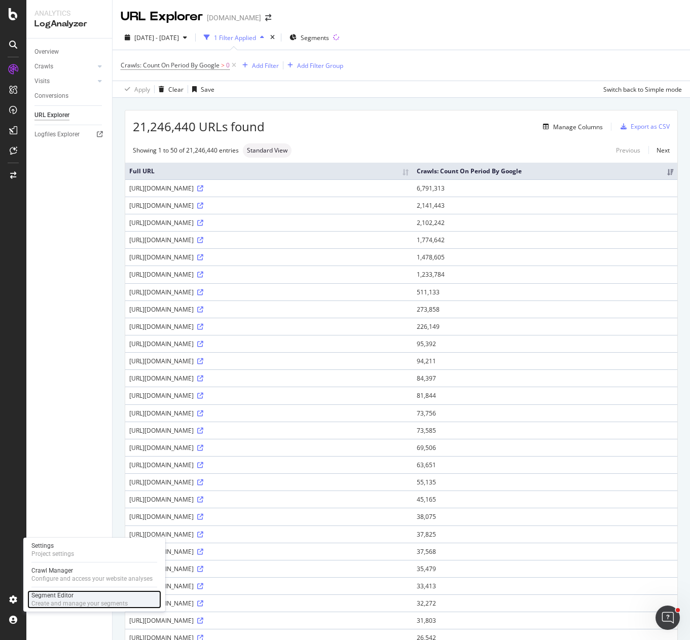
click at [63, 593] on div "Segment Editor" at bounding box center [79, 595] width 96 height 8
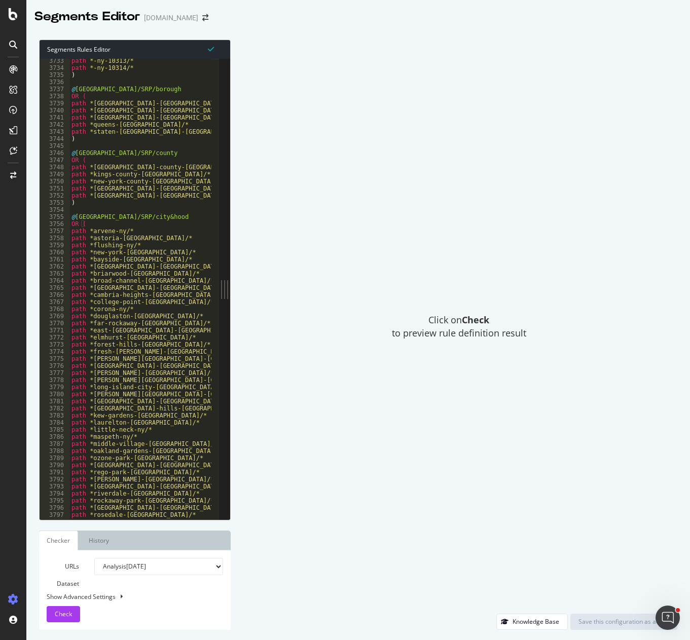
scroll to position [16148, 0]
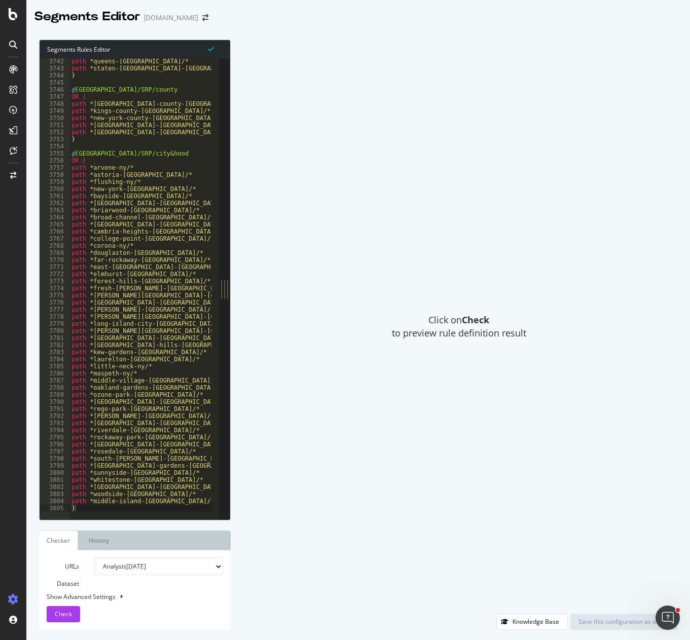
type textarea ")"
click at [136, 506] on div "path *queens-ny/* path *staten-island-ny/* ) @ NYC/SRP/county OR ( path *bronx-…" at bounding box center [226, 291] width 315 height 467
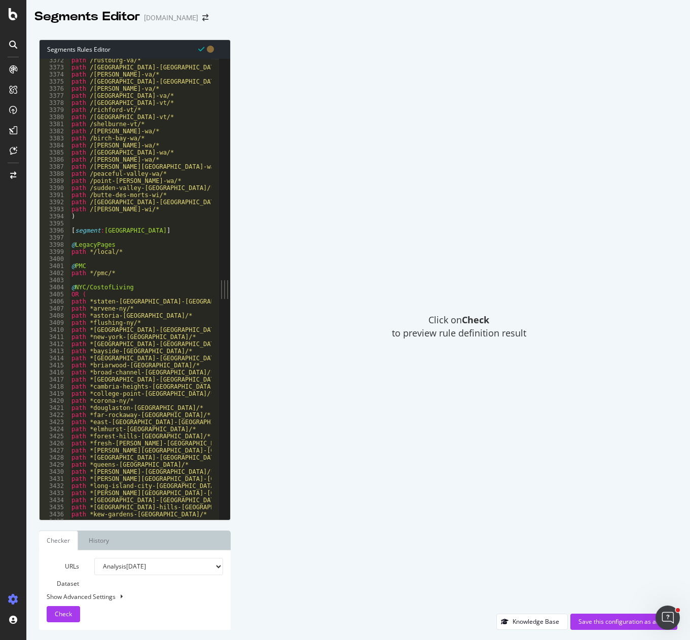
scroll to position [14585, 0]
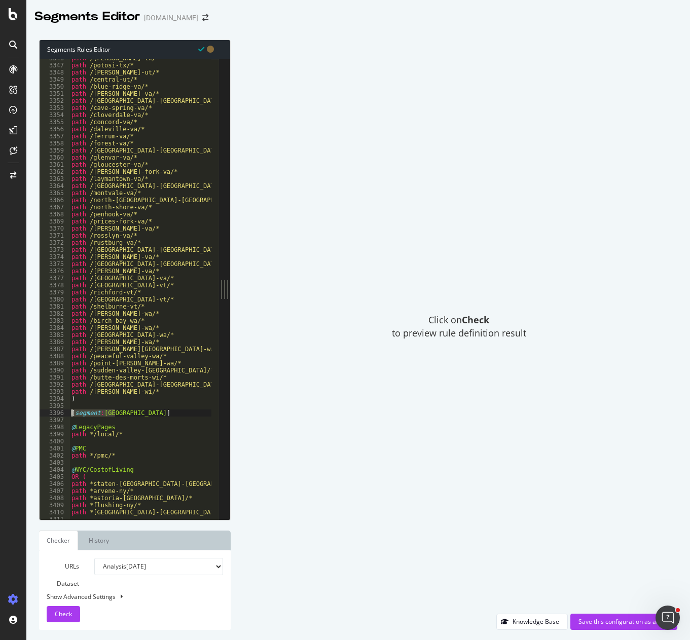
drag, startPoint x: 112, startPoint y: 414, endPoint x: 65, endPoint y: 415, distance: 47.6
click at [65, 415] on div "3346 3347 3348 3349 3350 3351 3352 3353 3354 3355 3356 3357 3358 3359 3360 3361…" at bounding box center [129, 289] width 179 height 461
type textarea "[segment:NYC]"
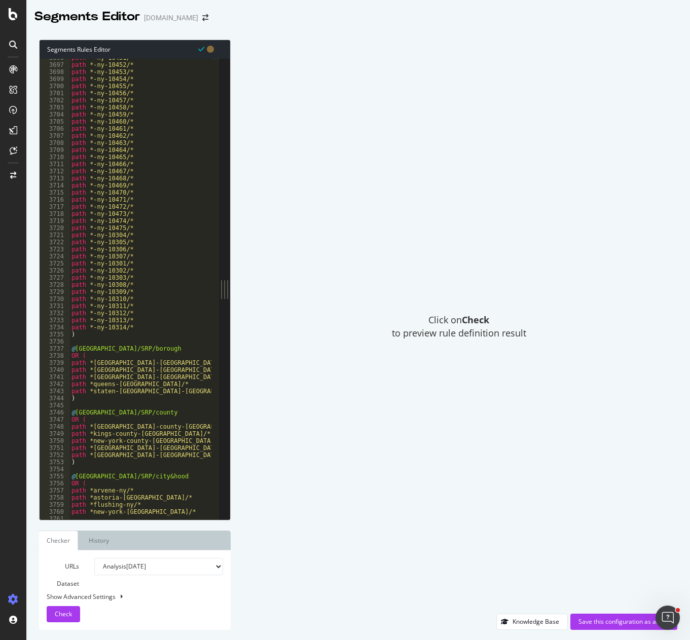
scroll to position [16148, 0]
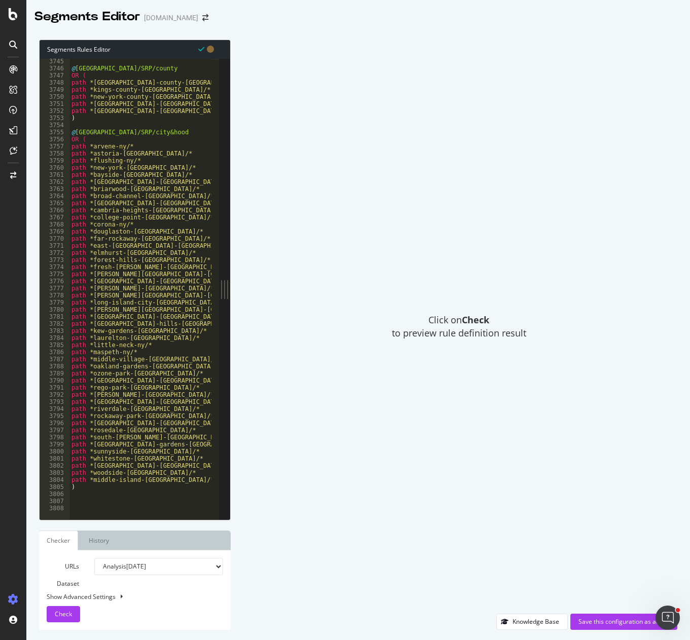
click at [74, 500] on div "@ NYC/SRP/county OR ( path *bronx-county-ny/* path *kings-county-ny/* path *new…" at bounding box center [226, 291] width 315 height 467
click at [77, 505] on div "@ NYC/SRP/county OR ( path *bronx-county-ny/* path *kings-county-ny/* path *new…" at bounding box center [226, 291] width 315 height 467
paste textarea "[segment:NYC]"
click at [107, 502] on div "@ NYC/SRP/county OR ( path *bronx-county-ny/* path *kings-county-ny/* path *new…" at bounding box center [226, 291] width 315 height 467
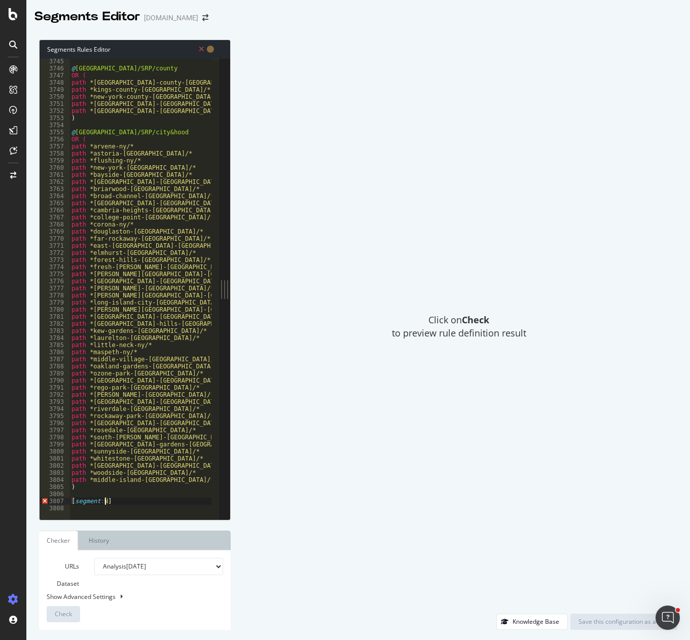
type textarea "[segment:New]"
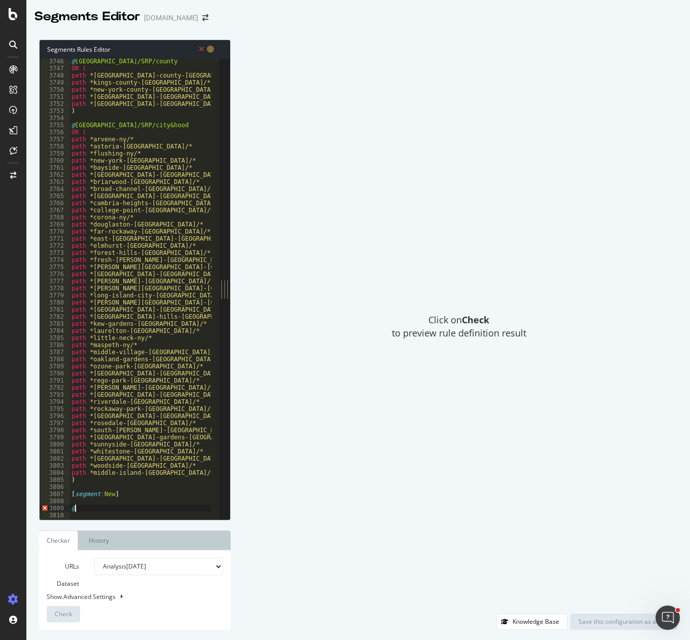
type textarea "@new"
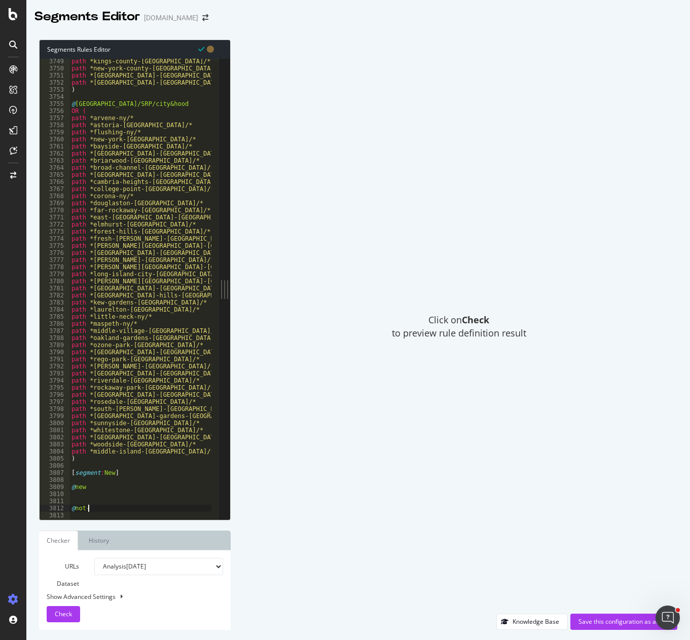
type textarea "@not-new"
type textarea "@new/en"
type textarea "#"
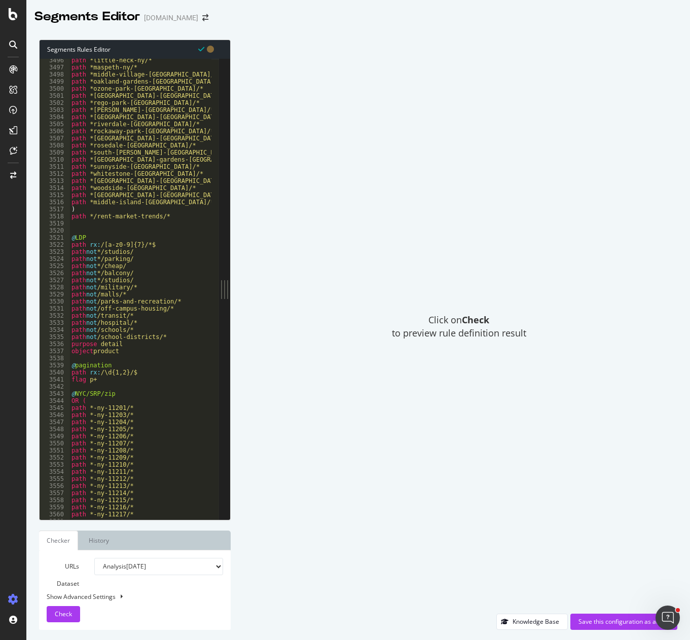
scroll to position [15244, 0]
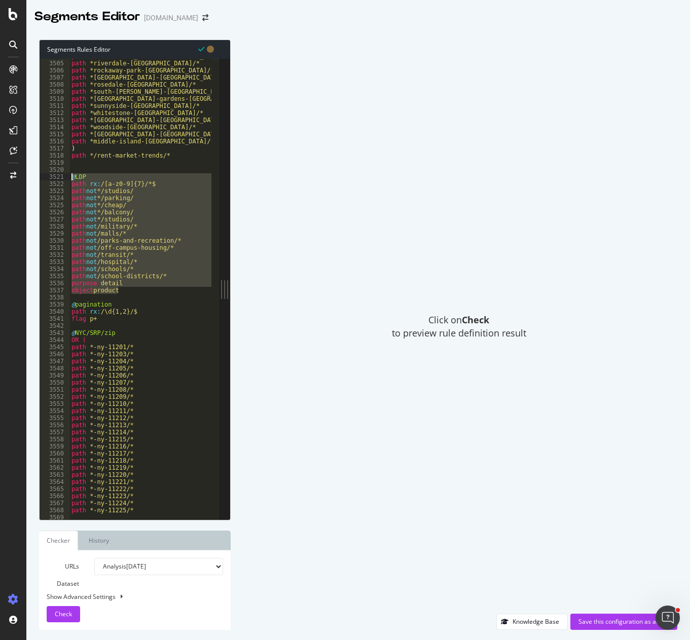
drag, startPoint x: 135, startPoint y: 291, endPoint x: 66, endPoint y: 177, distance: 133.2
click at [66, 177] on div "@new/es 3504 3505 3506 3507 3508 3509 3510 3511 3512 3513 3514 3515 3516 3517 3…" at bounding box center [129, 289] width 179 height 461
type textarea "@LDP path rx:/[a-z0-9]{7}/*$"
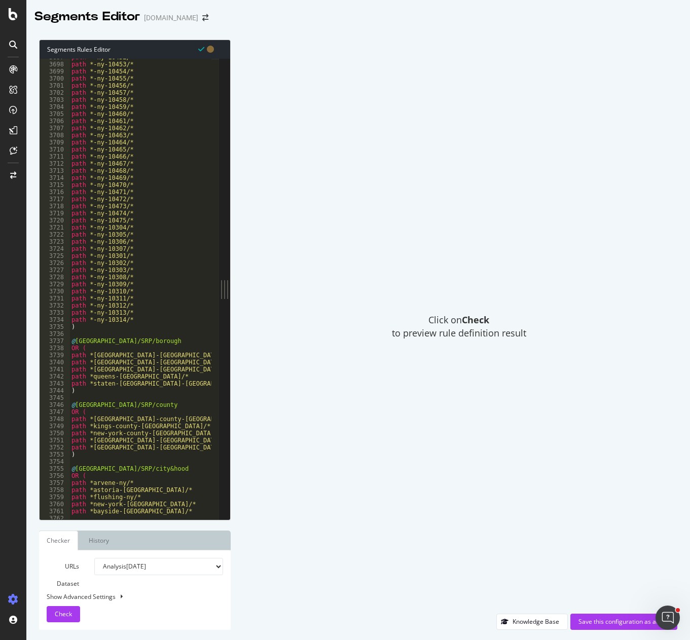
scroll to position [16148, 0]
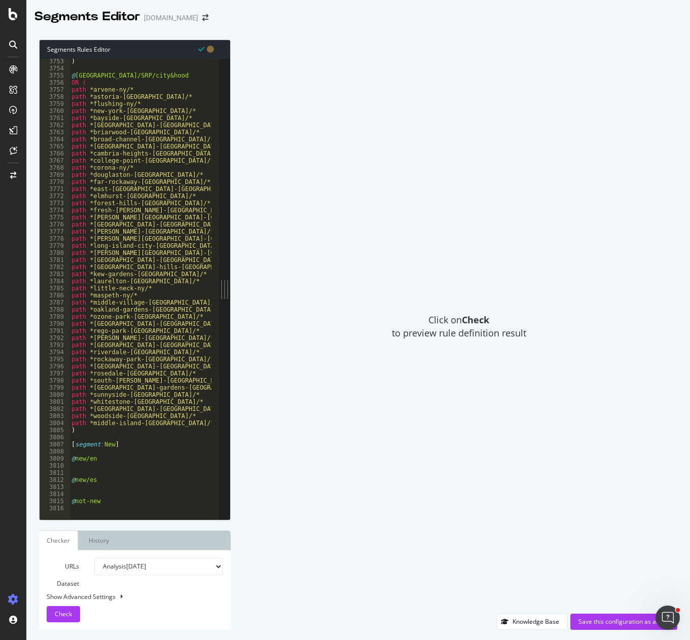
click at [109, 452] on div ") @ NYC/SRP/city&hood OR ( path *arvene-ny/* path *astoria-ny/* path *flushing-…" at bounding box center [226, 291] width 315 height 467
paste textarea "object product"
type textarea "object product"
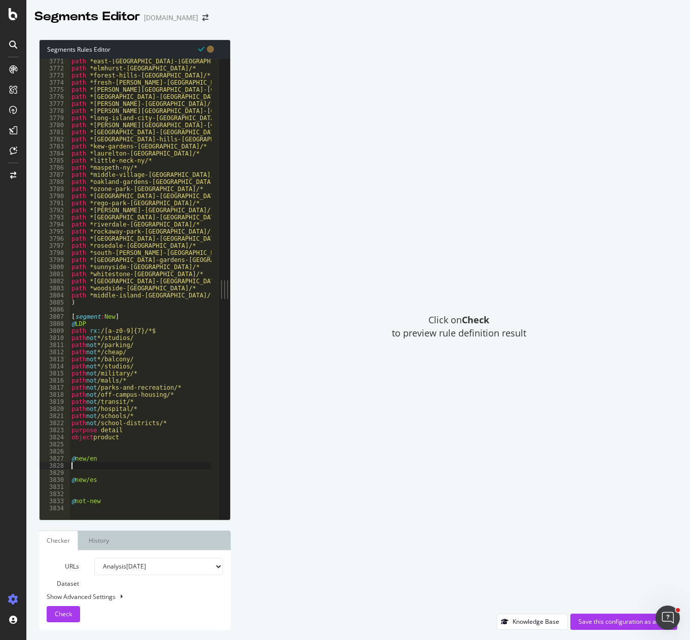
click at [89, 466] on div "path *east-elmhurst-ny/* path *elmhurst-ny/* path *forest-hills-ny/* path *fres…" at bounding box center [226, 291] width 315 height 467
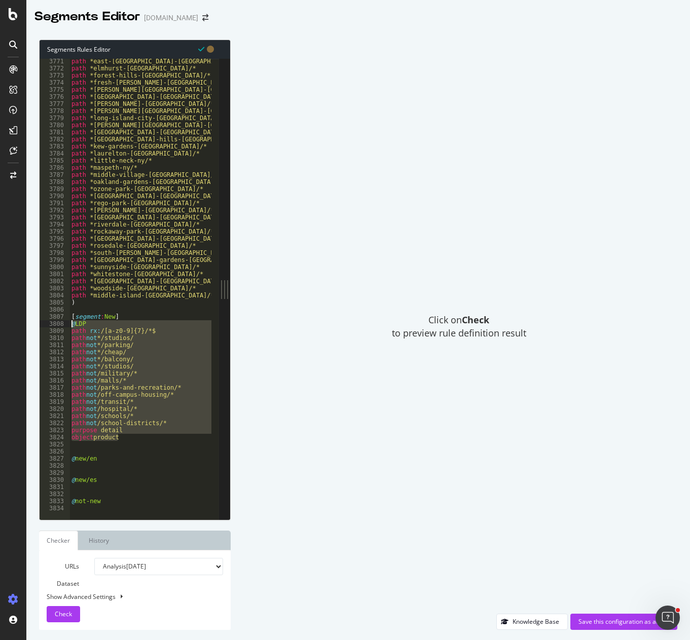
drag, startPoint x: 128, startPoint y: 437, endPoint x: 57, endPoint y: 326, distance: 131.4
click at [57, 326] on div "3771 3772 3773 3774 3775 3776 3777 3778 3779 3780 3781 3782 3783 3784 3785 3786…" at bounding box center [129, 289] width 179 height 461
type textarea "@LDP path rx:/[a-z0-9]{7}/*$"
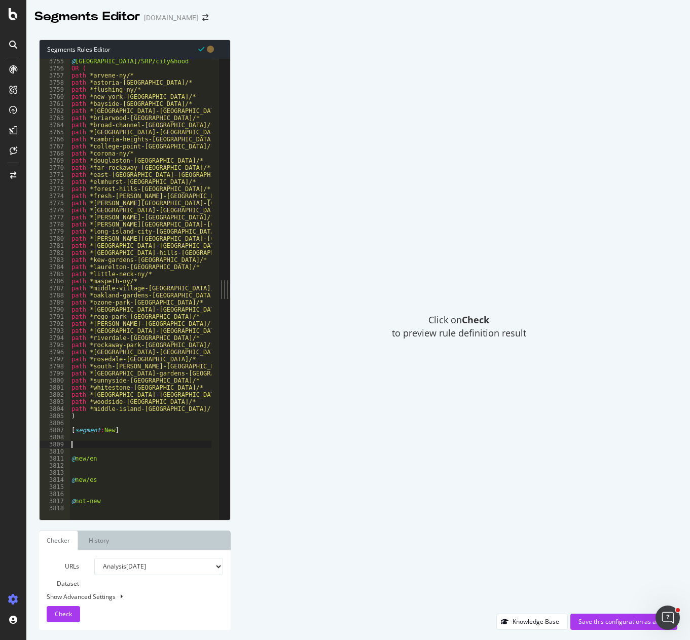
type textarea "@new/en"
type textarea "@new/es"
type textarea "@not-new"
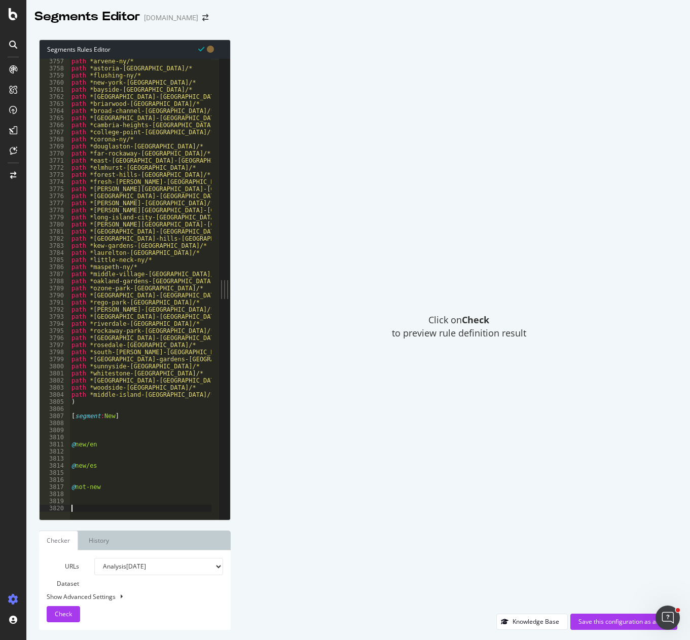
paste textarea "object product"
type textarea "object product"
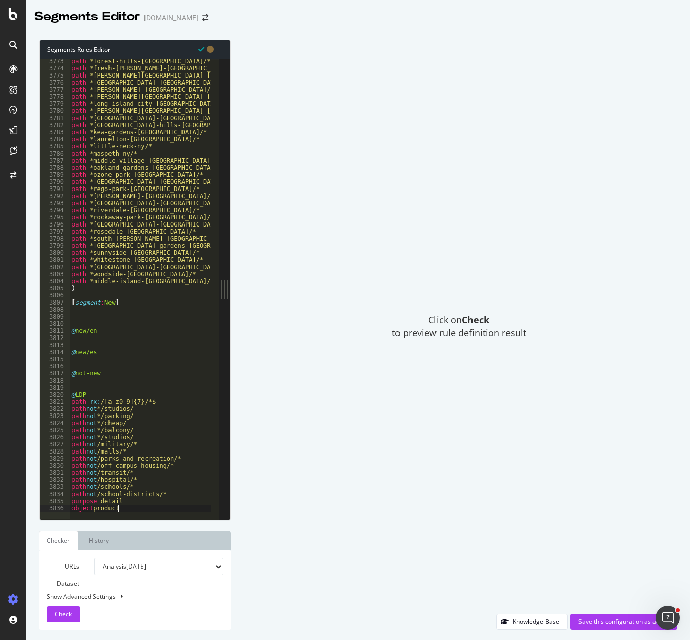
click at [87, 318] on div "path *forest-hills-ny/* path *fresh-meadows-ny/* path *glen-oaks-ny/* path *gle…" at bounding box center [226, 291] width 315 height 467
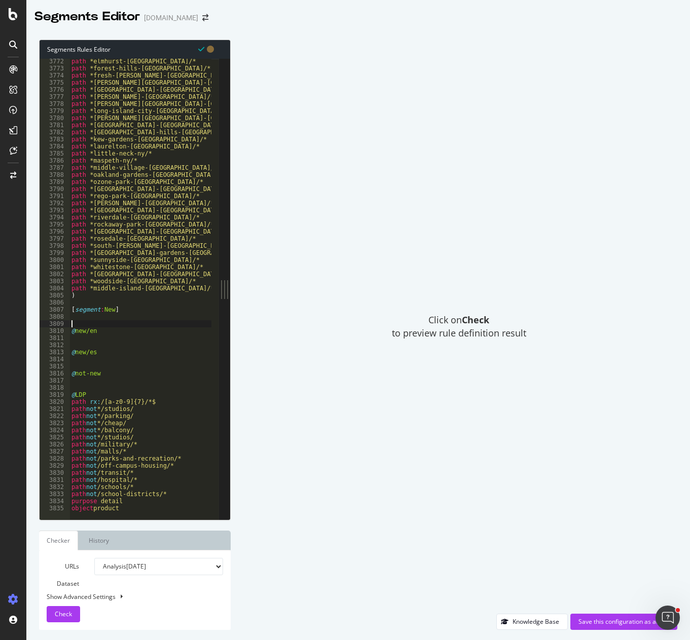
type textarea "@new/en"
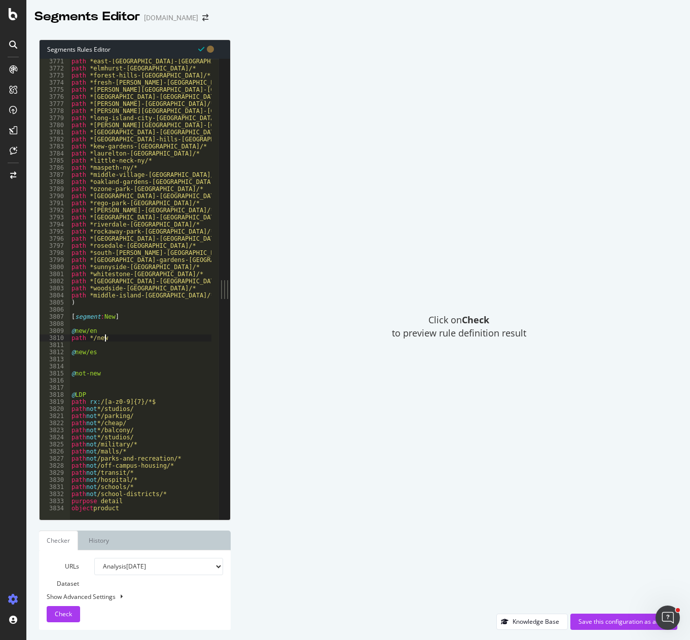
scroll to position [0, 3]
type textarea "path */new/*"
type textarea "@new/es"
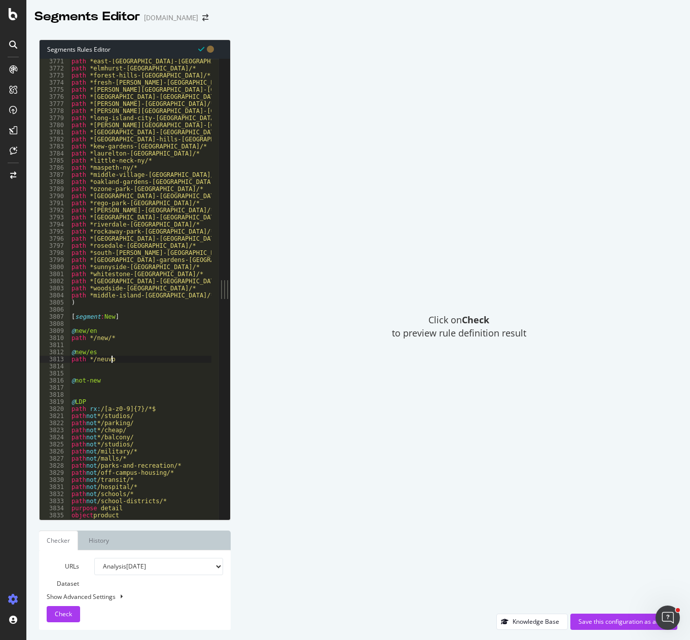
type textarea "path */neuvo*"
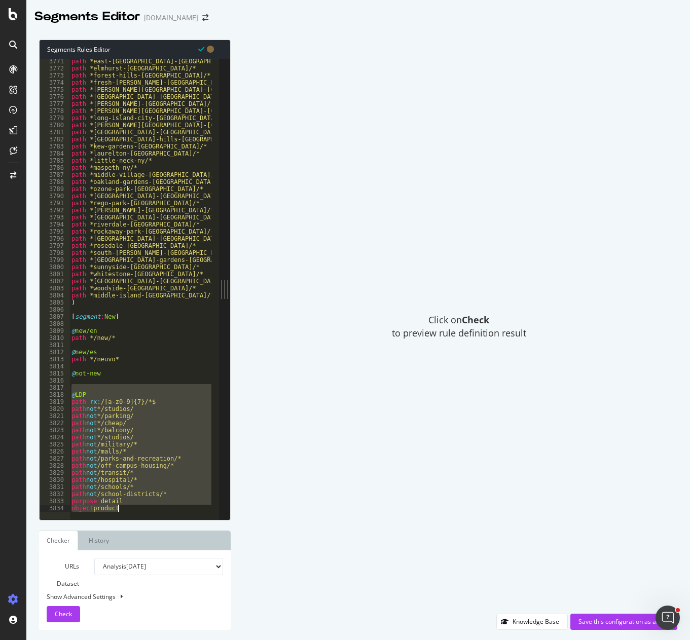
drag, startPoint x: 71, startPoint y: 387, endPoint x: 209, endPoint y: 564, distance: 225.3
click at [209, 564] on div "Segments Rules Editor 3771 3772 3773 3774 3775 3776 3777 3778 3779 3780 3781 37…" at bounding box center [135, 335] width 192 height 590
type textarea "purpose detail object product"
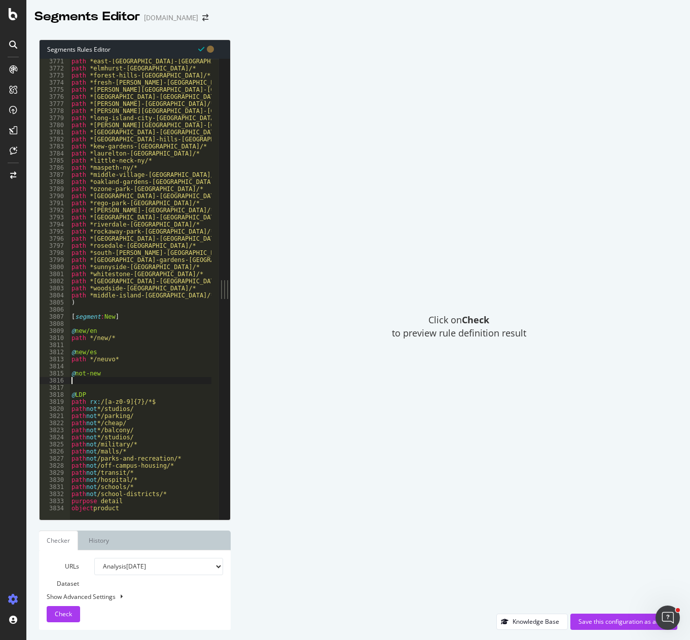
type textarea "@not-new"
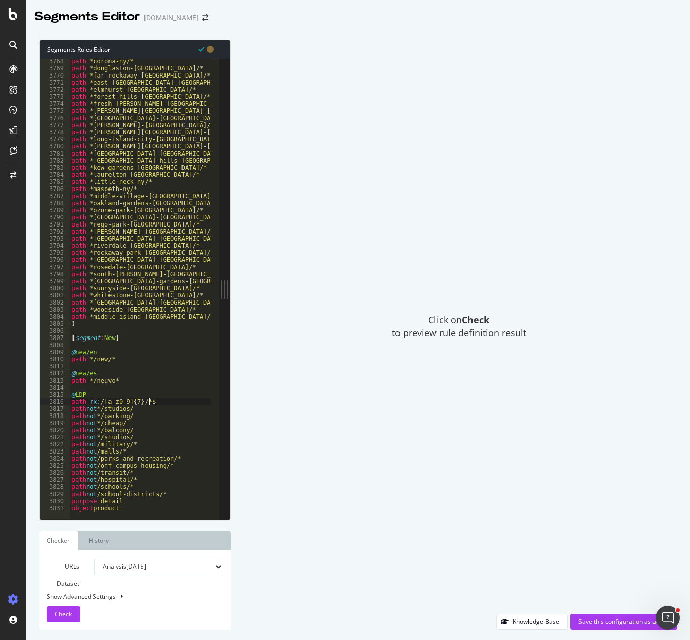
type textarea "path not */studios/"
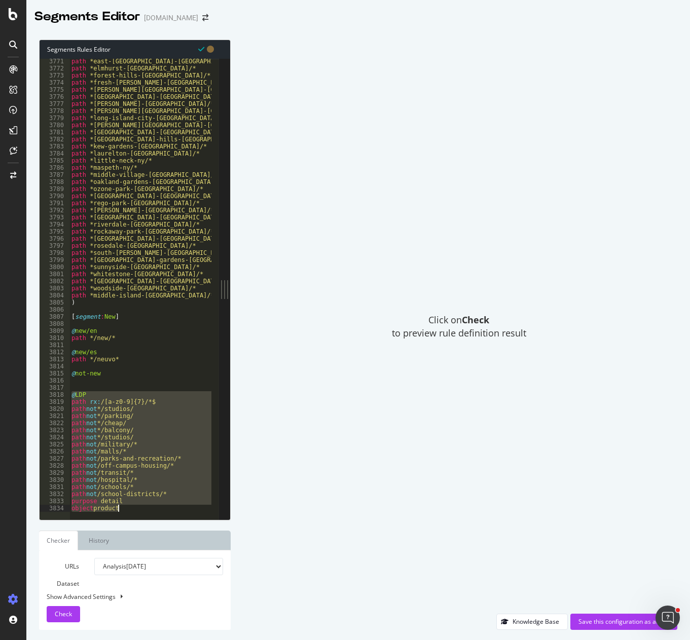
drag, startPoint x: 70, startPoint y: 415, endPoint x: 177, endPoint y: 513, distance: 144.9
click at [177, 513] on div "@not-new 3771 3772 3773 3774 3775 3776 3777 3778 3779 3780 3781 3782 3783 3784 …" at bounding box center [129, 289] width 179 height 461
type textarea "purpose detail object product"
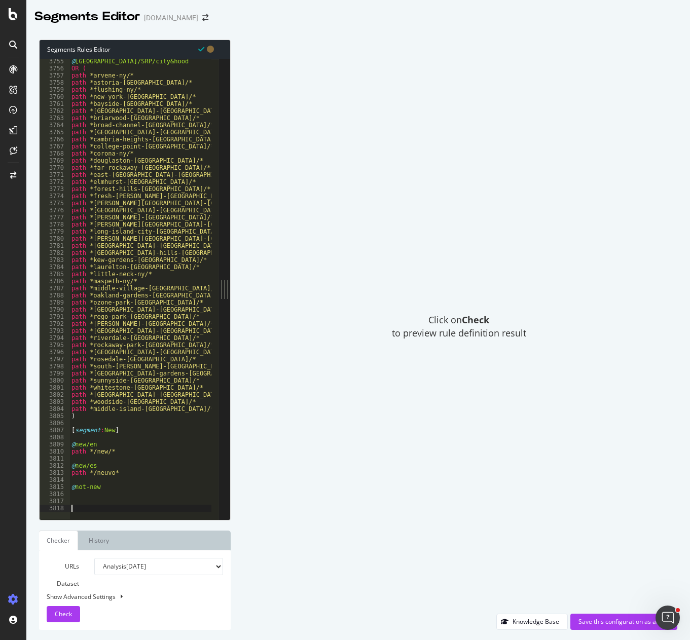
click at [84, 436] on div "@ NYC/SRP/city&hood OR ( path *arvene-ny/* path *astoria-ny/* path *flushing-ny…" at bounding box center [226, 291] width 315 height 467
paste textarea "object product"
type textarea "object product"
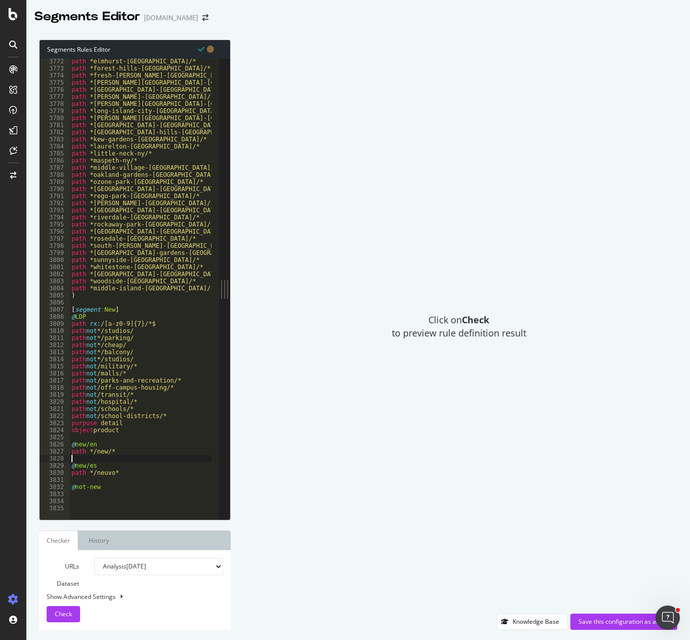
click at [103, 456] on div "path *elmhurst-ny/* path *forest-hills-ny/* path *fresh-meadows-ny/* path *glen…" at bounding box center [226, 291] width 315 height 467
click at [122, 486] on div "path *elmhurst-ny/* path *forest-hills-ny/* path *fresh-meadows-ny/* path *glen…" at bounding box center [226, 291] width 315 height 467
type textarea "@not-new"
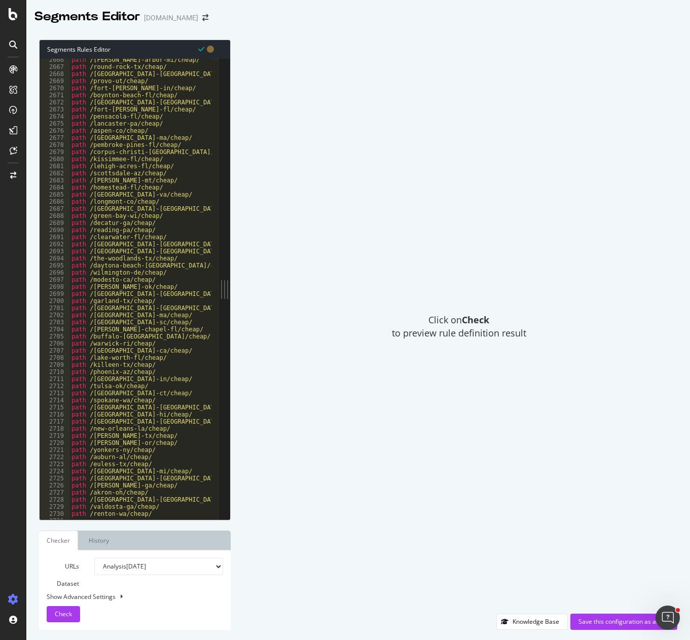
scroll to position [11294, 0]
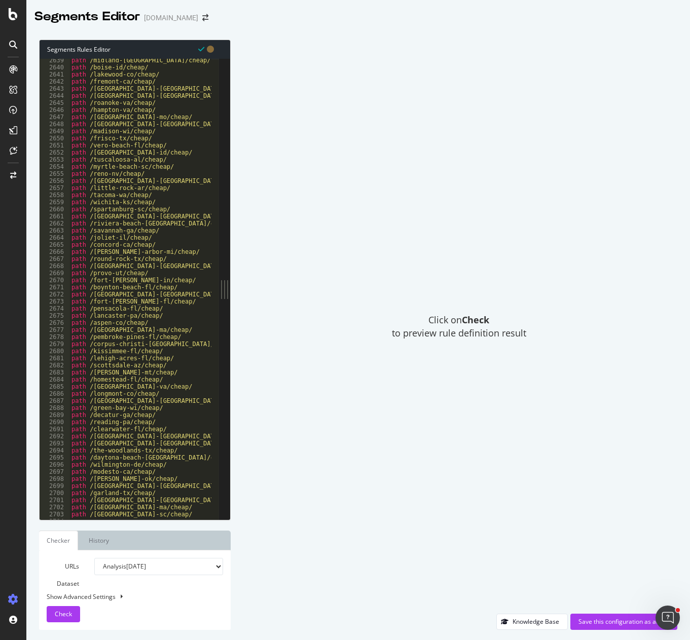
click at [160, 354] on div "path /midland-tx/cheap/ path /boise-id/cheap/ path /lakewood-co/cheap/ path /fr…" at bounding box center [226, 290] width 315 height 467
type textarea "path /kissimmee-fl/cheap/"
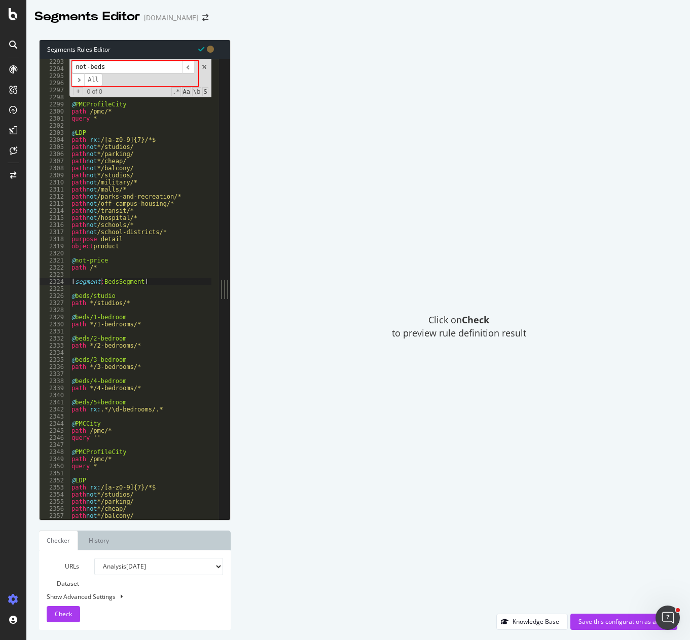
scroll to position [10140, 0]
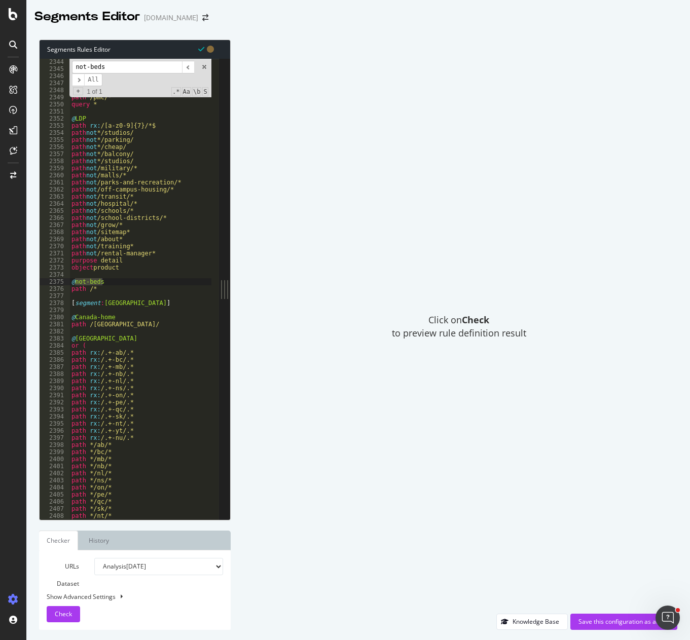
type input "not-beds"
drag, startPoint x: 102, startPoint y: 288, endPoint x: 61, endPoint y: 288, distance: 40.5
click at [61, 288] on div "path /* 2344 2345 2346 2347 2348 2349 2350 2351 2352 2353 2354 2355 2356 2357 2…" at bounding box center [129, 289] width 179 height 461
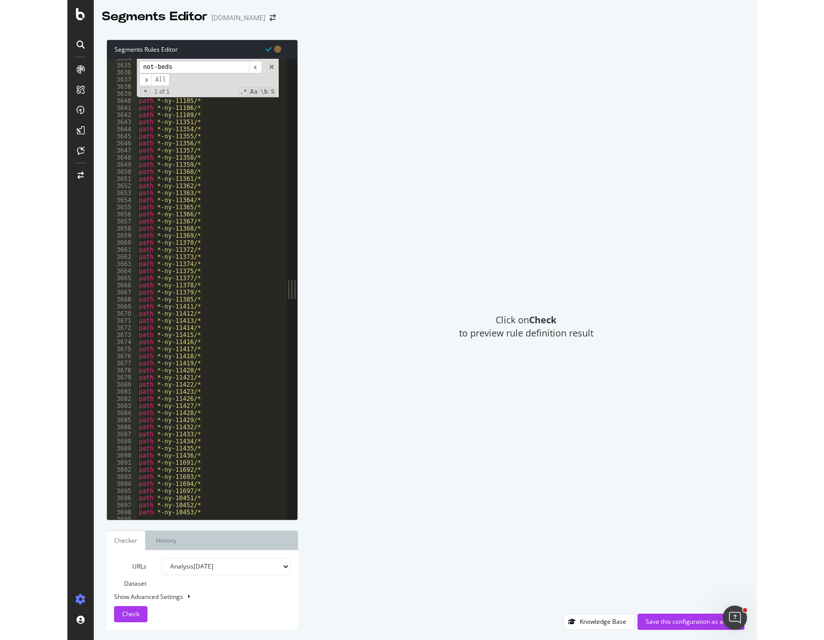
scroll to position [16148, 0]
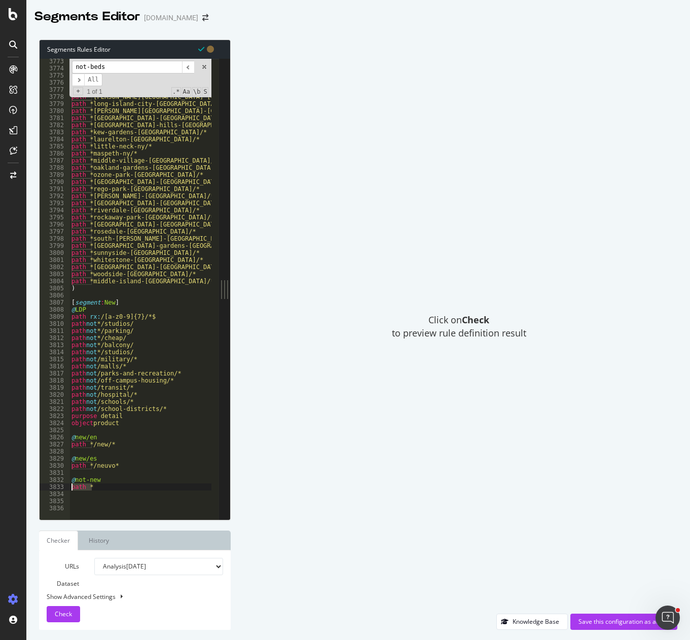
drag, startPoint x: 97, startPoint y: 485, endPoint x: 53, endPoint y: 484, distance: 44.1
click at [53, 484] on div "path /* 3773 3774 3775 3776 3777 3778 3779 3780 3781 3782 3783 3784 3785 3786 3…" at bounding box center [129, 289] width 179 height 461
paste textarea "/"
type textarea "path /*"
click at [603, 620] on div "Save this configuration as active" at bounding box center [623, 621] width 91 height 9
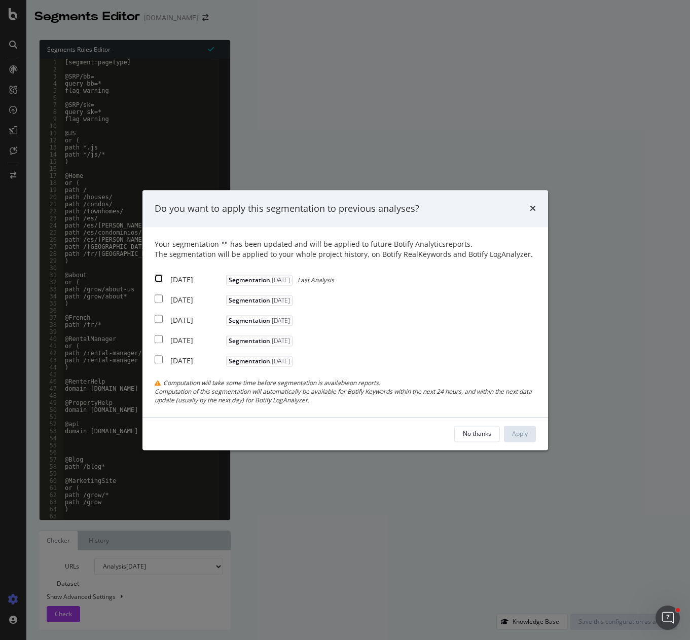
click at [161, 277] on input "modal" at bounding box center [159, 279] width 8 height 8
checkbox input "true"
click at [520, 435] on div "Apply" at bounding box center [520, 433] width 16 height 9
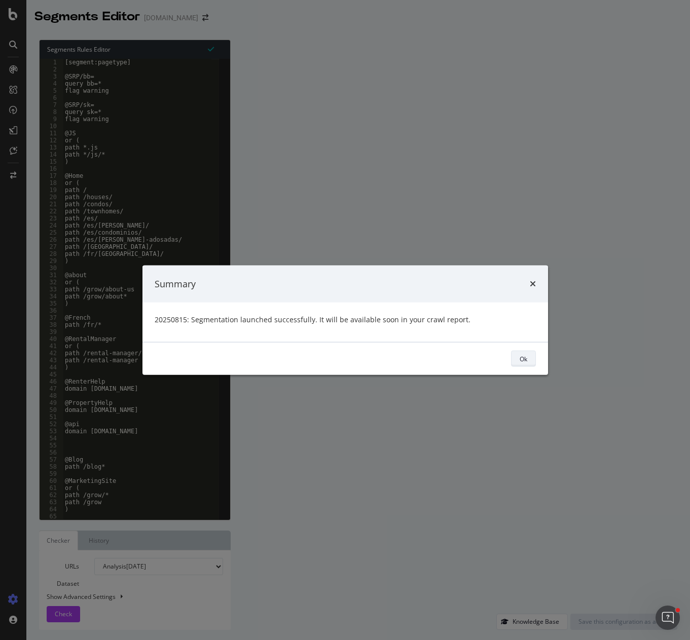
click at [512, 357] on button "Ok" at bounding box center [523, 359] width 25 height 16
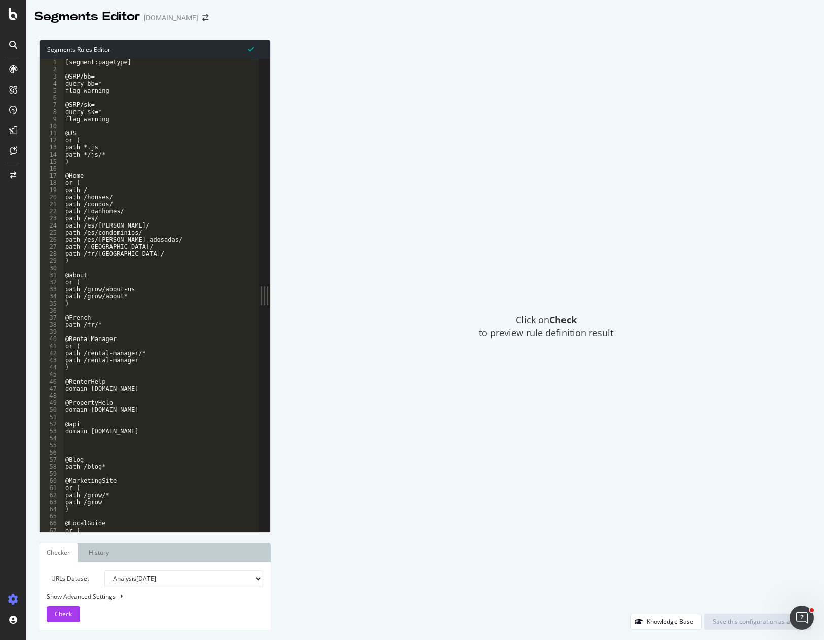
drag, startPoint x: 340, startPoint y: 494, endPoint x: 340, endPoint y: 485, distance: 9.1
click at [340, 488] on div "Click on Check to preview rule definition result" at bounding box center [546, 327] width 530 height 574
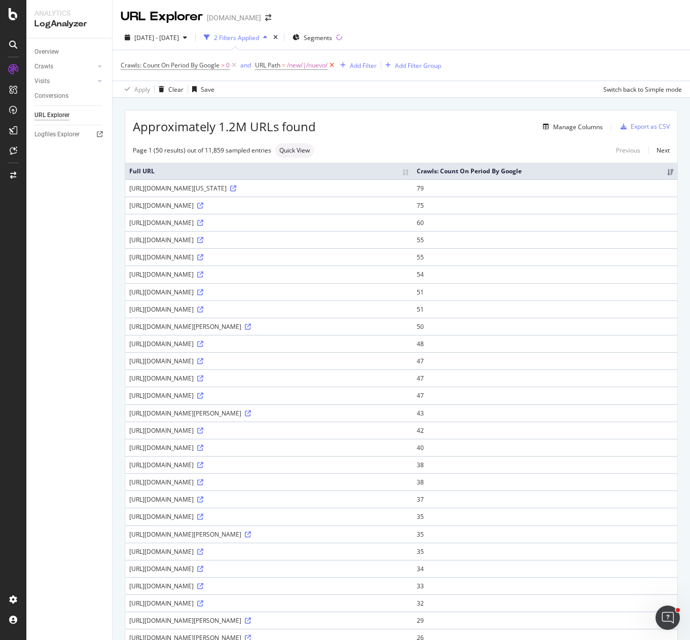
click at [334, 65] on icon at bounding box center [331, 65] width 9 height 10
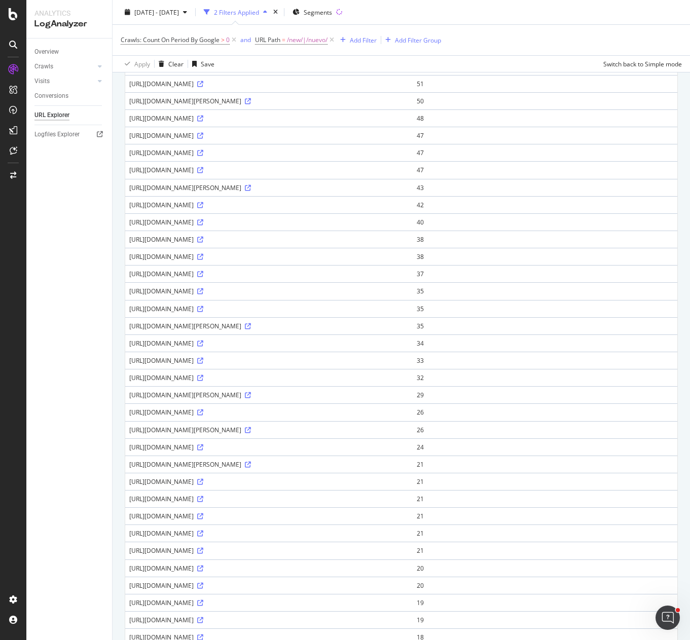
scroll to position [456, 0]
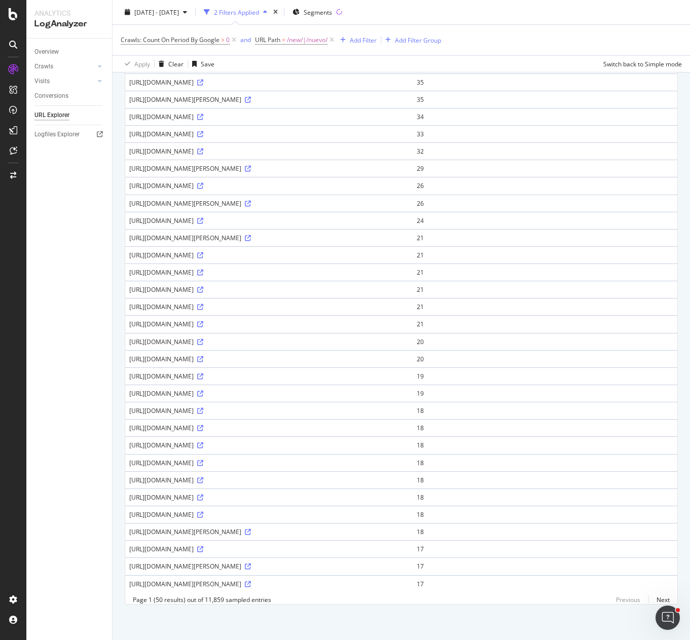
click at [527, 29] on div "Crawls: Count On Period By Google > 0 and URL Path = /new/|/nuevo/ Add Filter A…" at bounding box center [401, 40] width 561 height 30
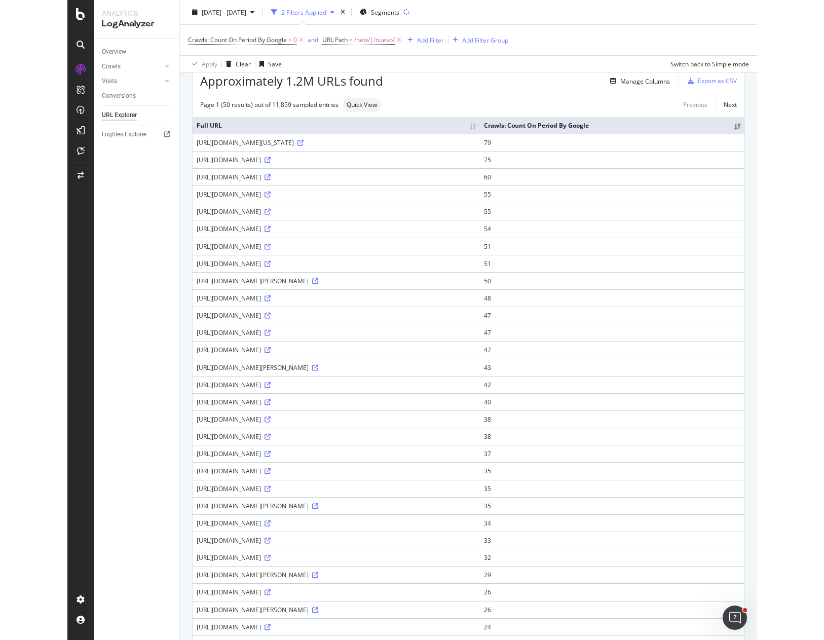
scroll to position [0, 0]
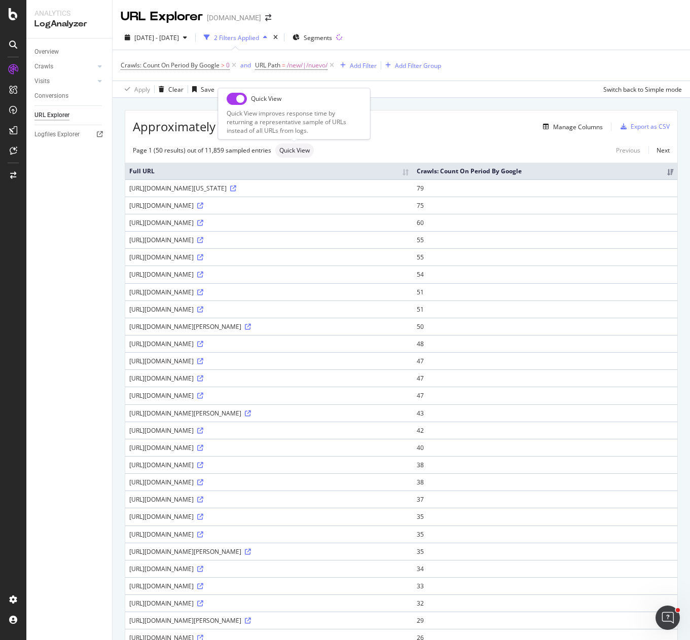
click at [295, 148] on span "Quick View" at bounding box center [294, 150] width 30 height 6
click at [240, 99] on input "checkbox" at bounding box center [236, 99] width 20 height 12
checkbox input "true"
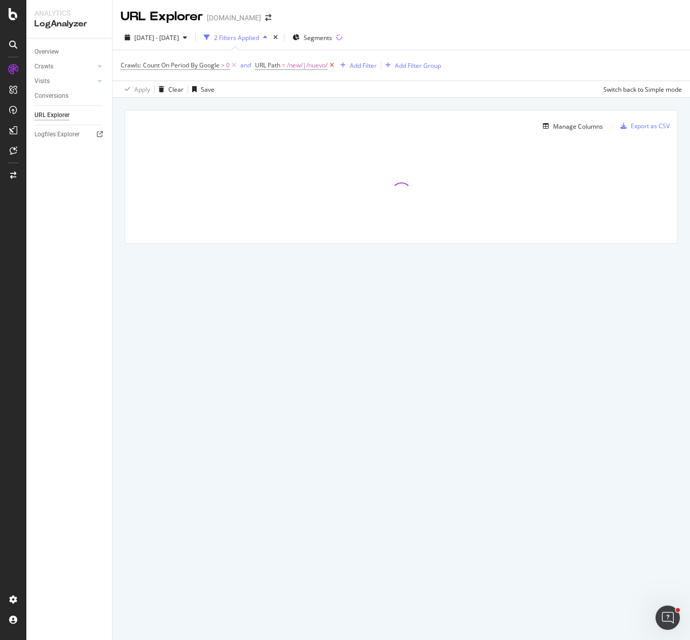
click at [334, 65] on icon at bounding box center [331, 65] width 9 height 10
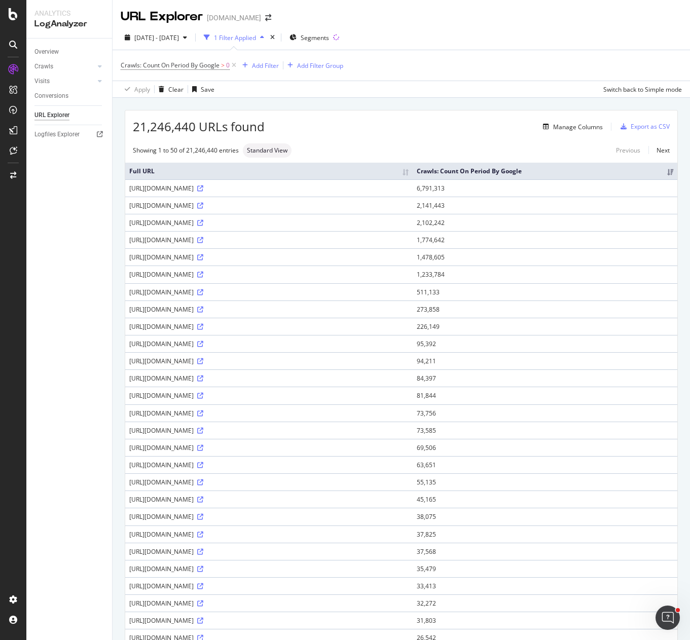
click at [450, 34] on div "2025 Jul. 27th - Aug. 23rd 1 Filter Applied Segments" at bounding box center [400, 39] width 577 height 20
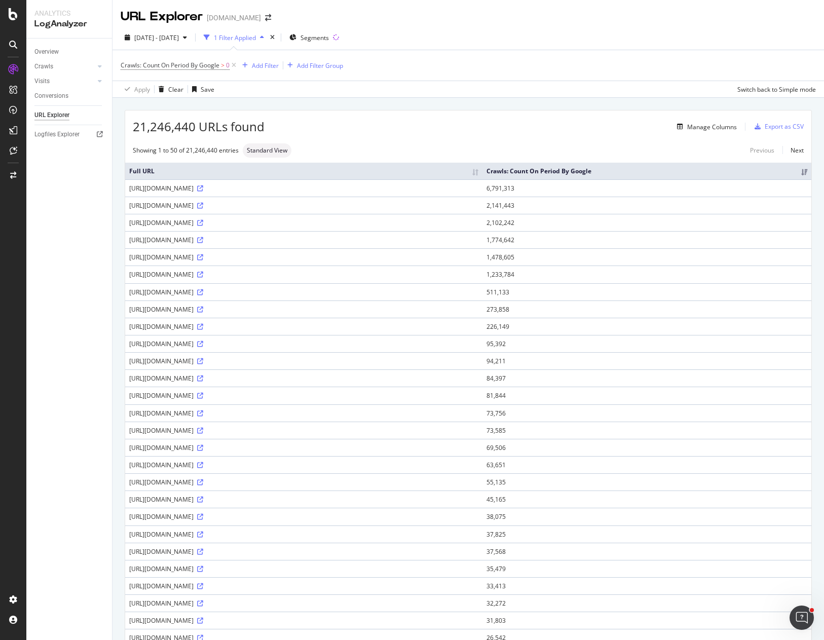
click at [550, 103] on div "21,246,440 URLs found Manage Columns Export as CSV Showing 1 to 50 of 21,246,44…" at bounding box center [467, 595] width 711 height 994
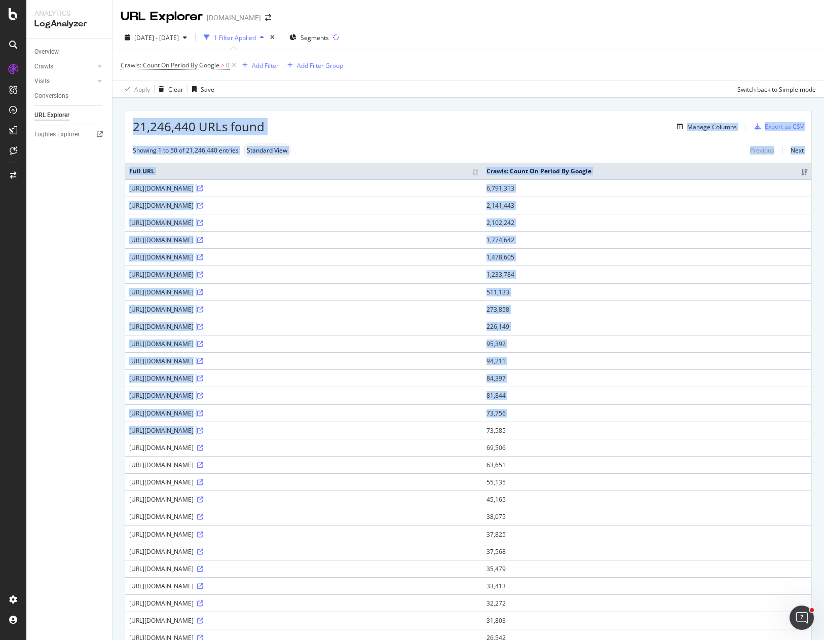
drag, startPoint x: 132, startPoint y: 124, endPoint x: 627, endPoint y: 425, distance: 578.8
click at [628, 429] on div "21,246,440 URLs found Manage Columns Export as CSV Showing 1 to 50 of 21,246,44…" at bounding box center [468, 582] width 686 height 945
click at [179, 163] on th "Full URL" at bounding box center [303, 171] width 357 height 17
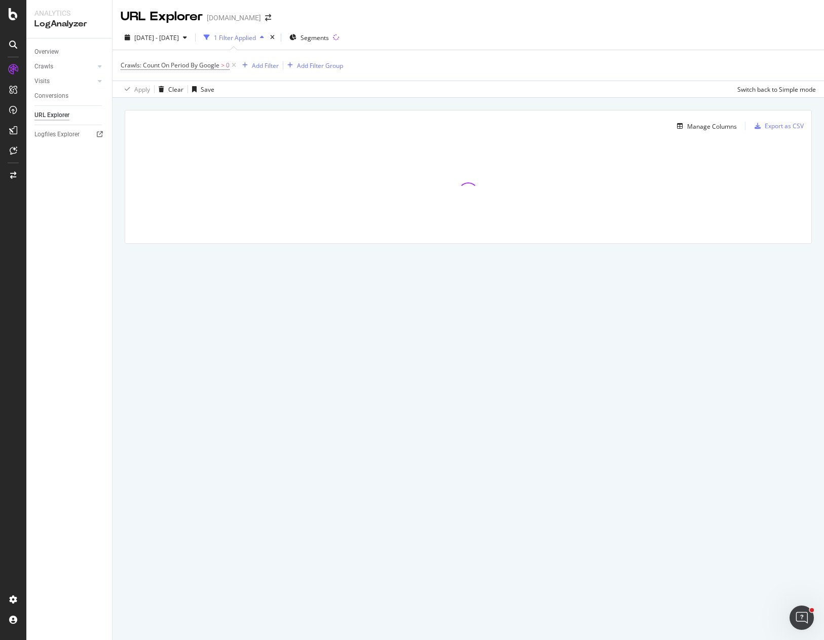
click at [78, 212] on div "Overview Crawls Daily Distribution Segments Distribution HTTP Codes Resources V…" at bounding box center [69, 339] width 86 height 601
click at [234, 65] on icon at bounding box center [234, 65] width 9 height 10
click at [200, 66] on icon at bounding box center [197, 65] width 9 height 10
click at [146, 63] on div "Add Filter" at bounding box center [147, 65] width 27 height 9
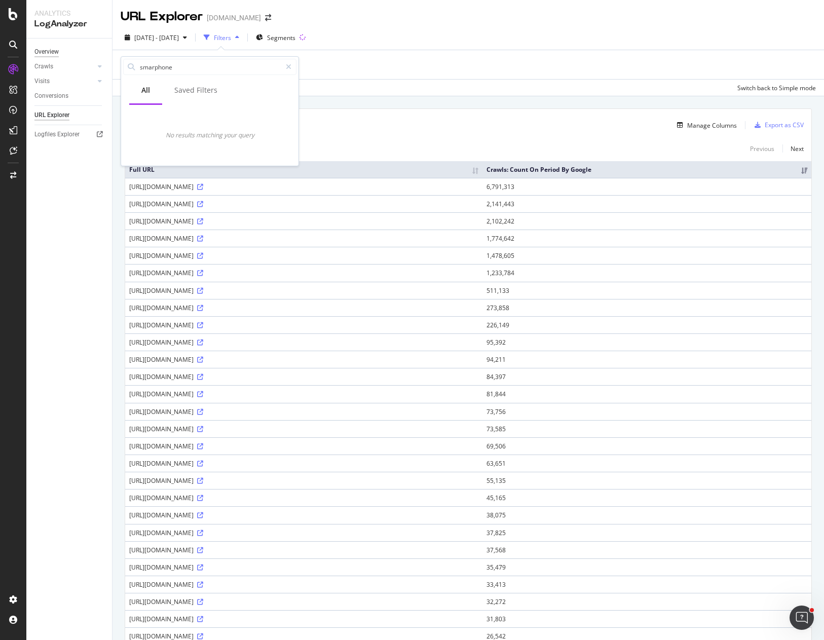
drag, startPoint x: 200, startPoint y: 70, endPoint x: 48, endPoint y: 54, distance: 152.8
click at [48, 54] on body "Analytics LogAnalyzer Overview Crawls Daily Distribution Segments Distribution …" at bounding box center [412, 320] width 824 height 640
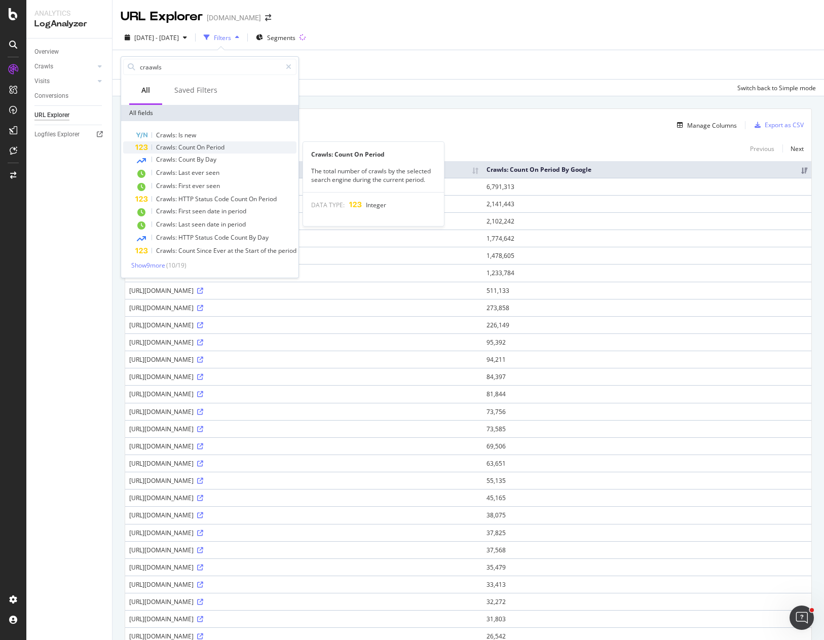
type input "craawls"
click at [204, 148] on span "On" at bounding box center [202, 147] width 10 height 9
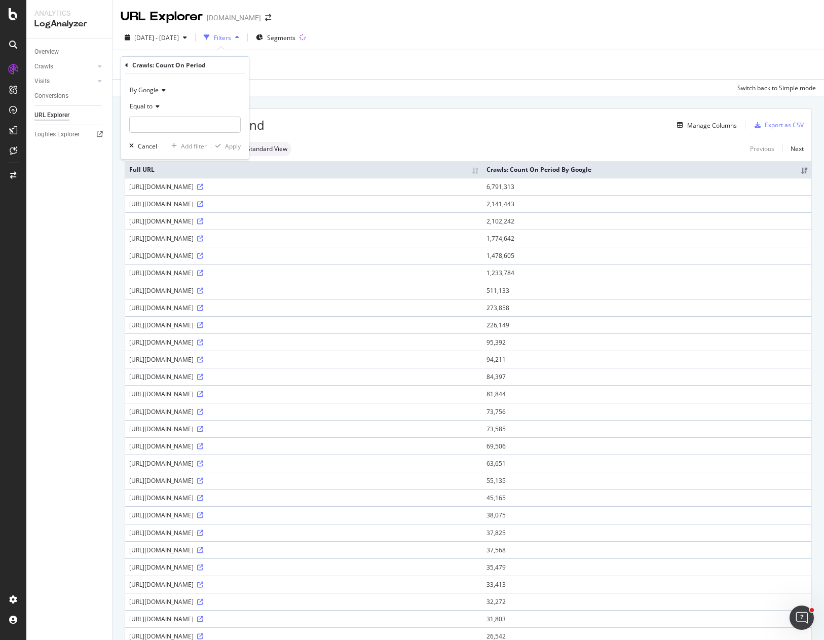
click at [151, 87] on span "By Google" at bounding box center [144, 90] width 29 height 9
click at [193, 177] on span "By Google Smartphone" at bounding box center [166, 177] width 65 height 9
click at [146, 105] on span "Equal to" at bounding box center [141, 106] width 23 height 9
click at [168, 176] on span "Greater than" at bounding box center [152, 180] width 36 height 9
click at [161, 132] on input "number" at bounding box center [184, 125] width 111 height 16
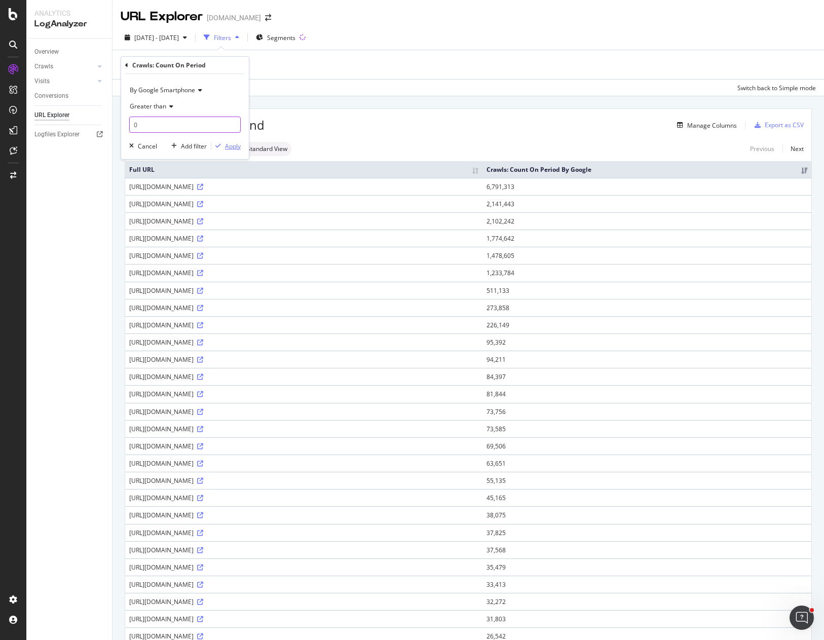
type input "0"
click at [240, 149] on div "Apply" at bounding box center [233, 146] width 16 height 9
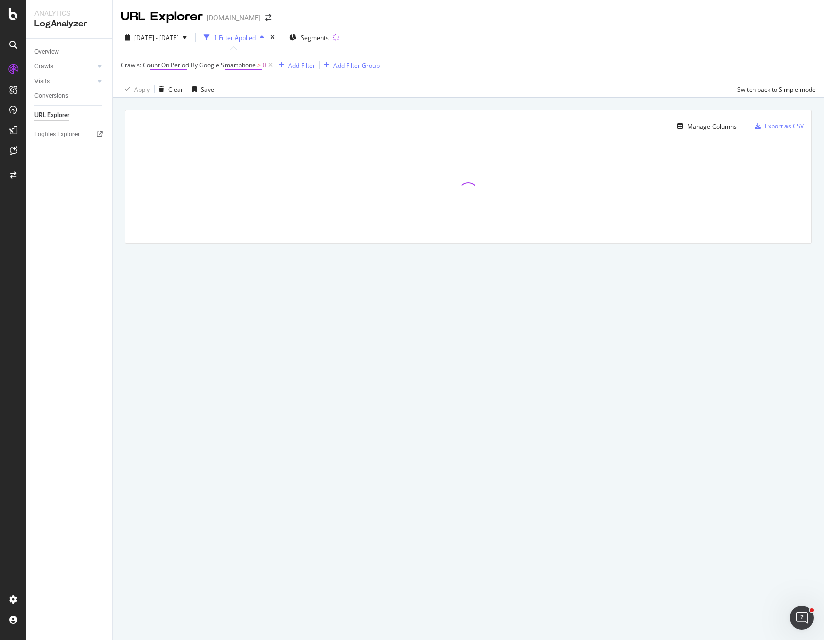
click at [250, 66] on span "Crawls: Count On Period By Google Smartphone" at bounding box center [188, 65] width 135 height 9
click at [179, 90] on span "By Google Smartphone" at bounding box center [162, 89] width 65 height 9
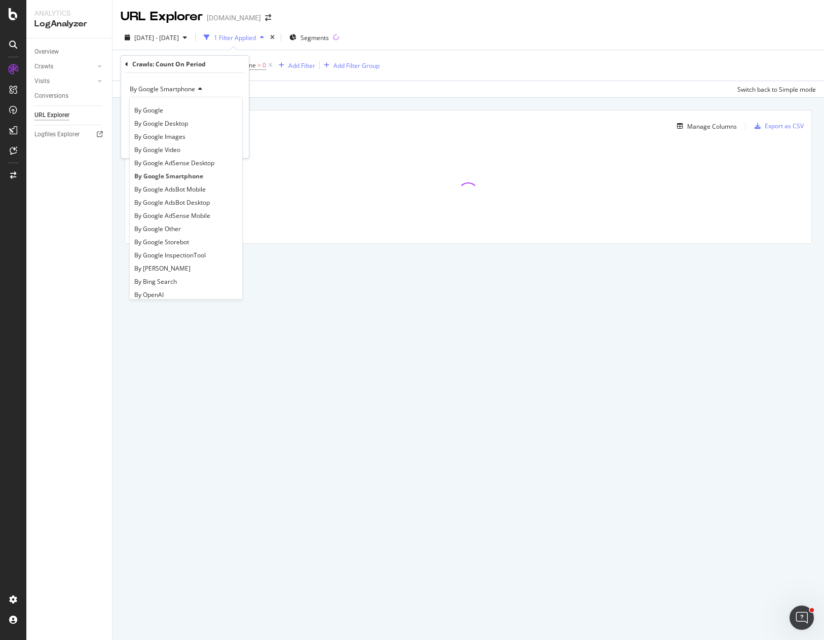
click at [197, 91] on icon at bounding box center [198, 89] width 7 height 6
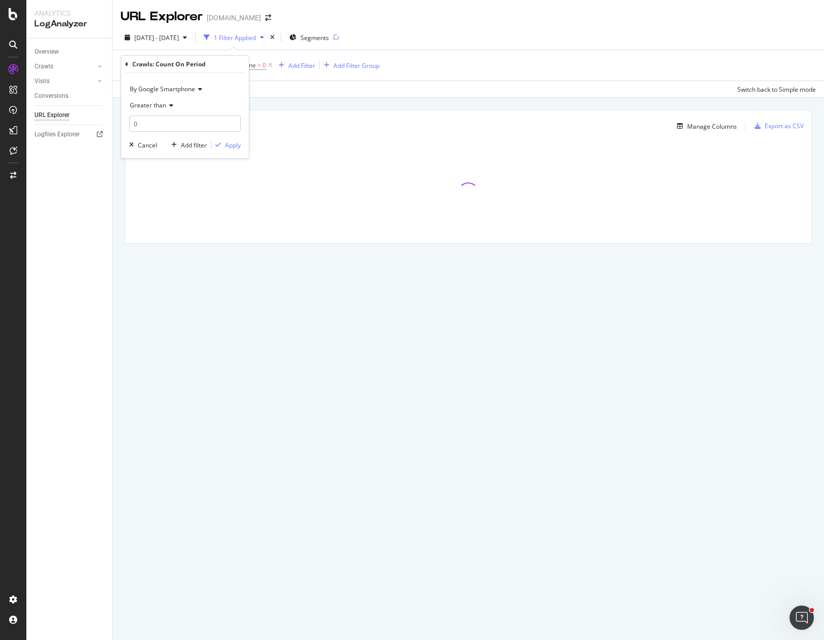
click at [192, 89] on span "By Google Smartphone" at bounding box center [162, 89] width 65 height 9
click at [289, 86] on div "Apply Clear Save Switch back to Simple mode" at bounding box center [467, 89] width 711 height 17
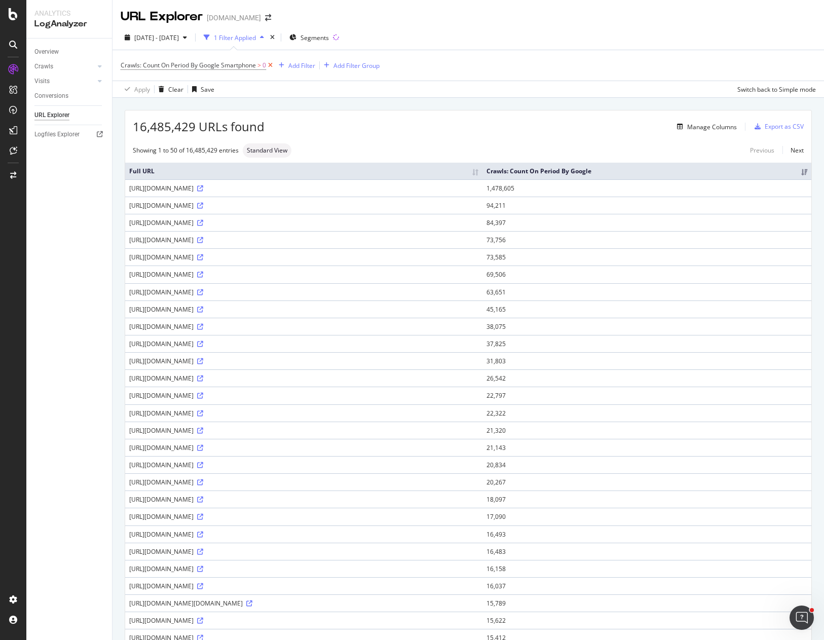
click at [270, 65] on icon at bounding box center [270, 65] width 9 height 10
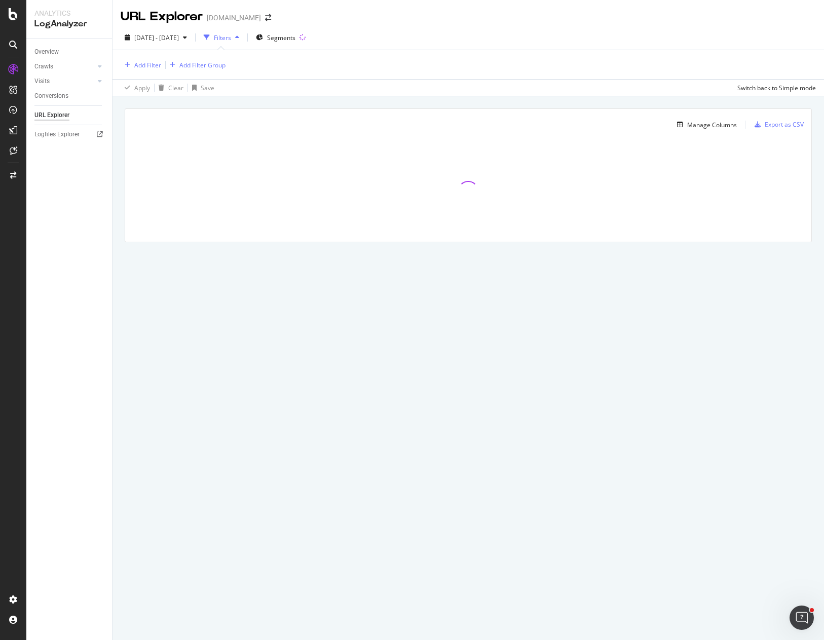
drag, startPoint x: 369, startPoint y: 104, endPoint x: 364, endPoint y: 101, distance: 5.7
drag, startPoint x: 324, startPoint y: 78, endPoint x: 305, endPoint y: 74, distance: 19.0
click at [333, 65] on icon at bounding box center [331, 65] width 9 height 10
click at [689, 128] on div "Manage Columns" at bounding box center [712, 126] width 50 height 9
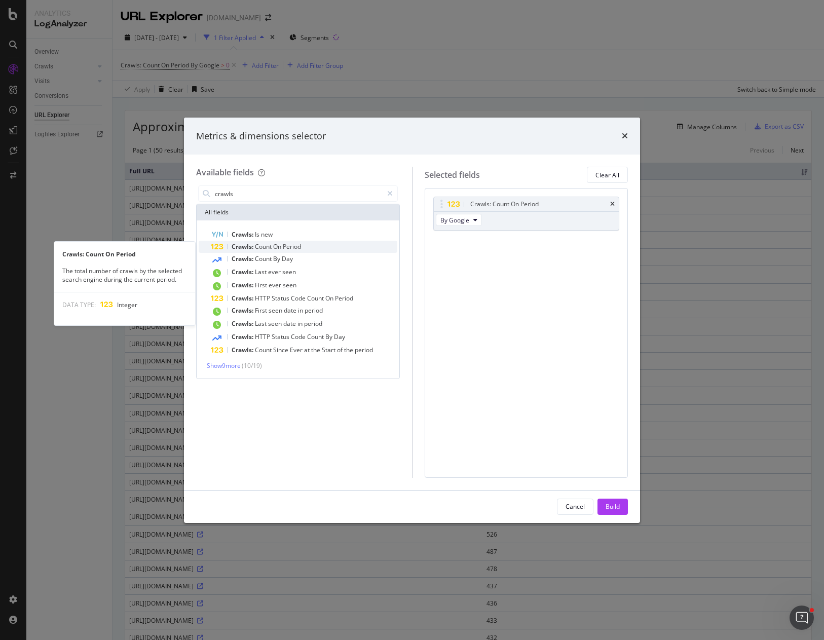
type input "crawls"
click at [274, 246] on span "On" at bounding box center [278, 246] width 10 height 9
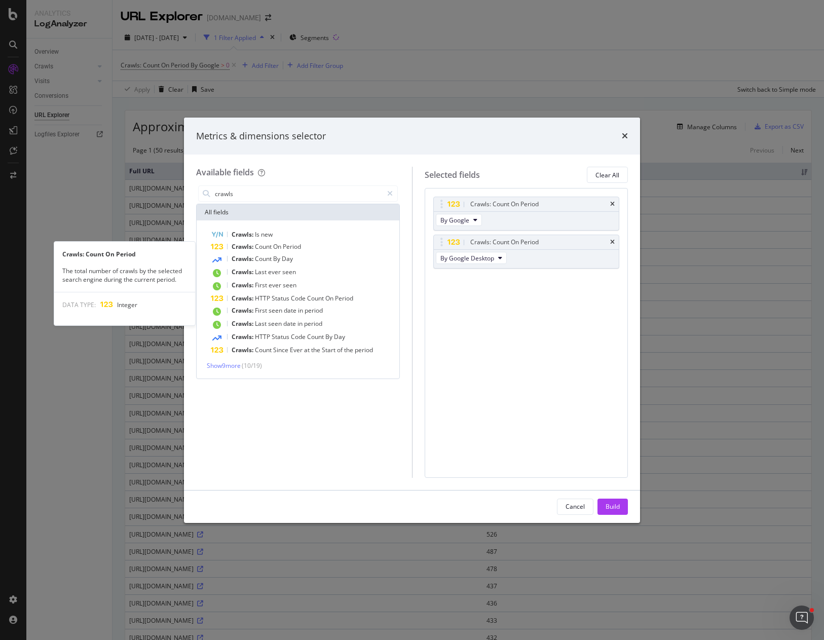
click at [274, 246] on span "On" at bounding box center [278, 246] width 10 height 9
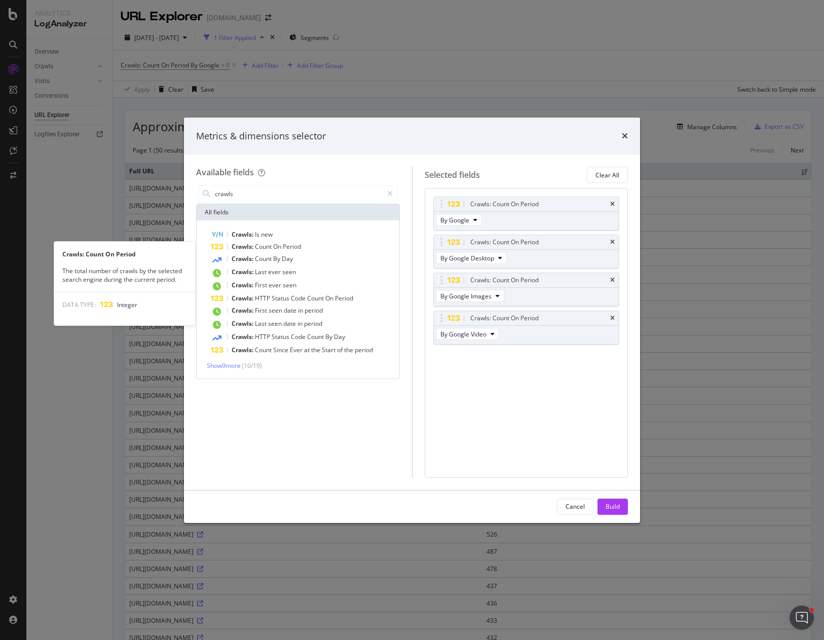
click at [274, 246] on span "On" at bounding box center [278, 246] width 10 height 9
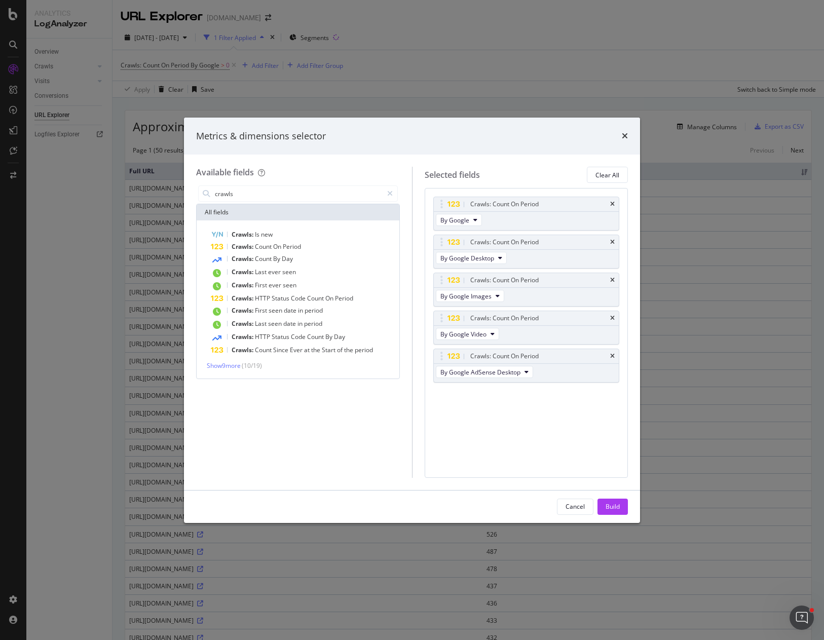
click at [274, 246] on span "On" at bounding box center [278, 246] width 10 height 9
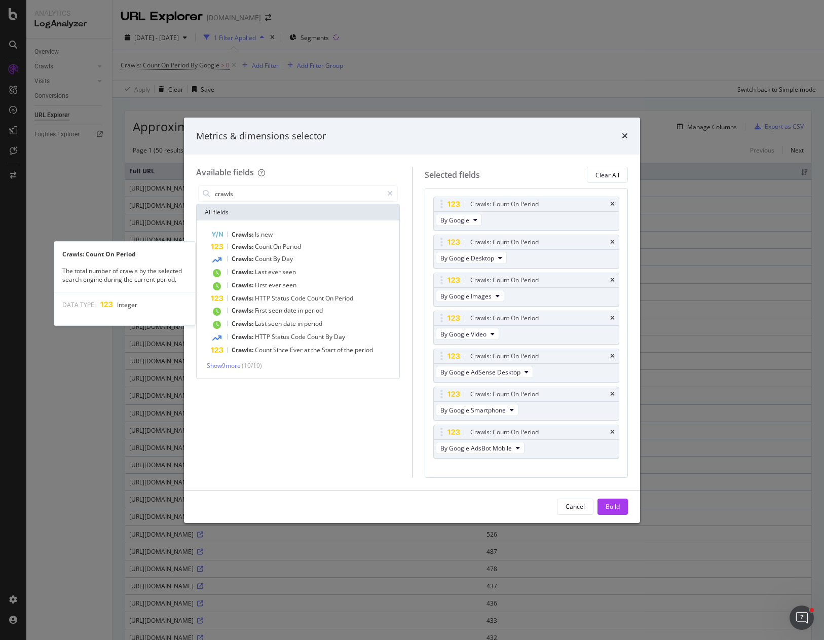
click at [274, 246] on span "On" at bounding box center [278, 246] width 10 height 9
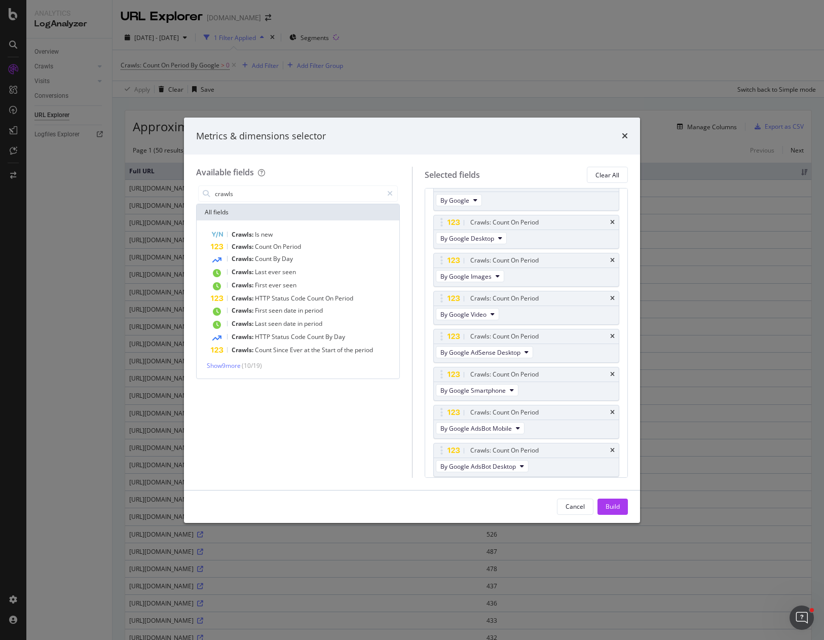
click at [274, 246] on span "On" at bounding box center [278, 246] width 10 height 9
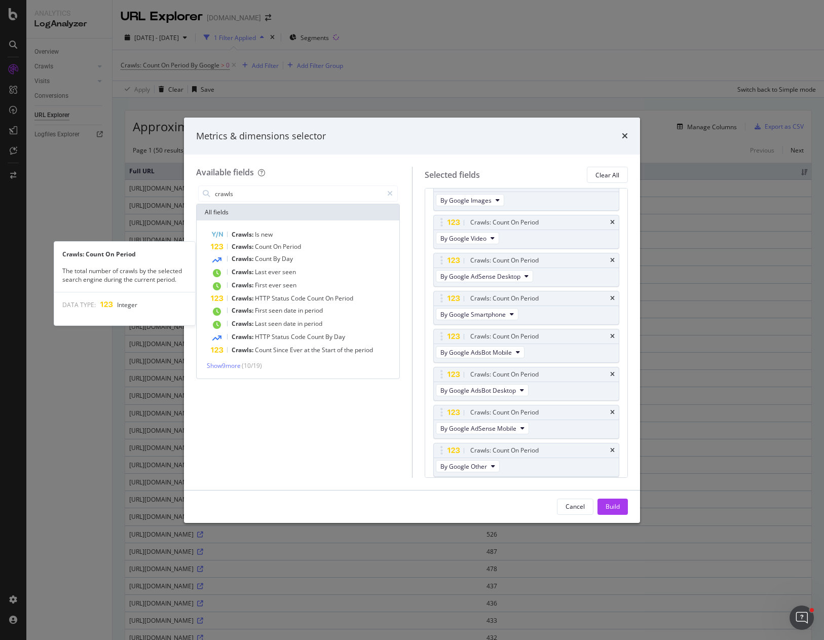
scroll to position [134, 0]
click at [274, 246] on span "On" at bounding box center [278, 246] width 10 height 9
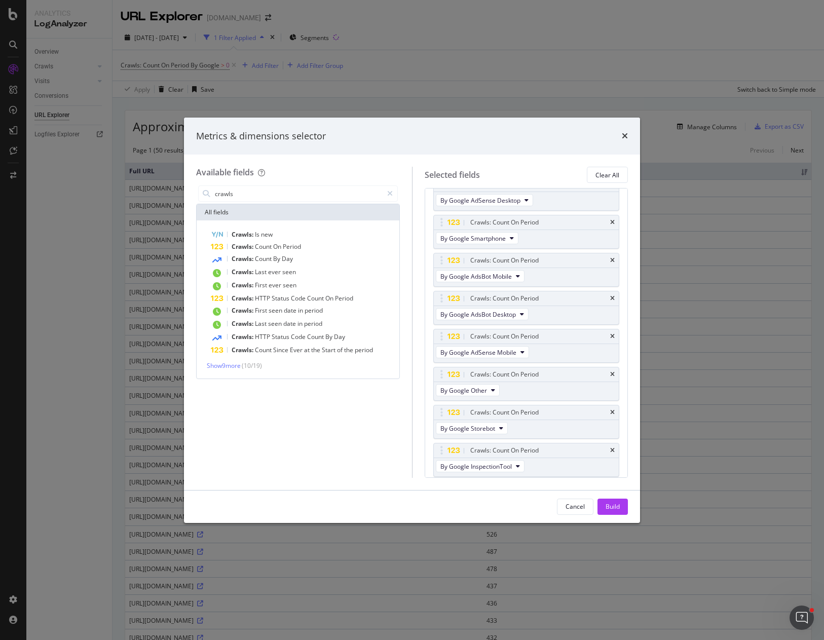
click at [274, 246] on span "On" at bounding box center [278, 246] width 10 height 9
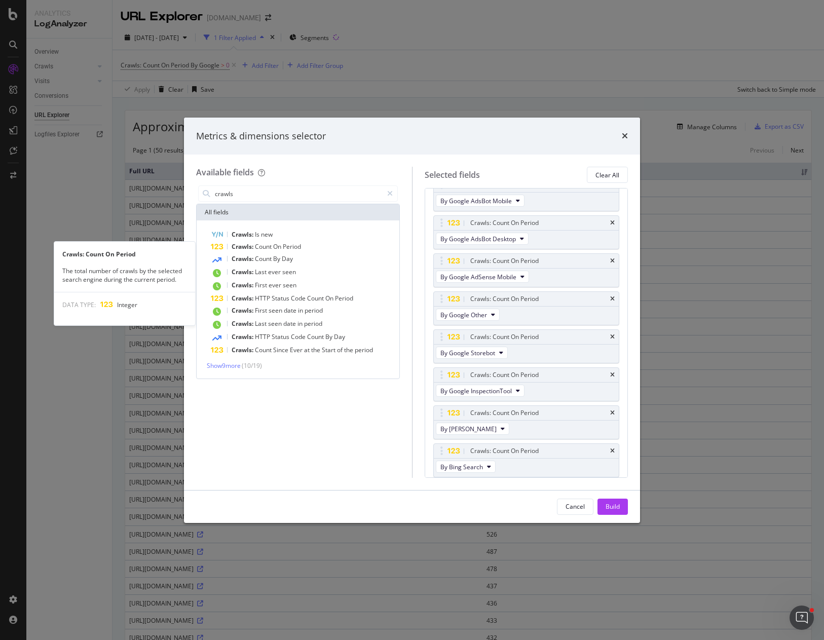
scroll to position [248, 0]
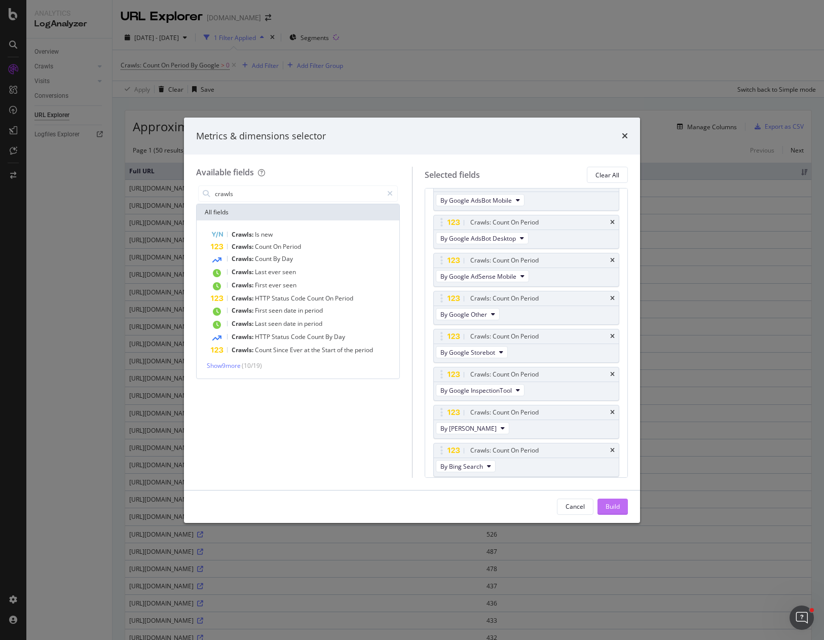
click at [612, 506] on div "Build" at bounding box center [612, 506] width 14 height 9
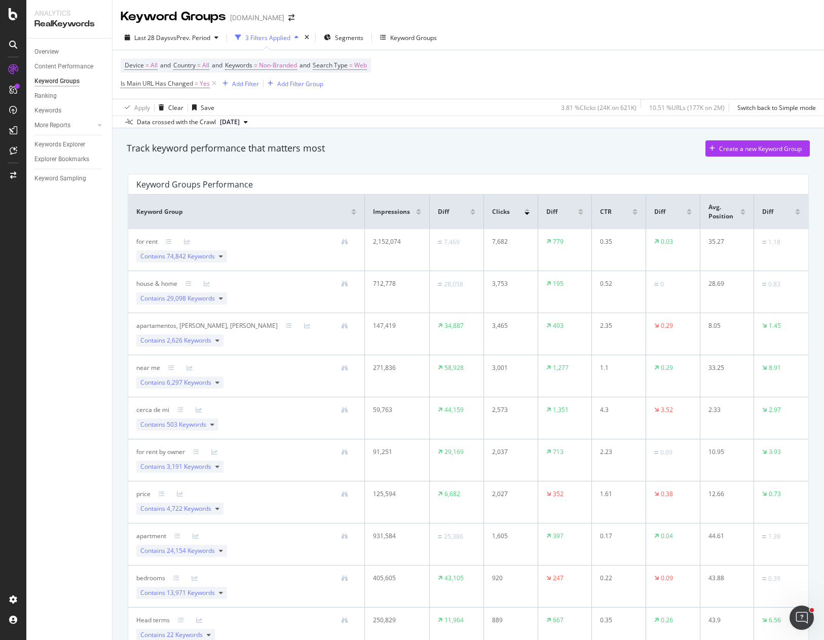
click at [407, 142] on div "Track keyword performance that matters most Create a new Keyword Group" at bounding box center [468, 148] width 683 height 16
click at [187, 84] on span "Is Main URL Has Changed" at bounding box center [157, 83] width 72 height 9
click at [172, 109] on span "On Each Period" at bounding box center [151, 107] width 43 height 9
click at [184, 168] on div "Has Changed" at bounding box center [186, 167] width 108 height 13
click at [230, 147] on div "Apply" at bounding box center [233, 147] width 16 height 9
